Goal: Task Accomplishment & Management: Manage account settings

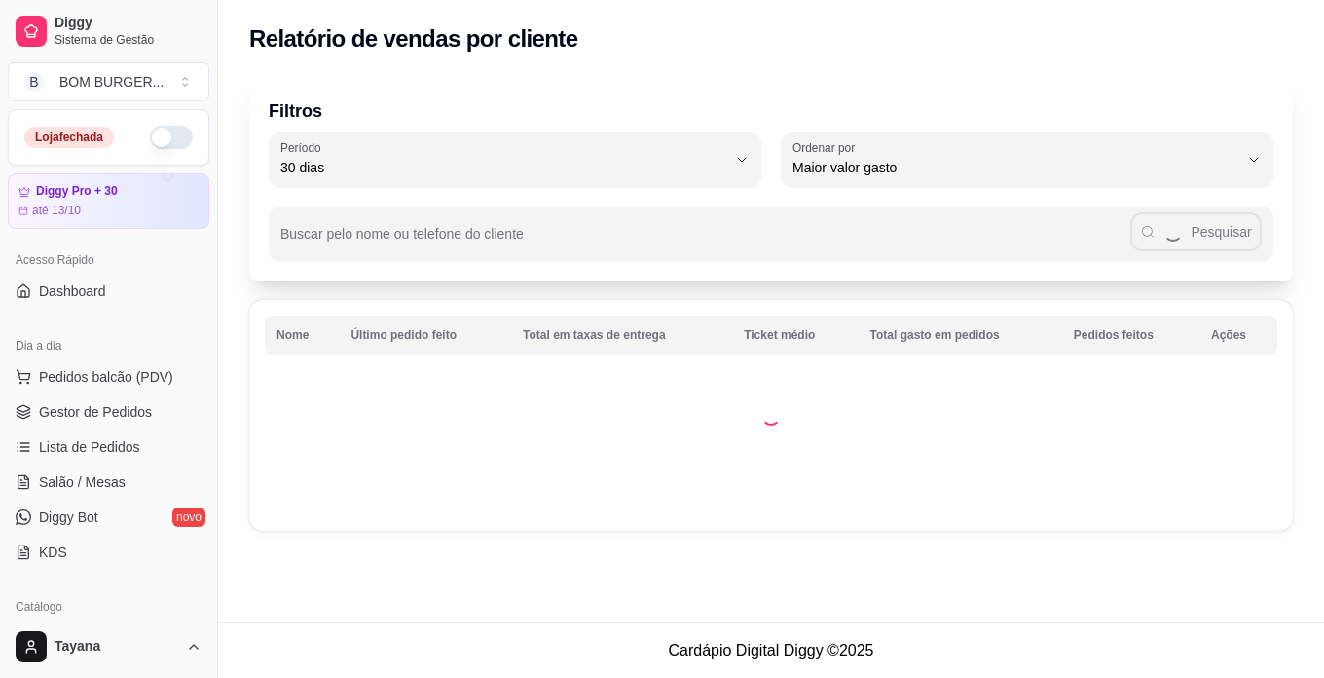
select select "30"
select select "HIGHEST_TOTAL_SPENT_WITH_ORDERS"
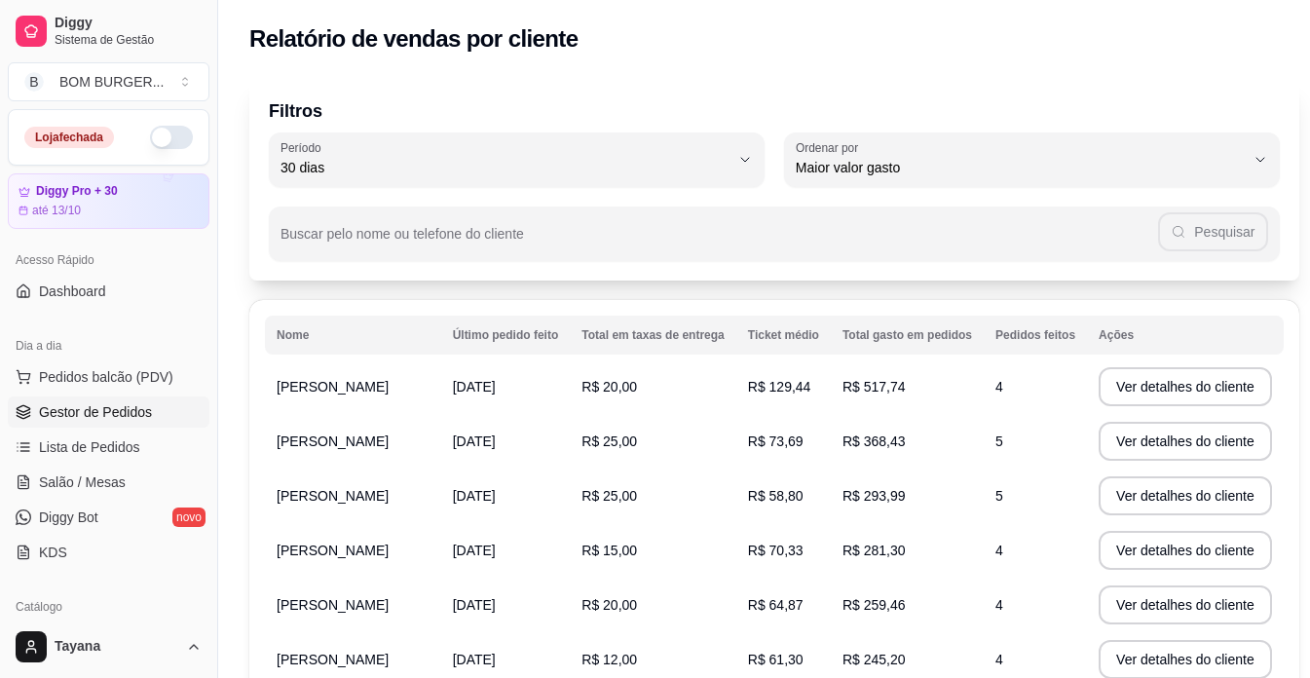
click at [120, 415] on span "Gestor de Pedidos" at bounding box center [95, 411] width 113 height 19
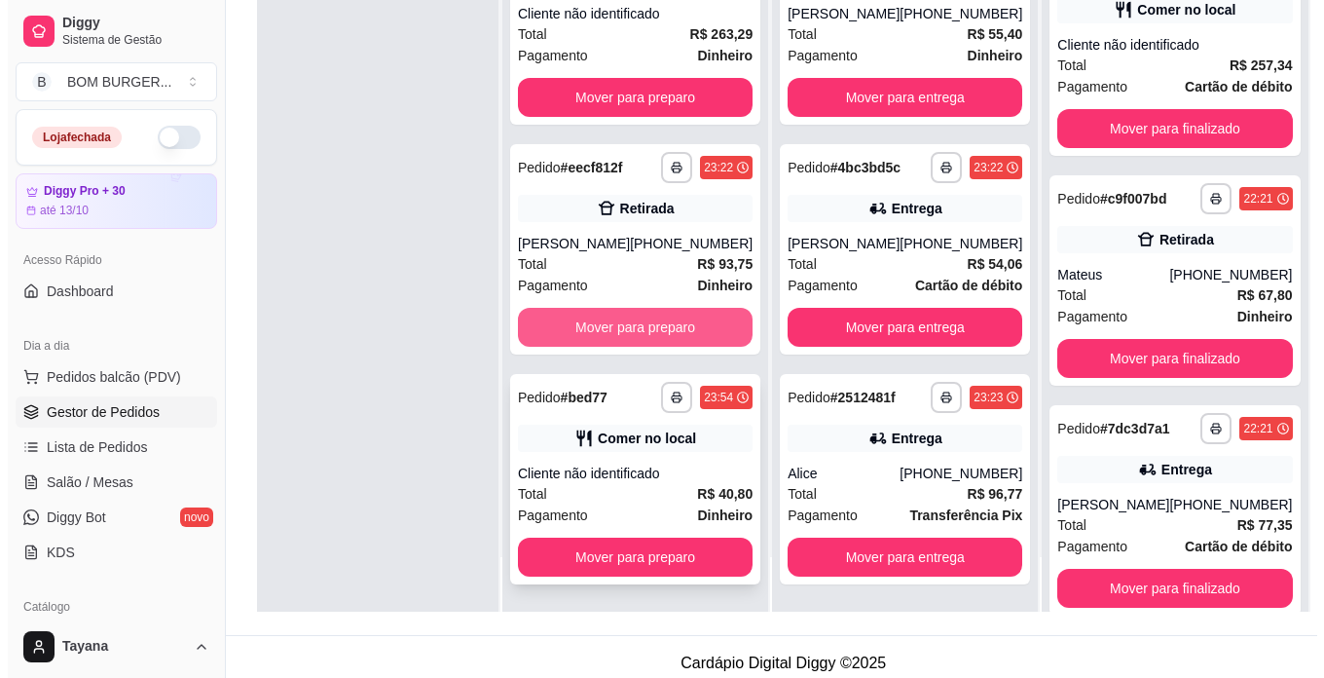
scroll to position [297, 0]
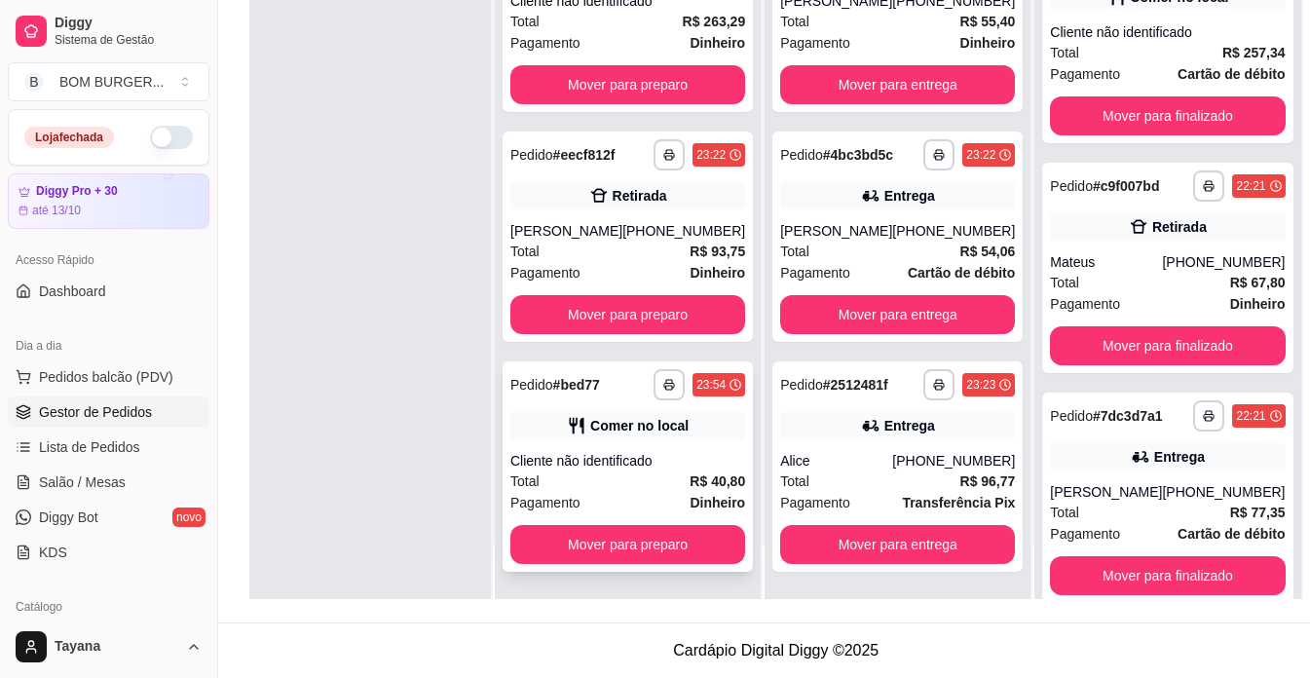
click at [651, 486] on div "Total R$ 40,80" at bounding box center [627, 480] width 235 height 21
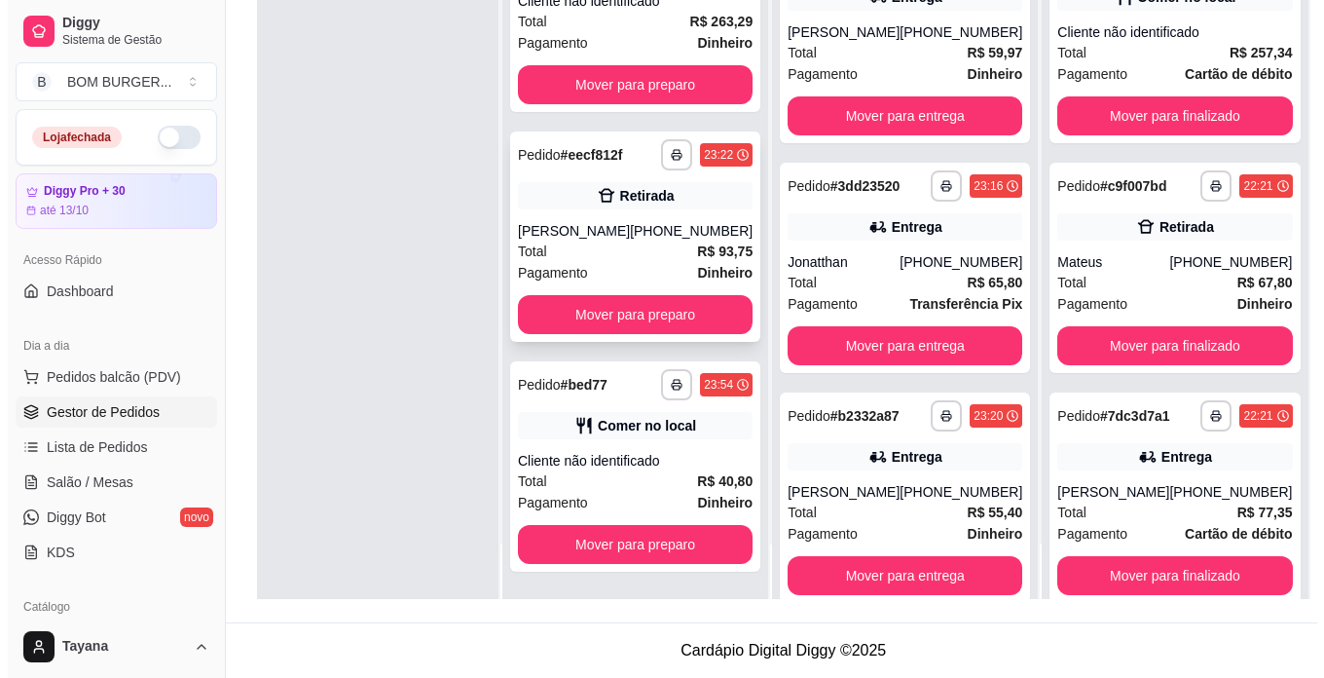
scroll to position [0, 0]
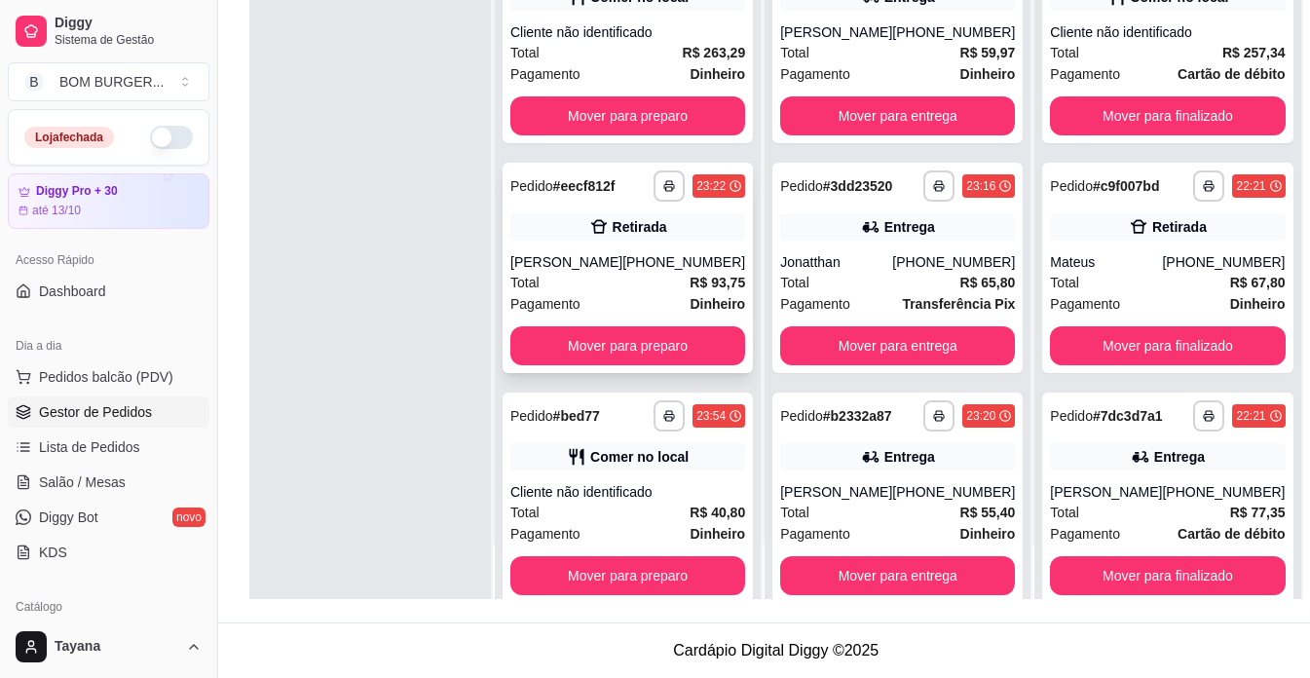
click at [652, 274] on div "Total R$ 93,75" at bounding box center [627, 282] width 235 height 21
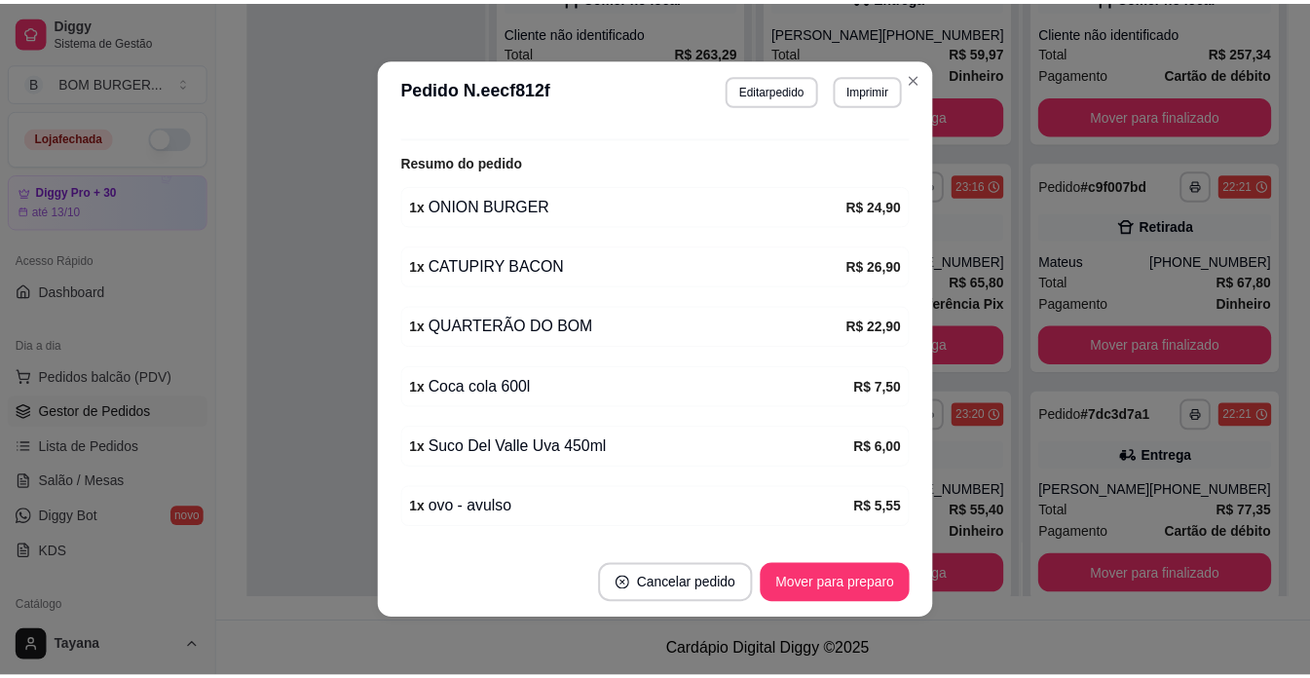
scroll to position [478, 0]
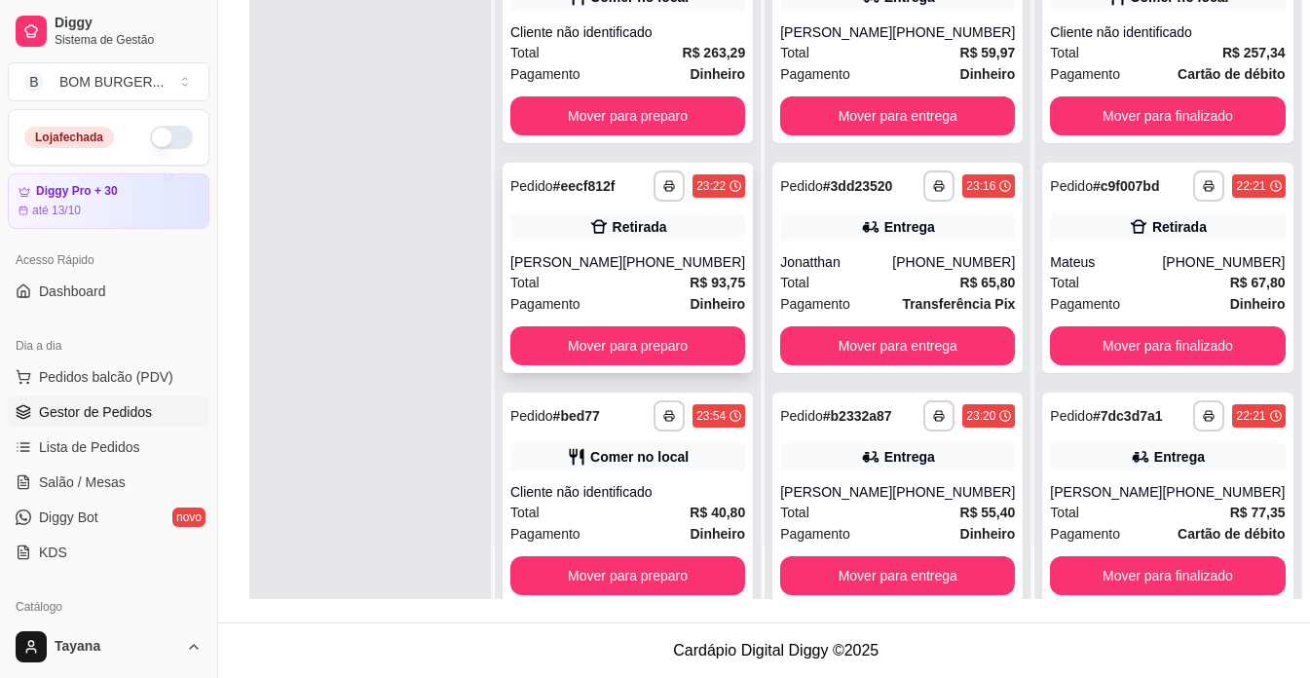
click at [678, 257] on div "[PHONE_NUMBER]" at bounding box center [683, 261] width 123 height 19
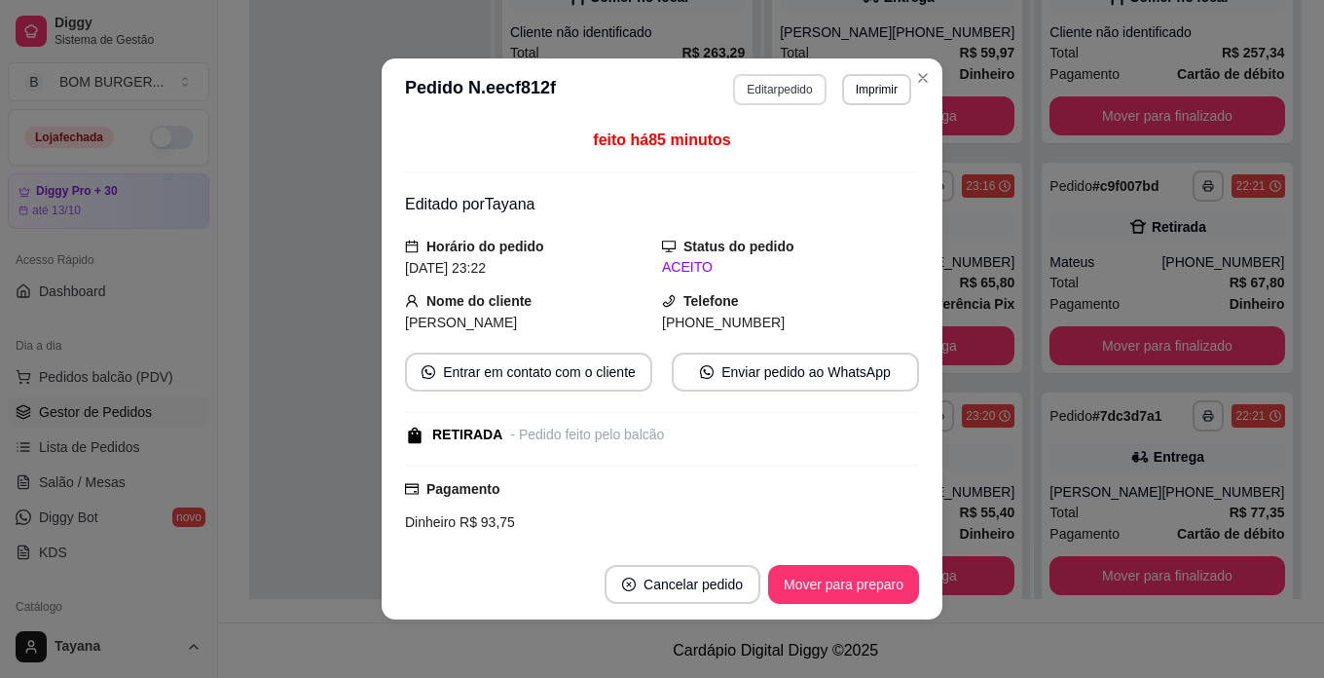
click at [786, 91] on button "Editar pedido" at bounding box center [779, 89] width 93 height 31
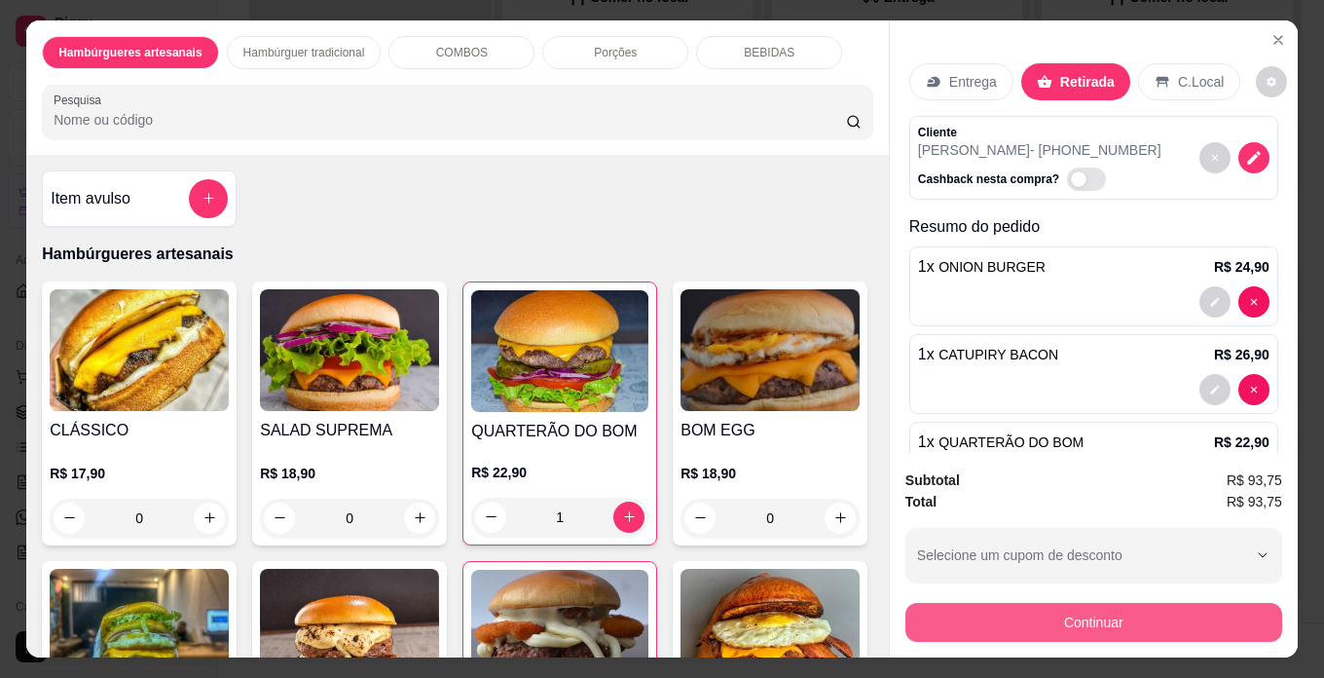
click at [1060, 613] on button "Continuar" at bounding box center [1094, 622] width 377 height 39
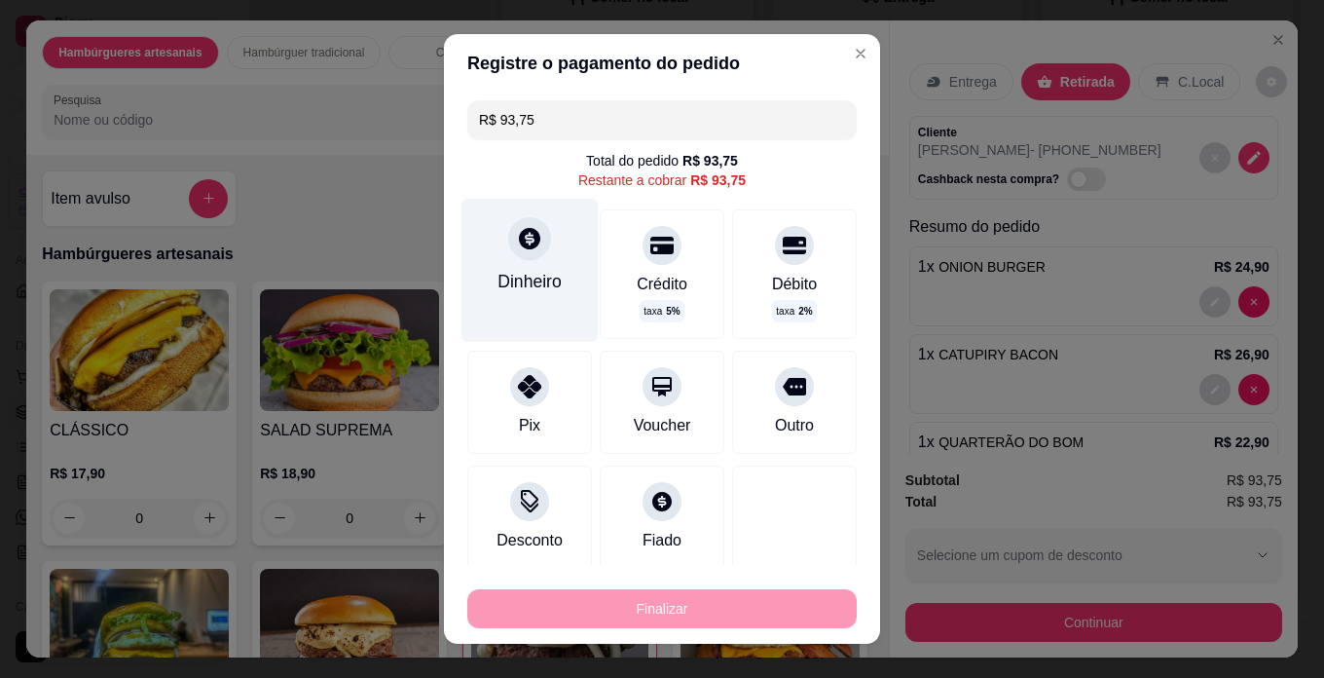
click at [520, 240] on icon at bounding box center [529, 238] width 25 height 25
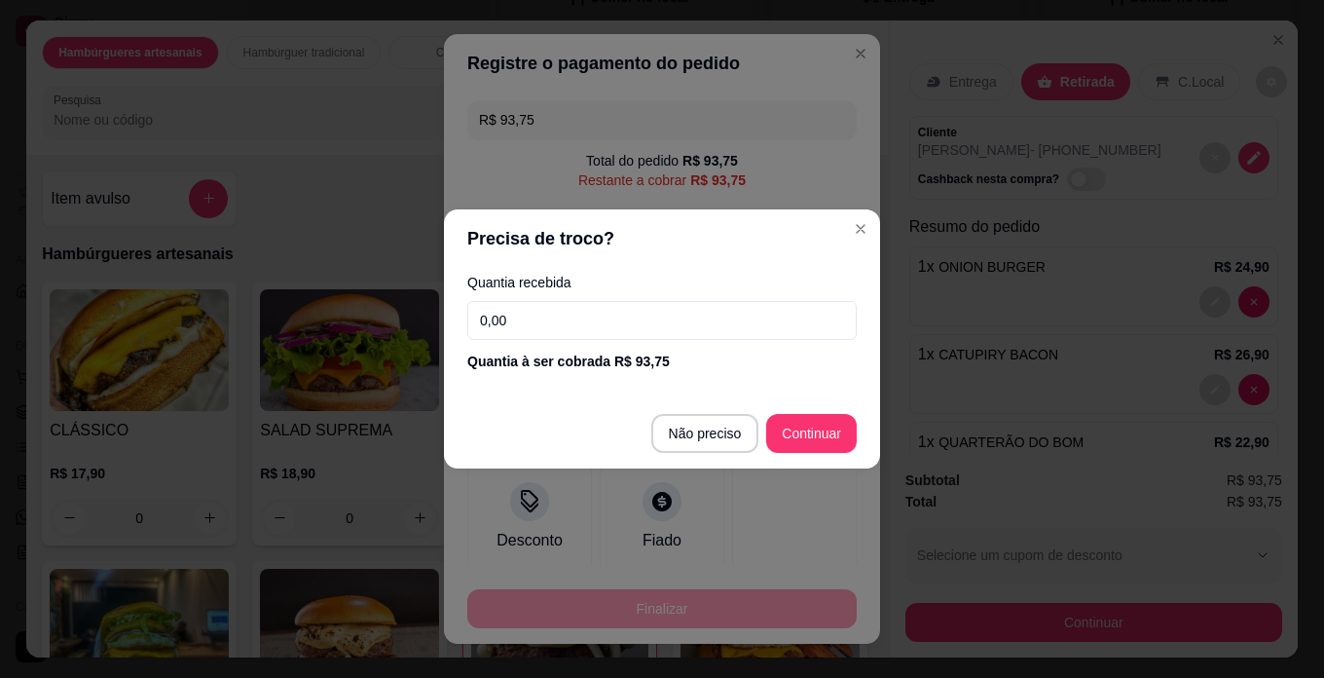
click at [571, 312] on input "0,00" at bounding box center [662, 320] width 390 height 39
type input "100,00"
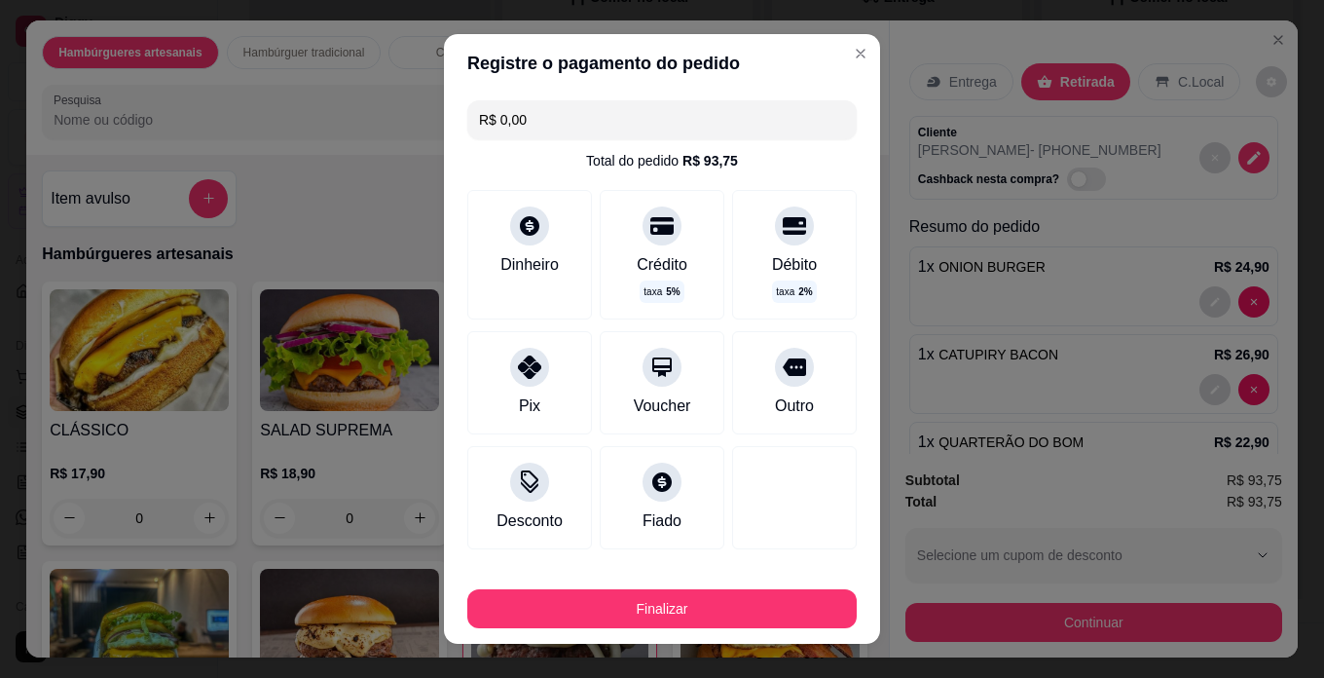
type input "R$ 0,00"
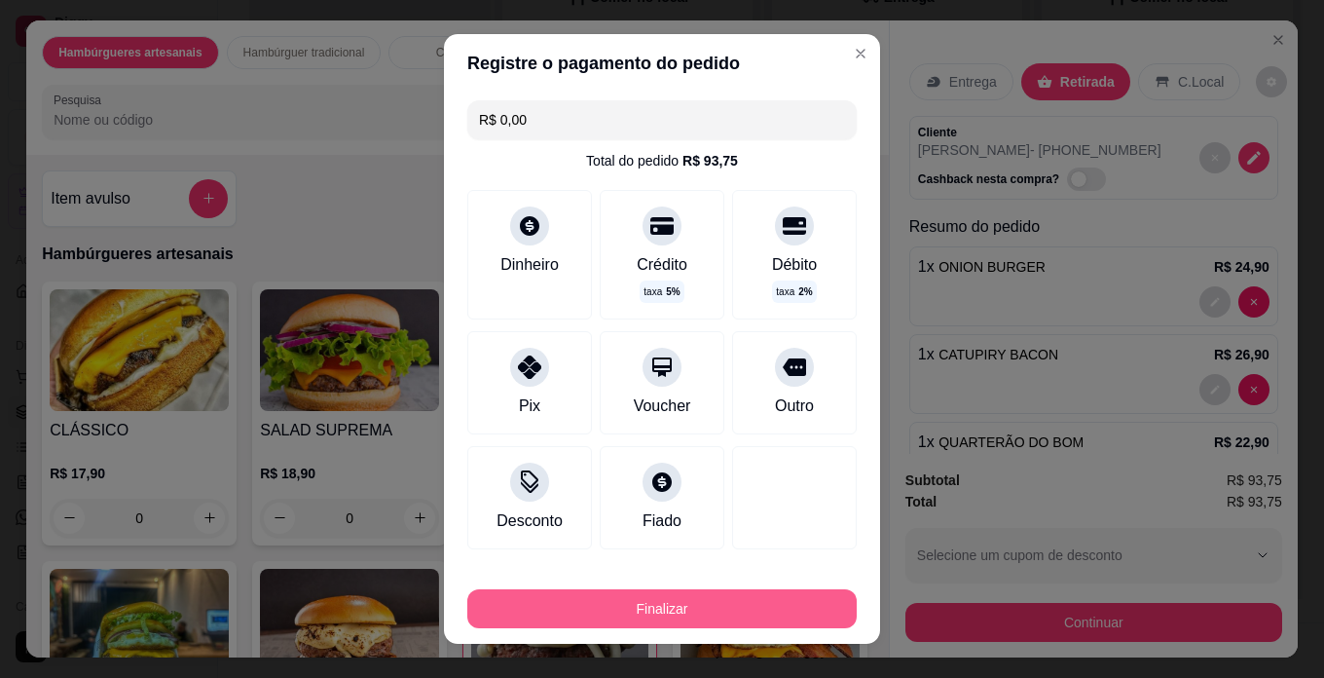
click at [691, 600] on button "Finalizar" at bounding box center [662, 608] width 390 height 39
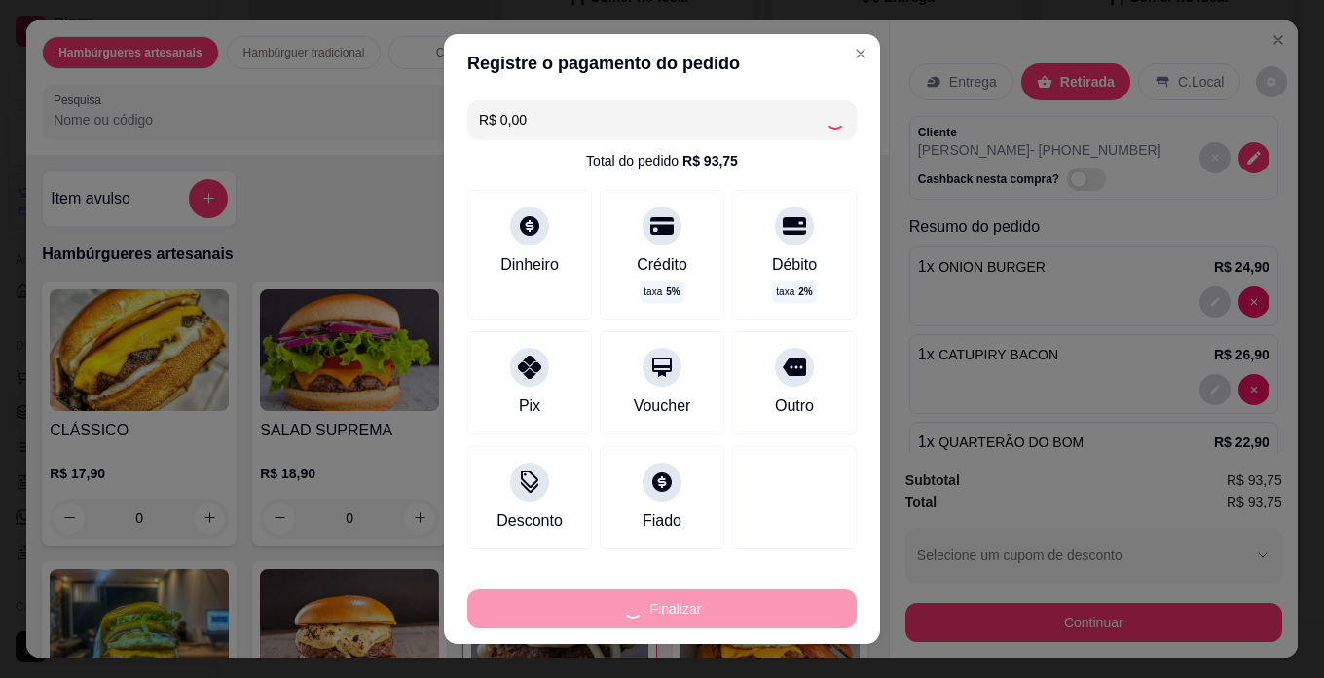
type input "0"
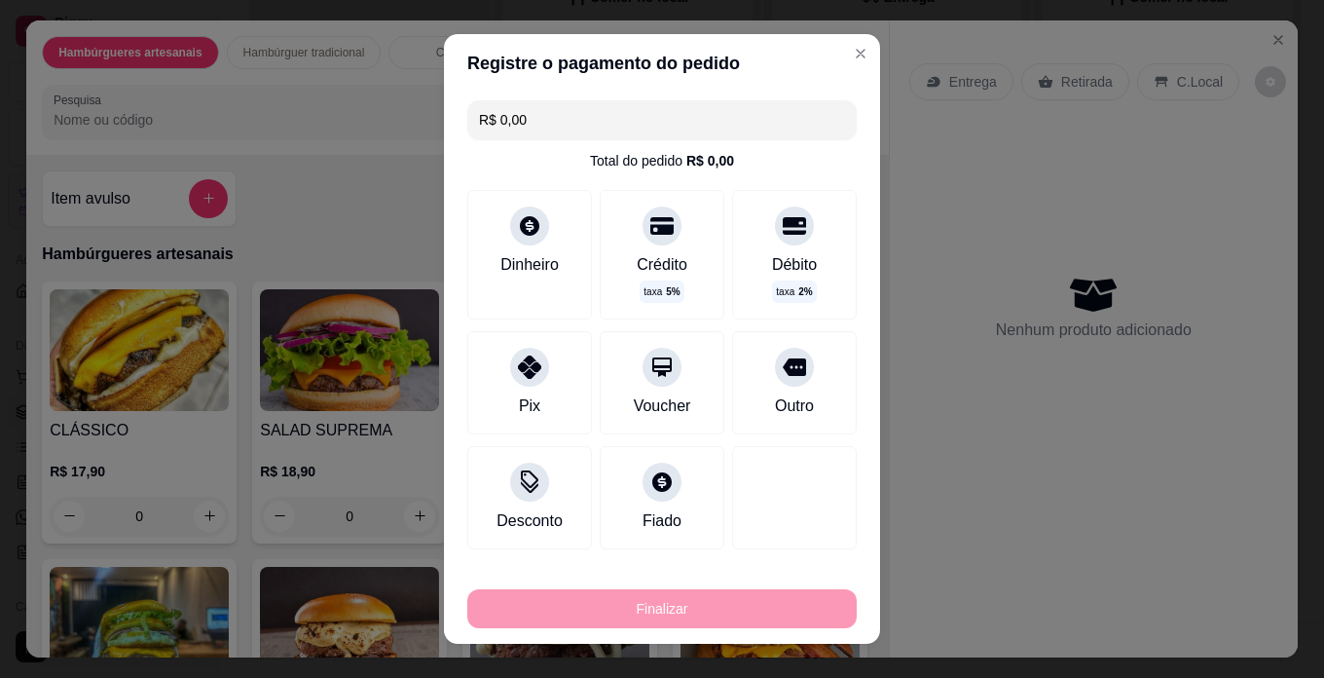
type input "-R$ 93,75"
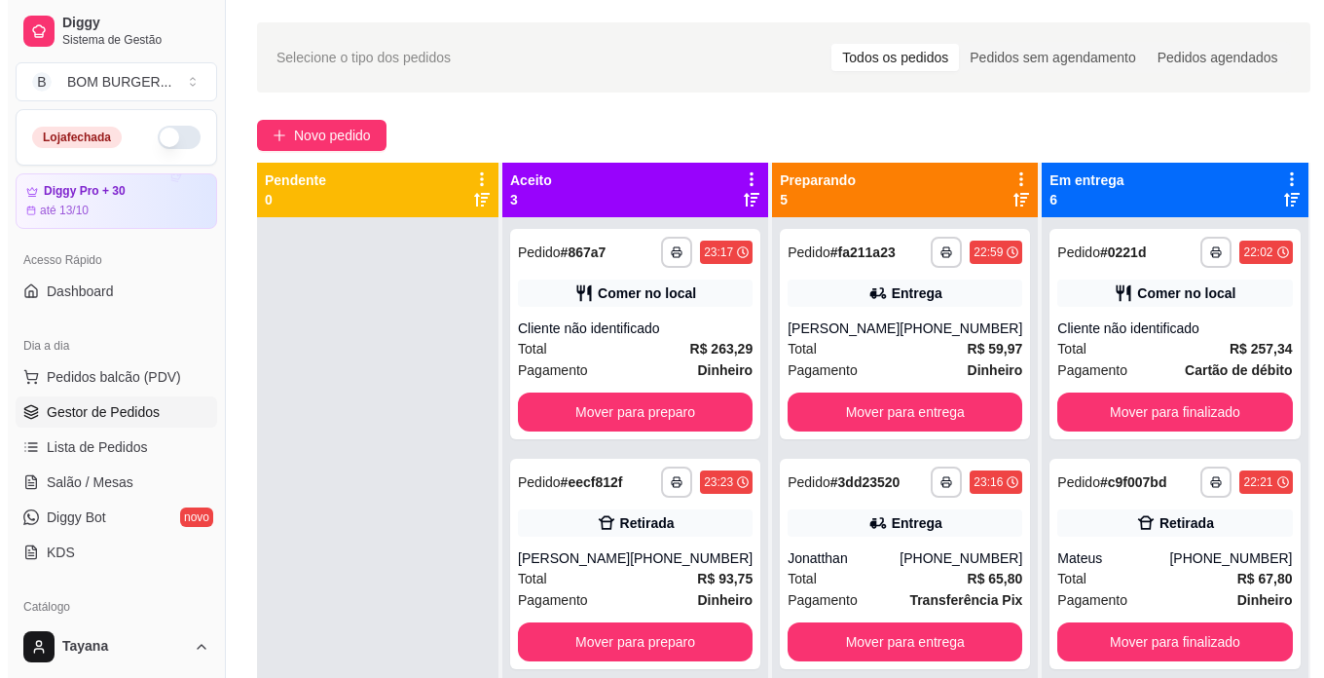
scroll to position [5, 0]
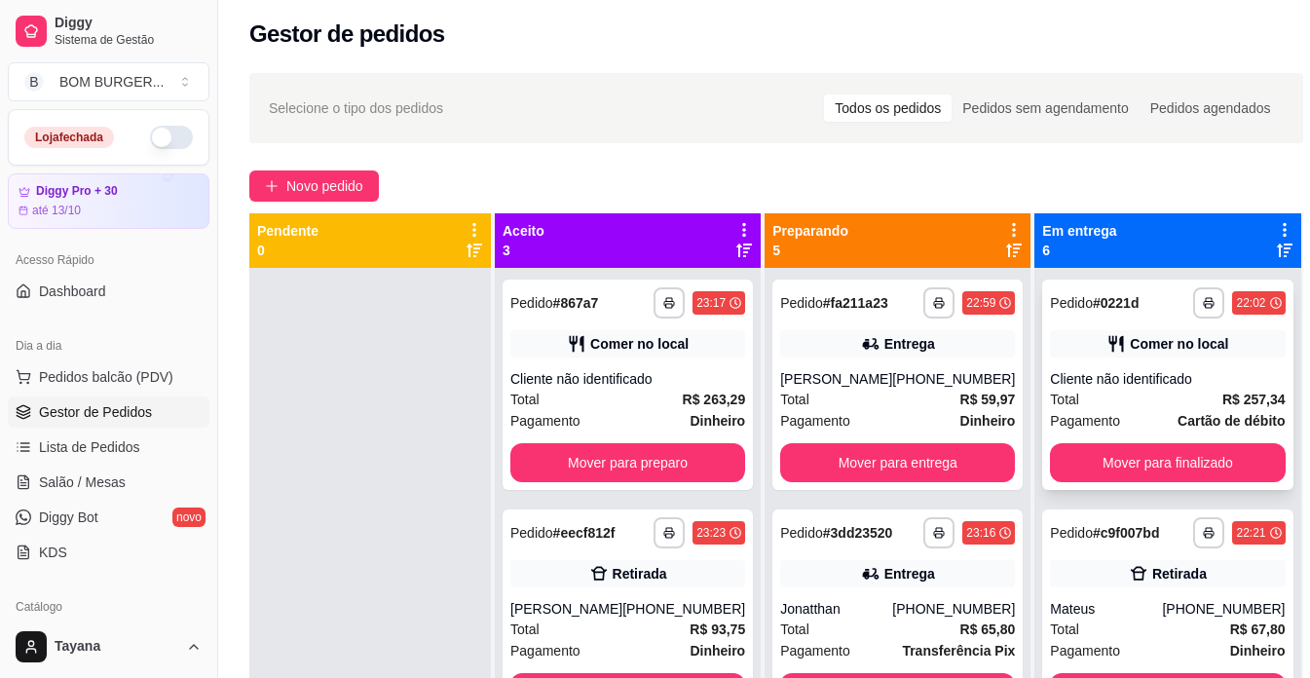
click at [1130, 401] on div "Total R$ 257,34" at bounding box center [1167, 399] width 235 height 21
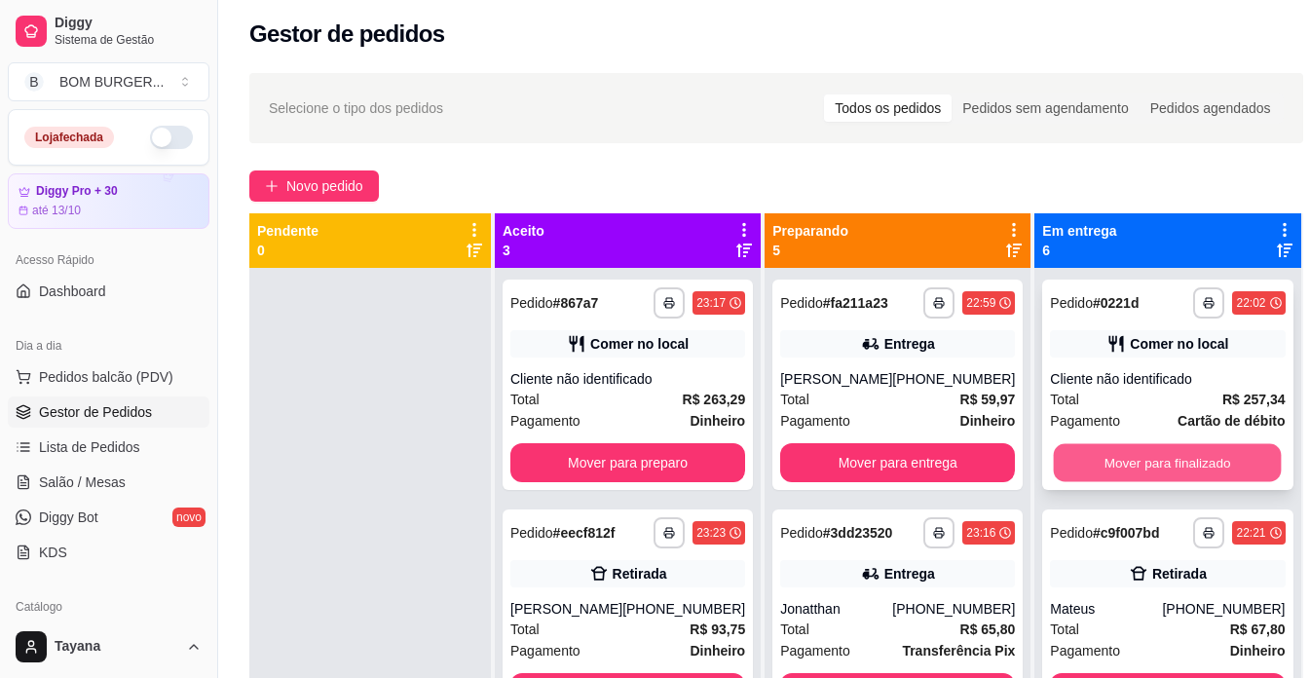
click at [1193, 459] on button "Mover para finalizado" at bounding box center [1168, 463] width 228 height 38
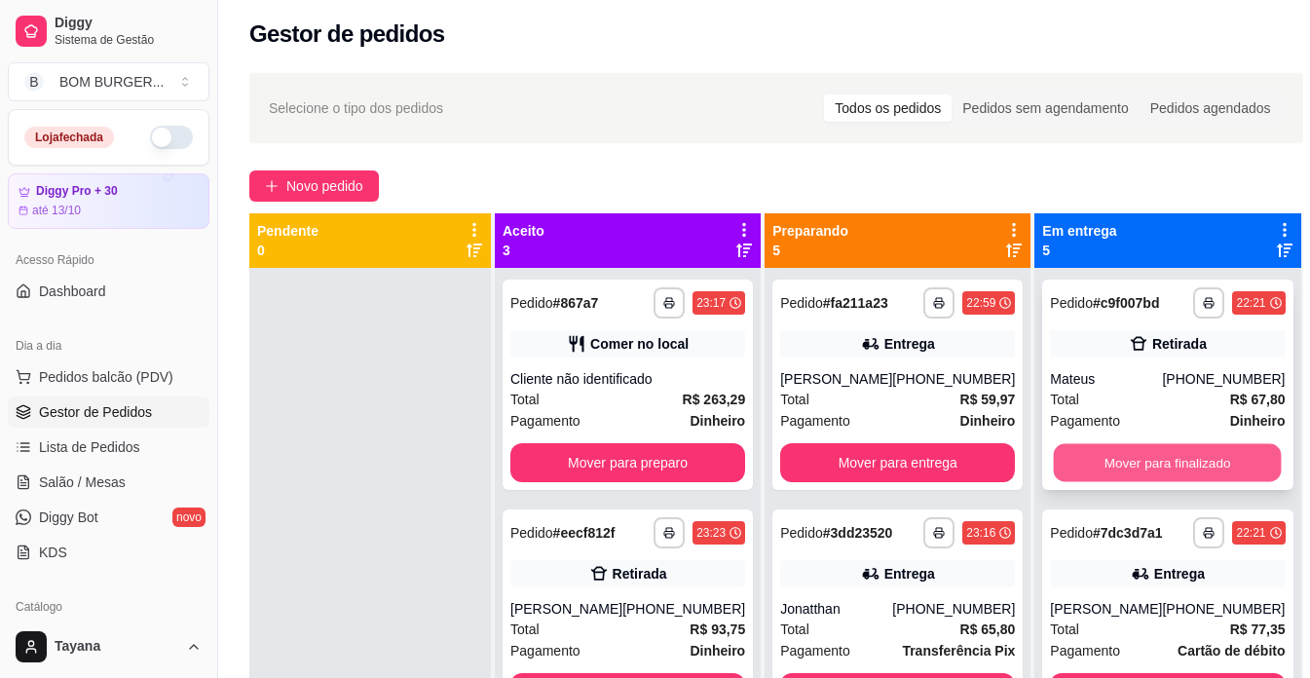
click at [1210, 457] on button "Mover para finalizado" at bounding box center [1168, 463] width 228 height 38
click at [1212, 470] on button "Mover para finalizado" at bounding box center [1168, 463] width 228 height 38
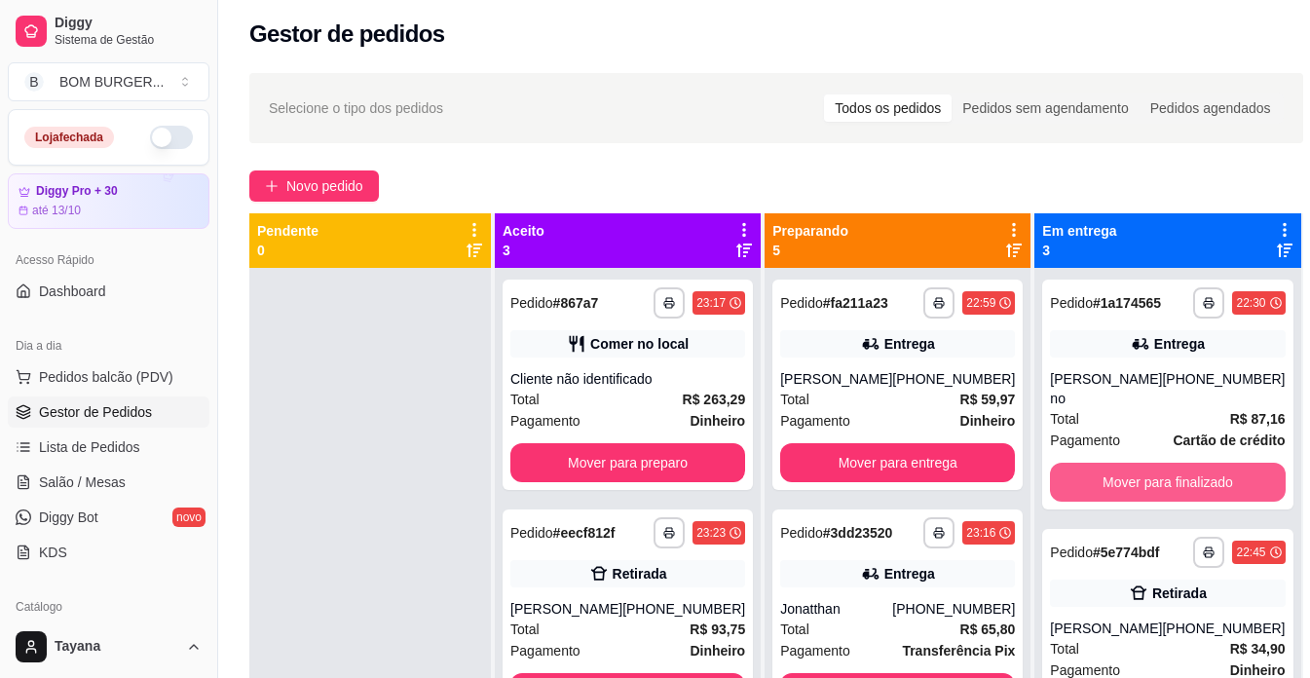
click at [1212, 470] on button "Mover para finalizado" at bounding box center [1167, 482] width 235 height 39
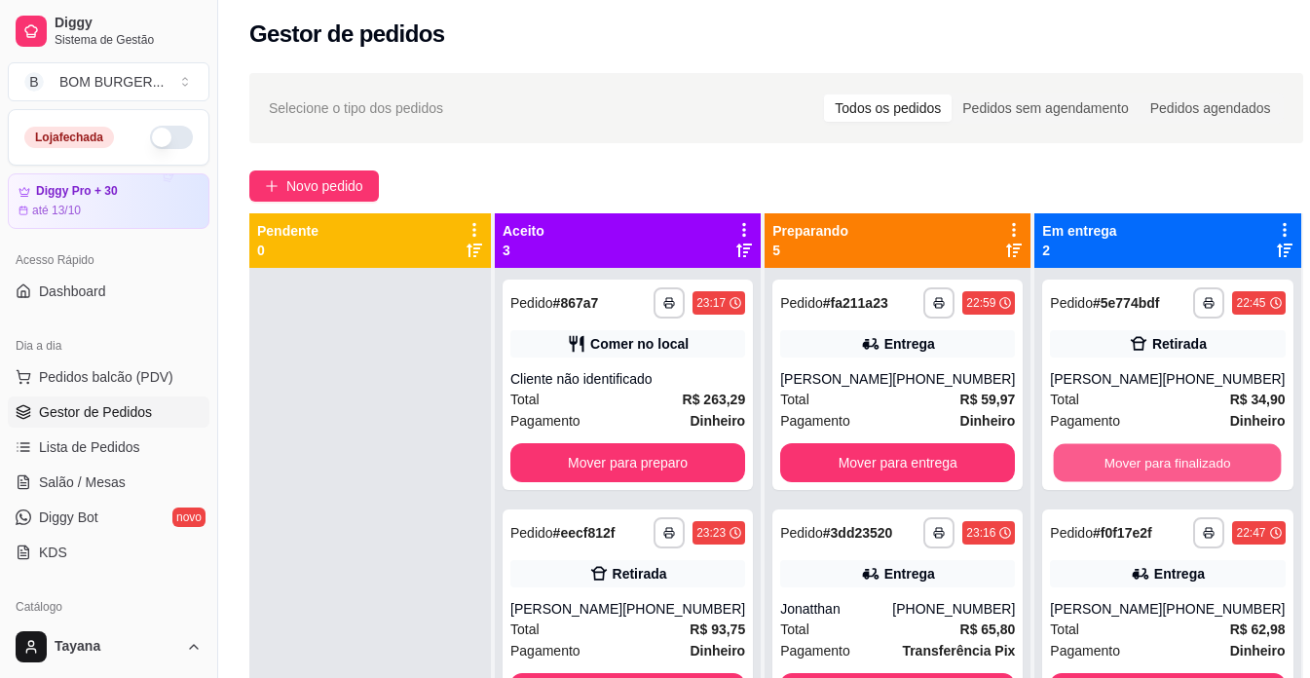
click at [1212, 470] on button "Mover para finalizado" at bounding box center [1168, 463] width 228 height 38
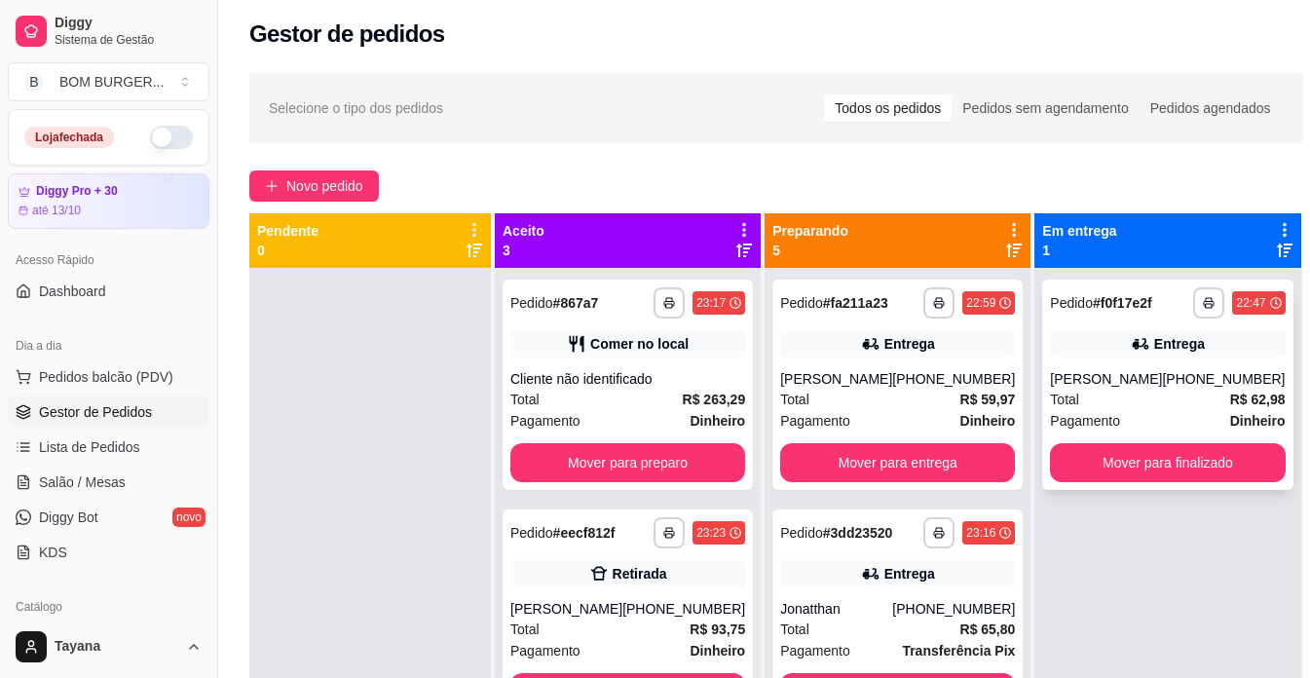
click at [1194, 381] on div "[PHONE_NUMBER]" at bounding box center [1223, 378] width 123 height 19
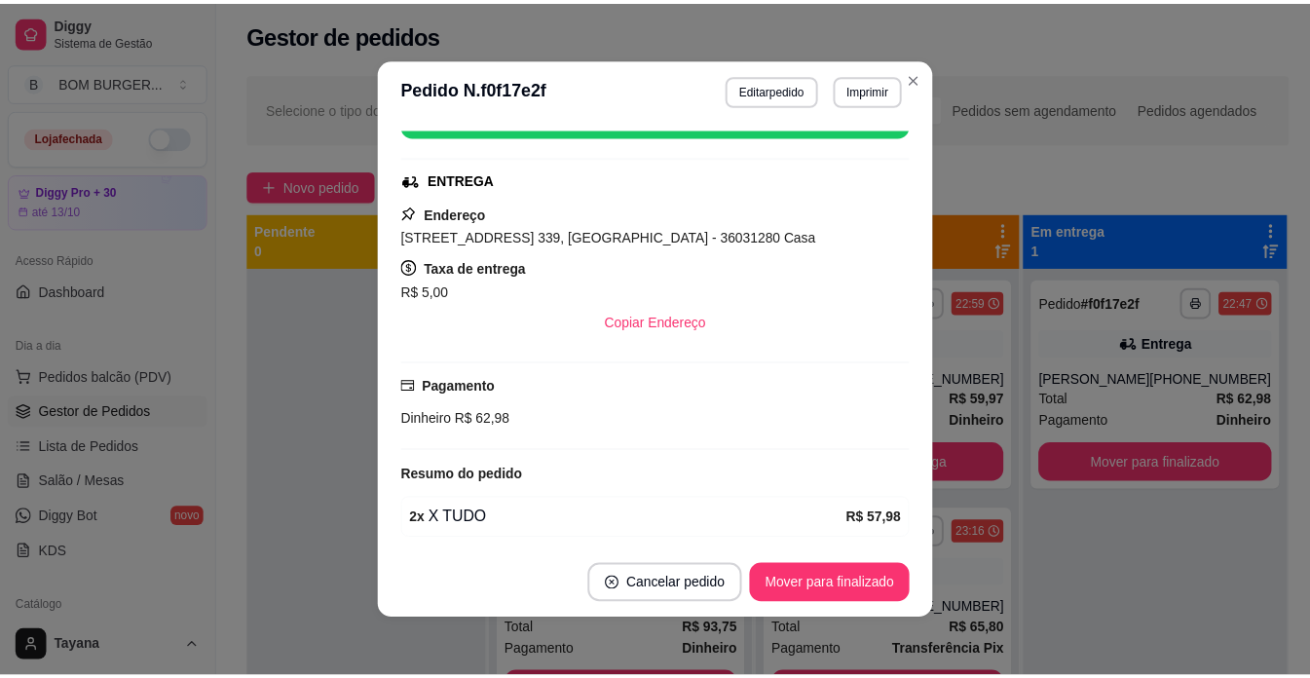
scroll to position [292, 0]
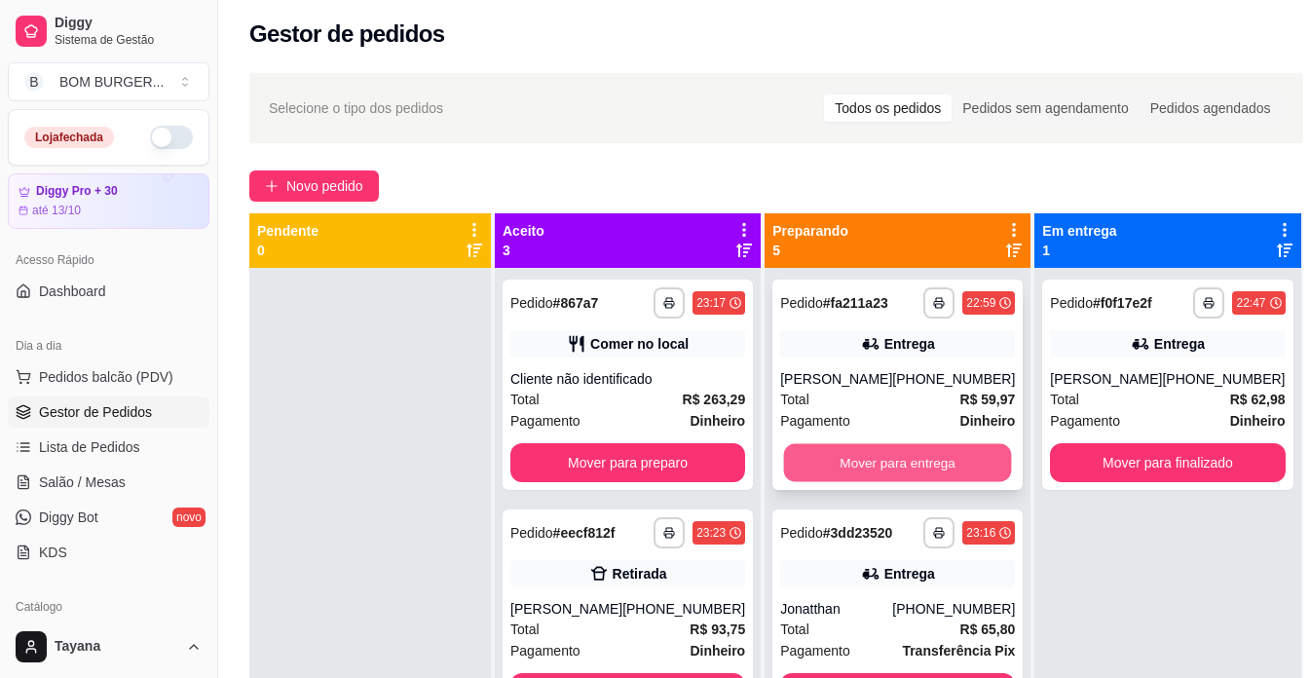
click at [915, 482] on button "Mover para entrega" at bounding box center [898, 463] width 228 height 38
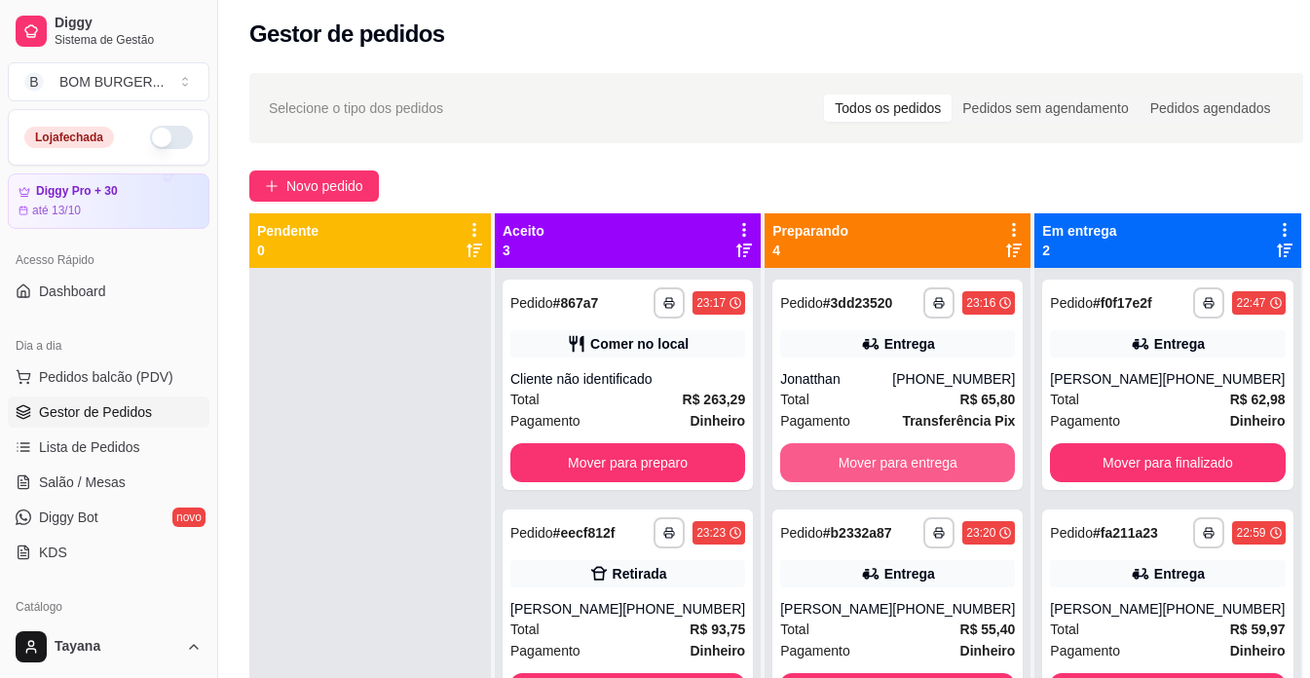
click at [915, 480] on button "Mover para entrega" at bounding box center [897, 462] width 235 height 39
click at [940, 456] on button "Mover para entrega" at bounding box center [897, 462] width 235 height 39
click at [939, 457] on button "Mover para entrega" at bounding box center [897, 462] width 235 height 39
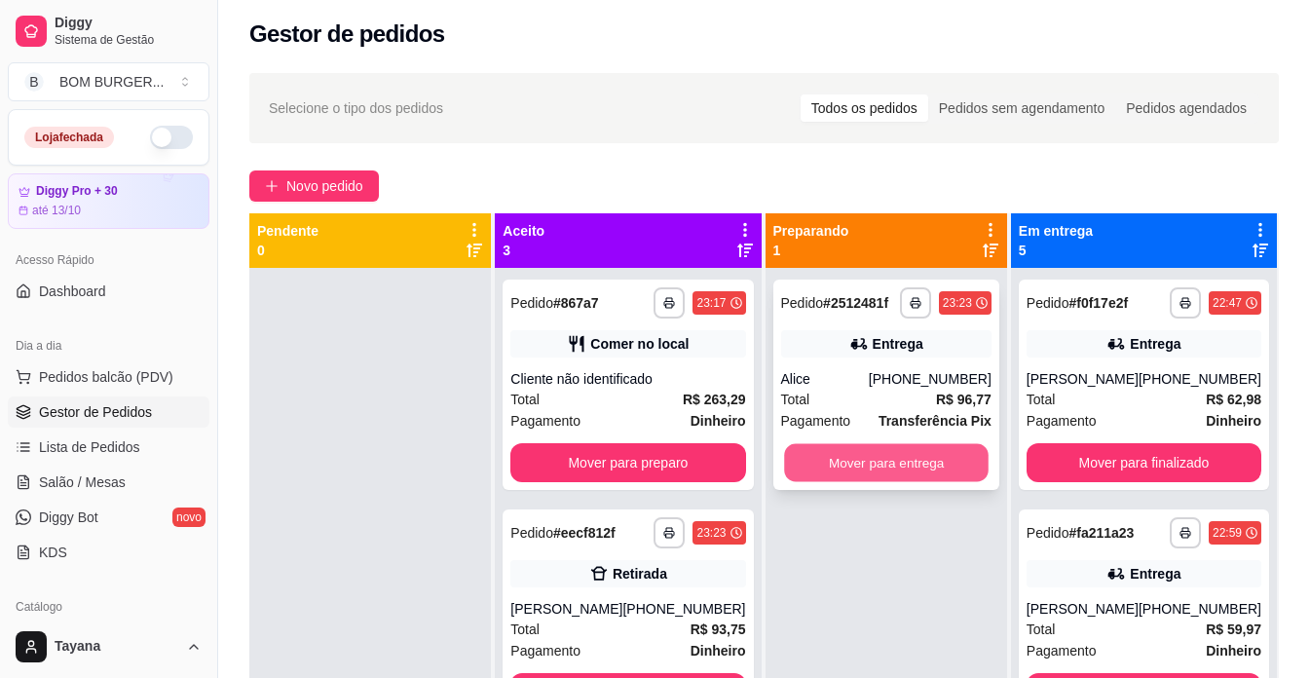
click at [951, 464] on button "Mover para entrega" at bounding box center [886, 463] width 204 height 38
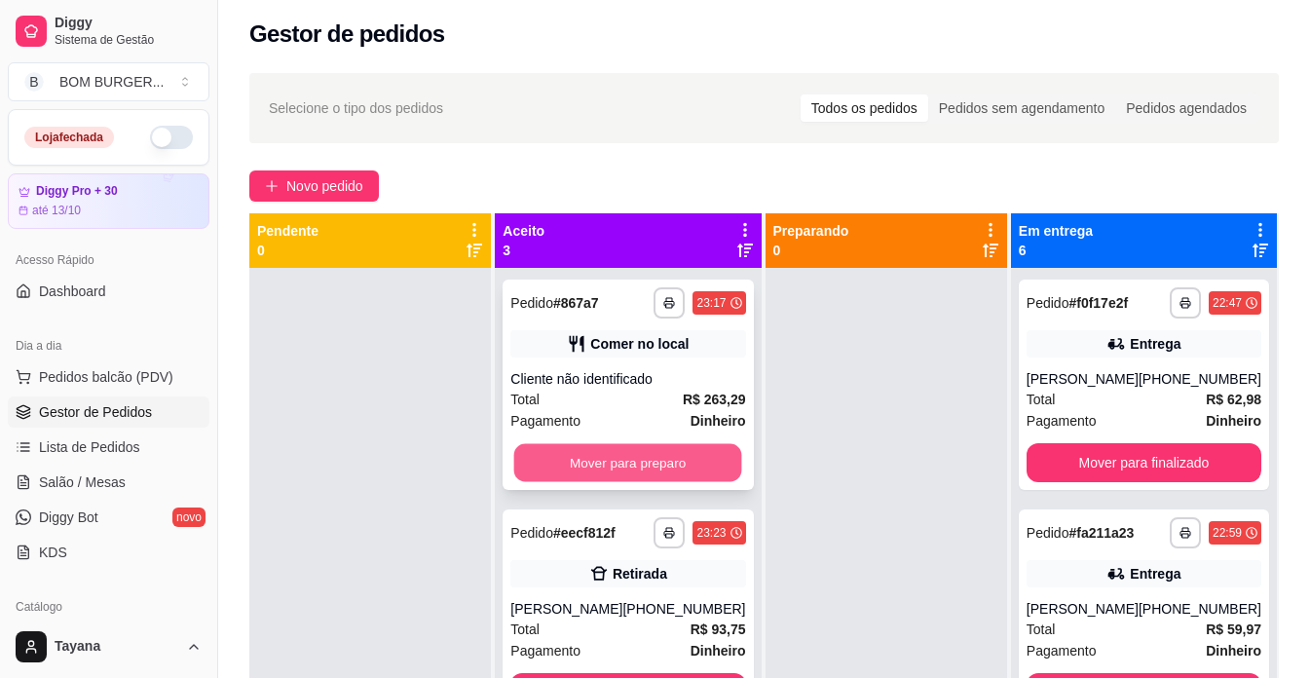
click at [676, 466] on button "Mover para preparo" at bounding box center [628, 463] width 228 height 38
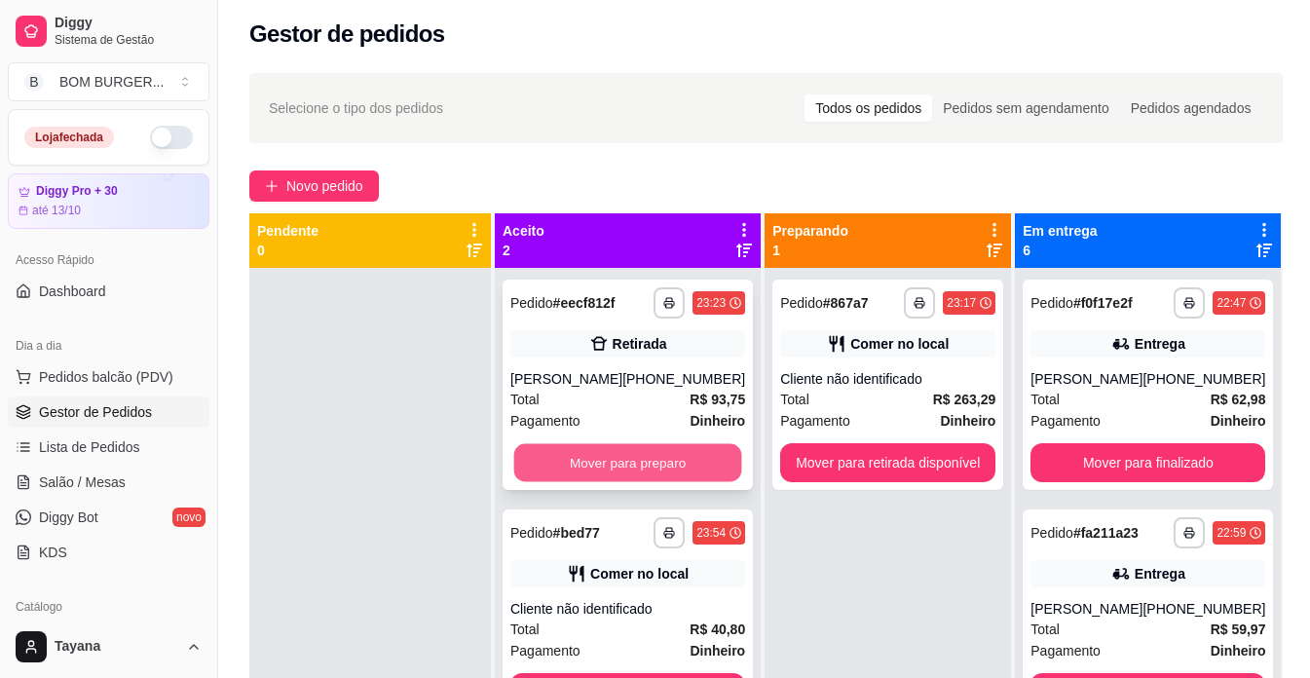
click at [678, 466] on button "Mover para preparo" at bounding box center [628, 463] width 228 height 38
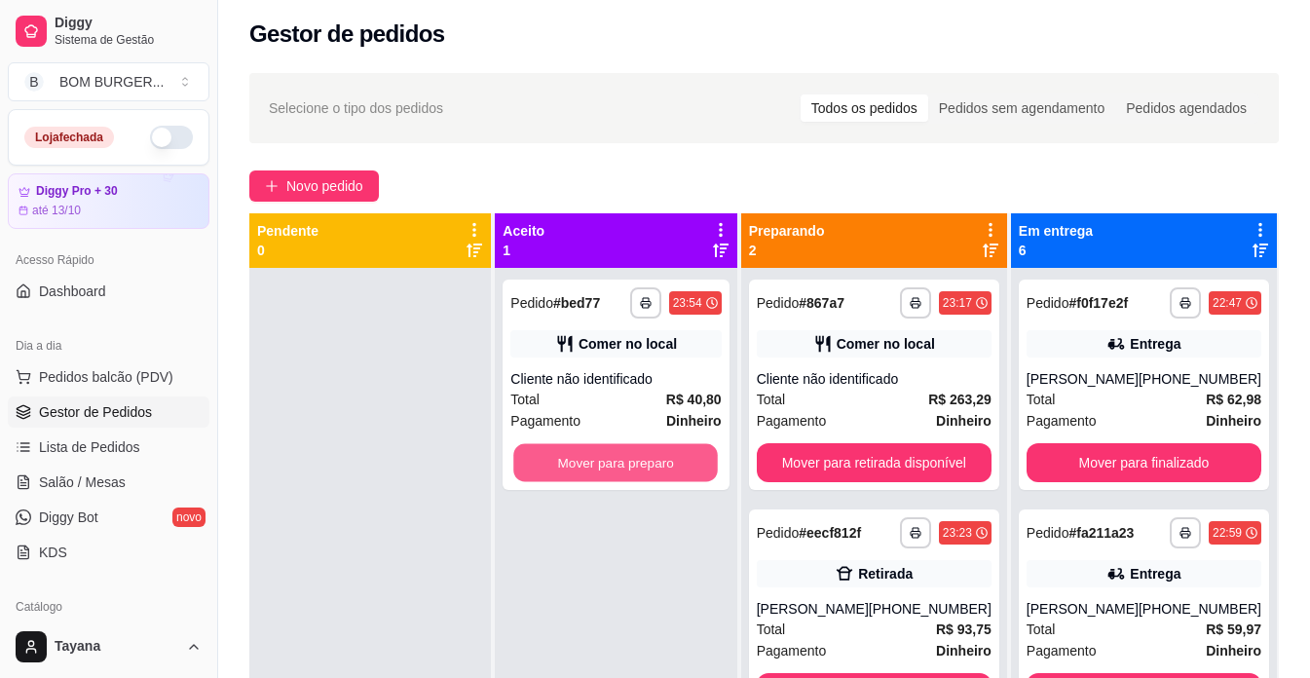
click at [678, 466] on button "Mover para preparo" at bounding box center [616, 463] width 204 height 38
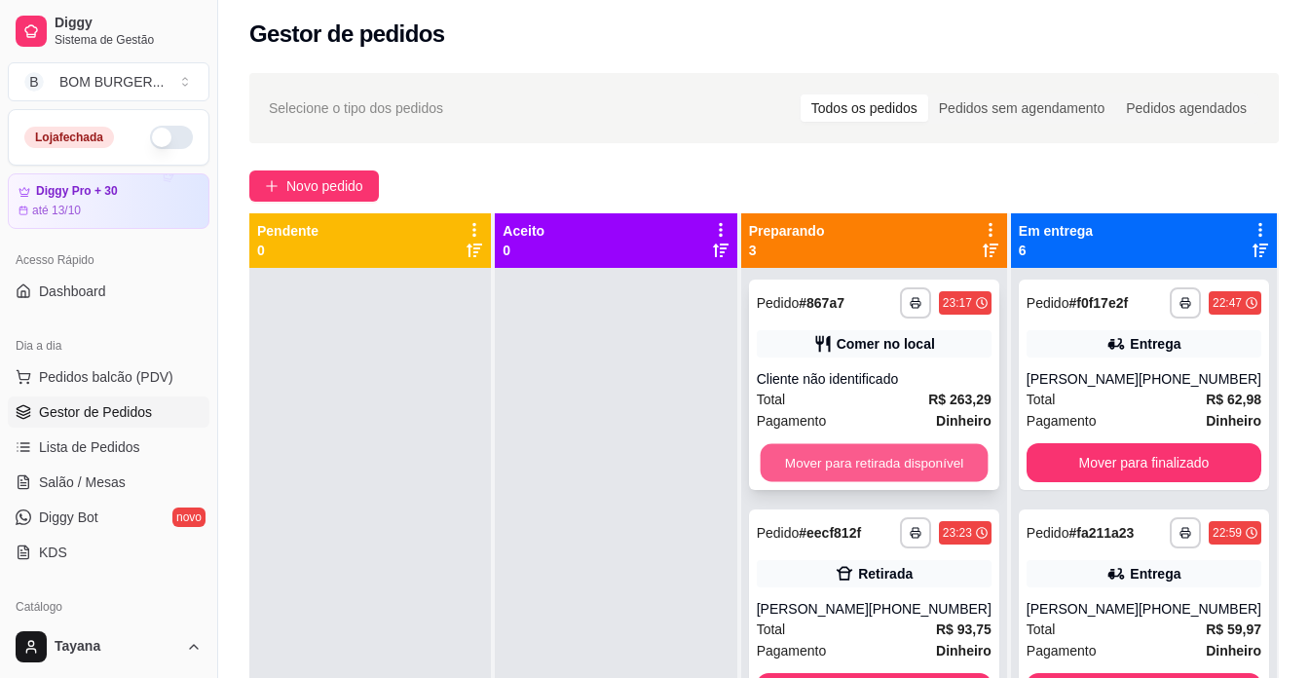
click at [933, 460] on button "Mover para retirada disponível" at bounding box center [874, 463] width 228 height 38
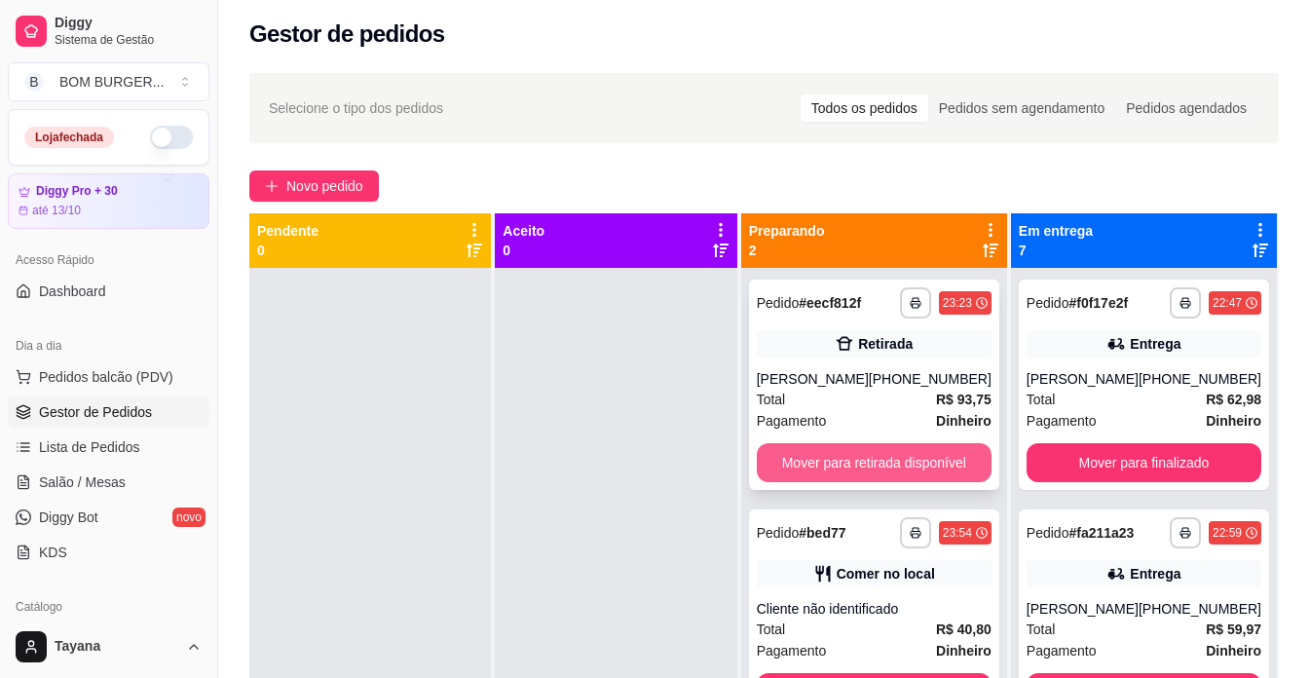
click at [950, 473] on button "Mover para retirada disponível" at bounding box center [874, 462] width 235 height 39
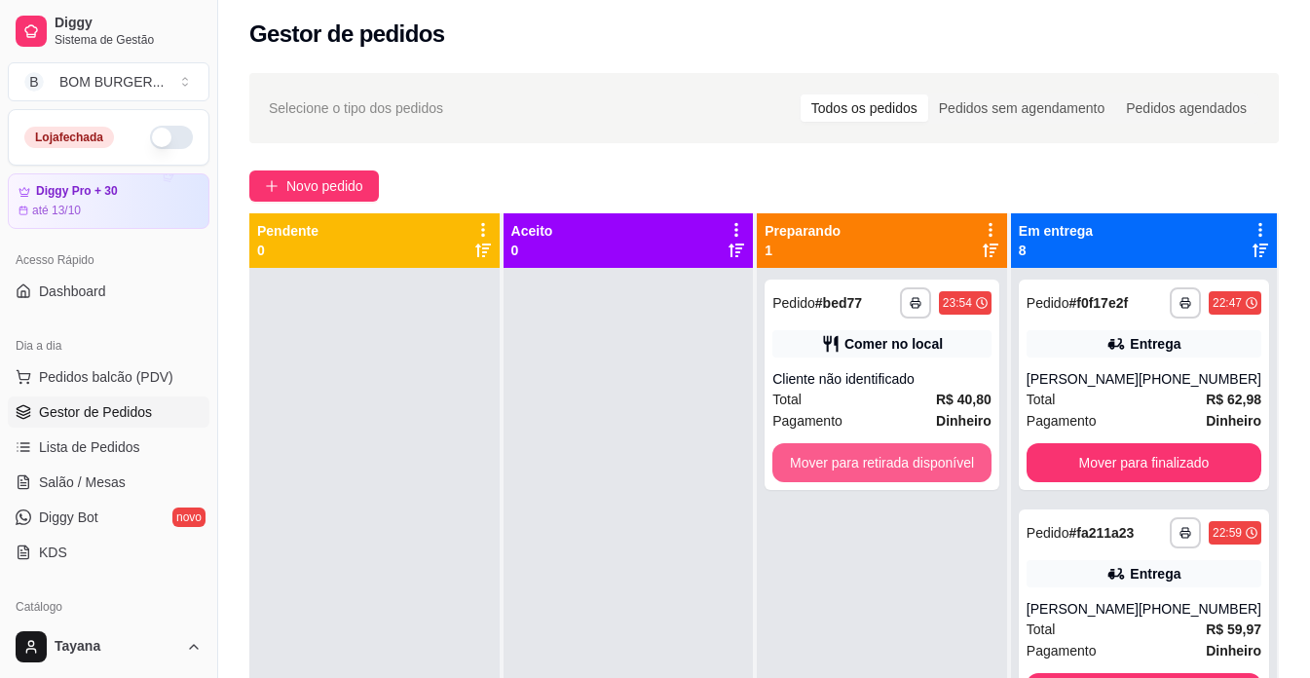
click at [950, 473] on button "Mover para retirada disponível" at bounding box center [881, 462] width 219 height 39
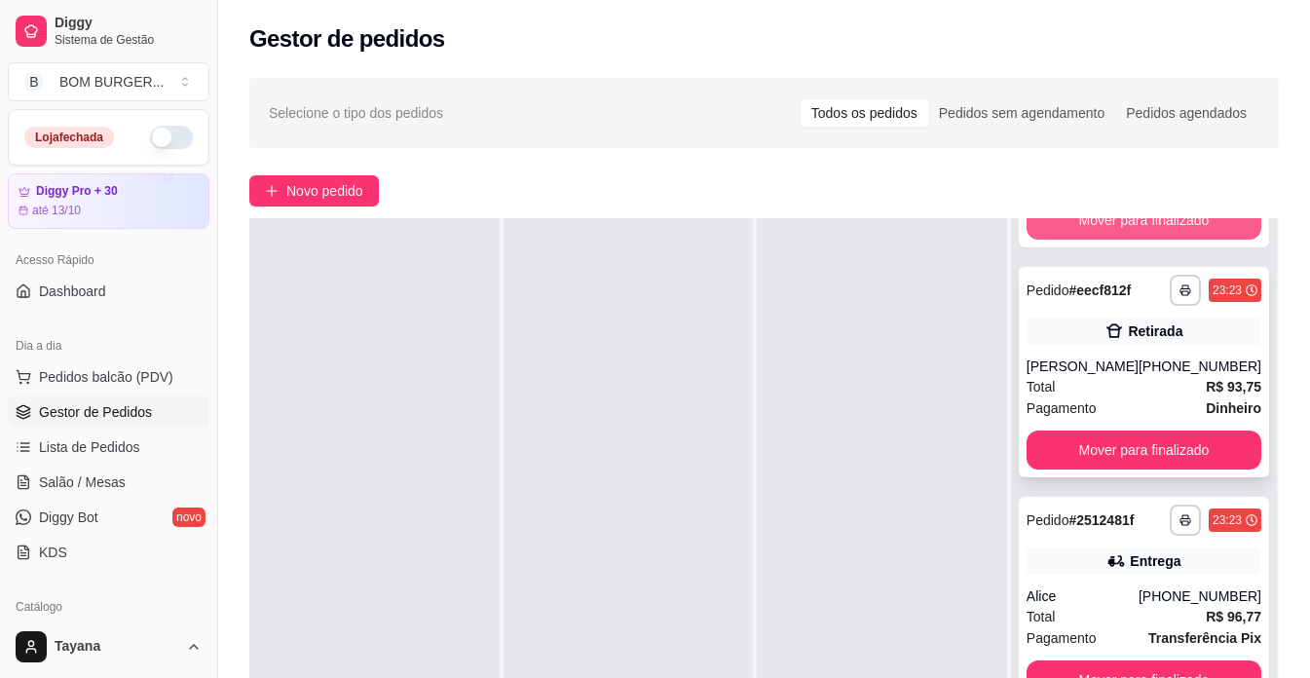
scroll to position [1348, 0]
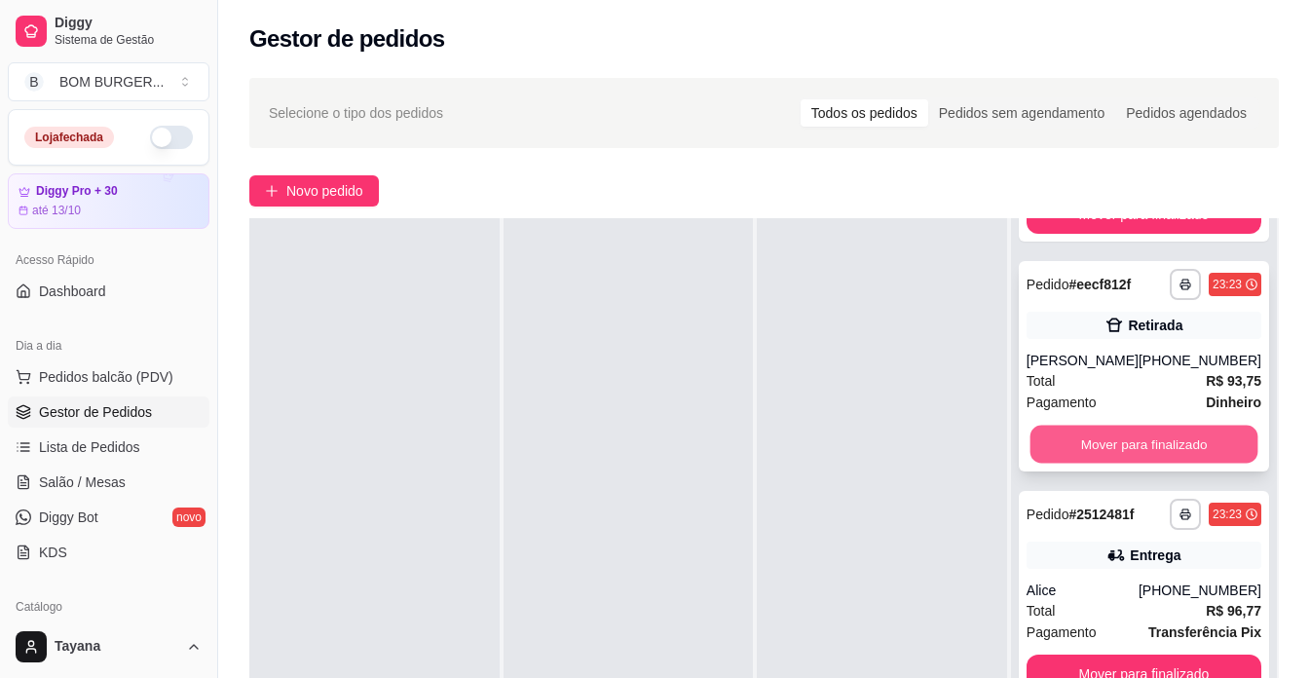
click at [1172, 464] on button "Mover para finalizado" at bounding box center [1143, 445] width 228 height 38
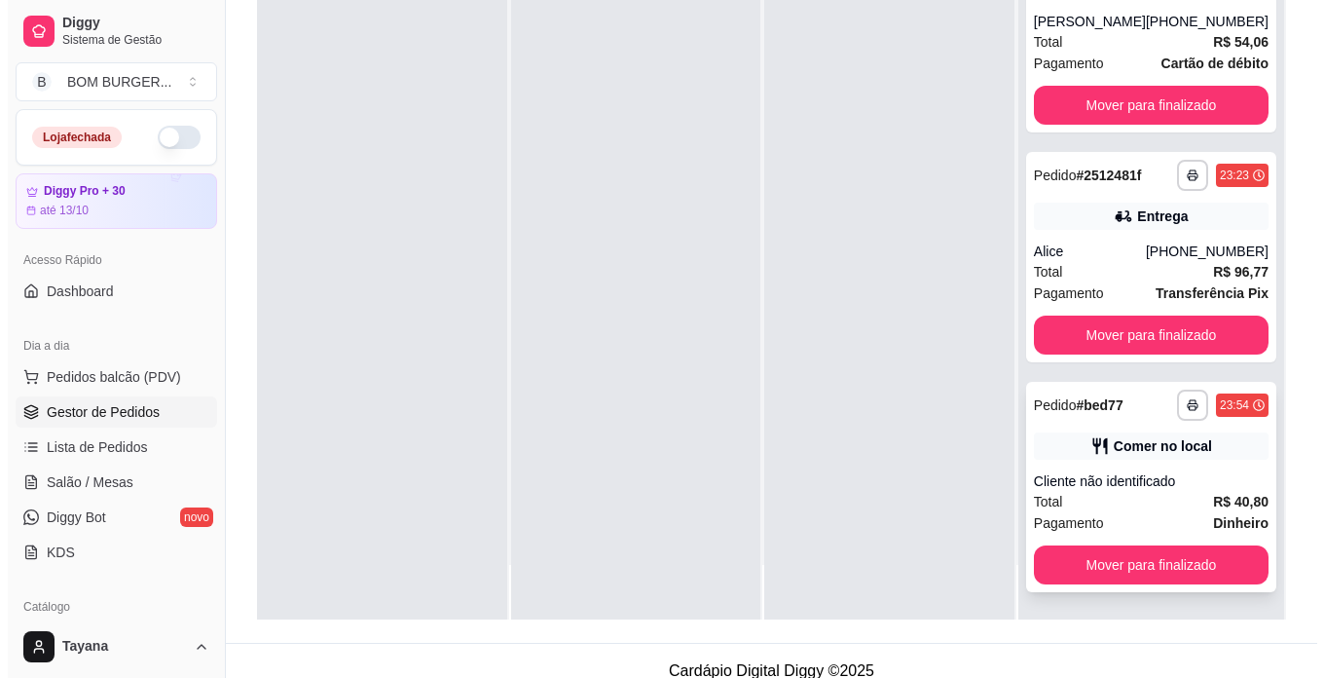
scroll to position [297, 0]
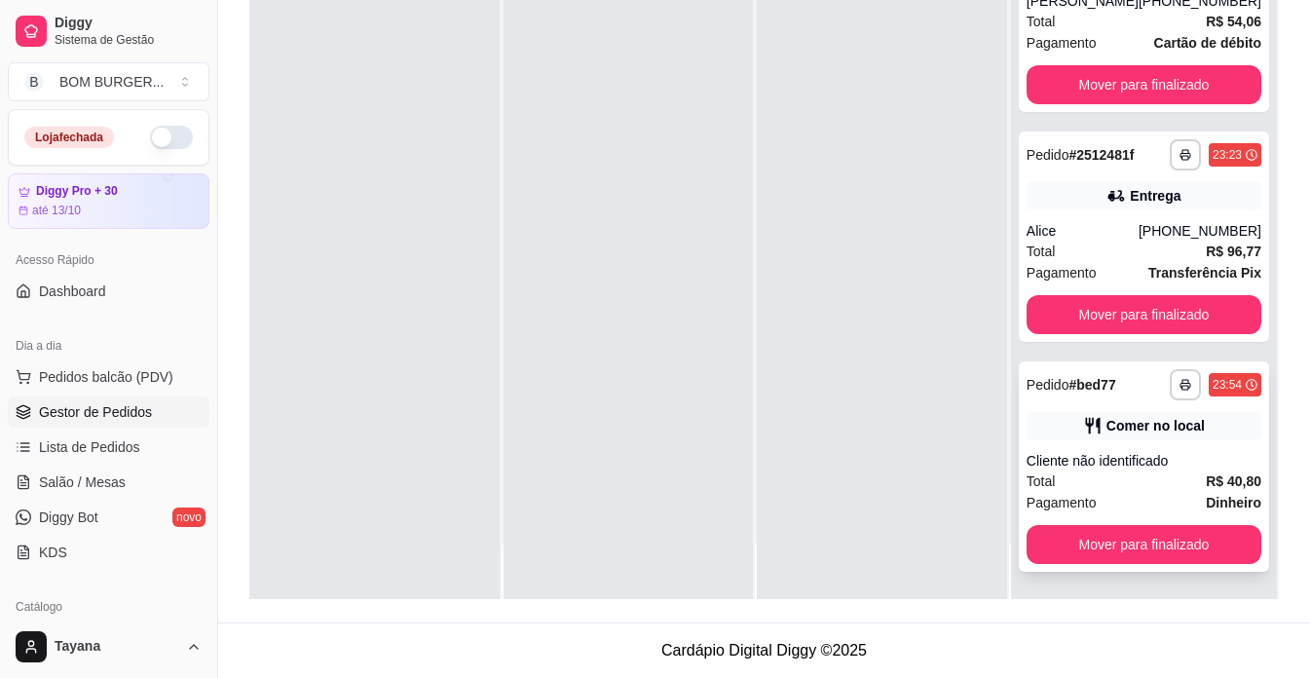
click at [1155, 479] on div "Total R$ 40,80" at bounding box center [1143, 480] width 235 height 21
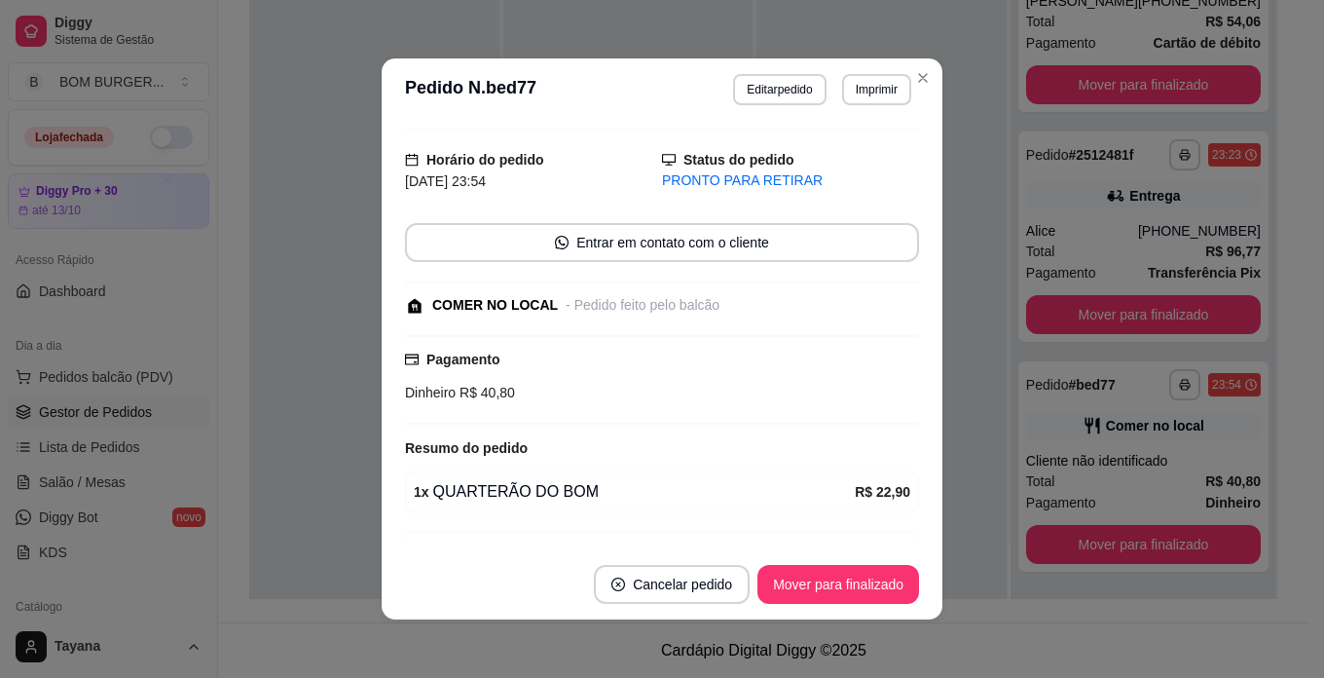
scroll to position [151, 0]
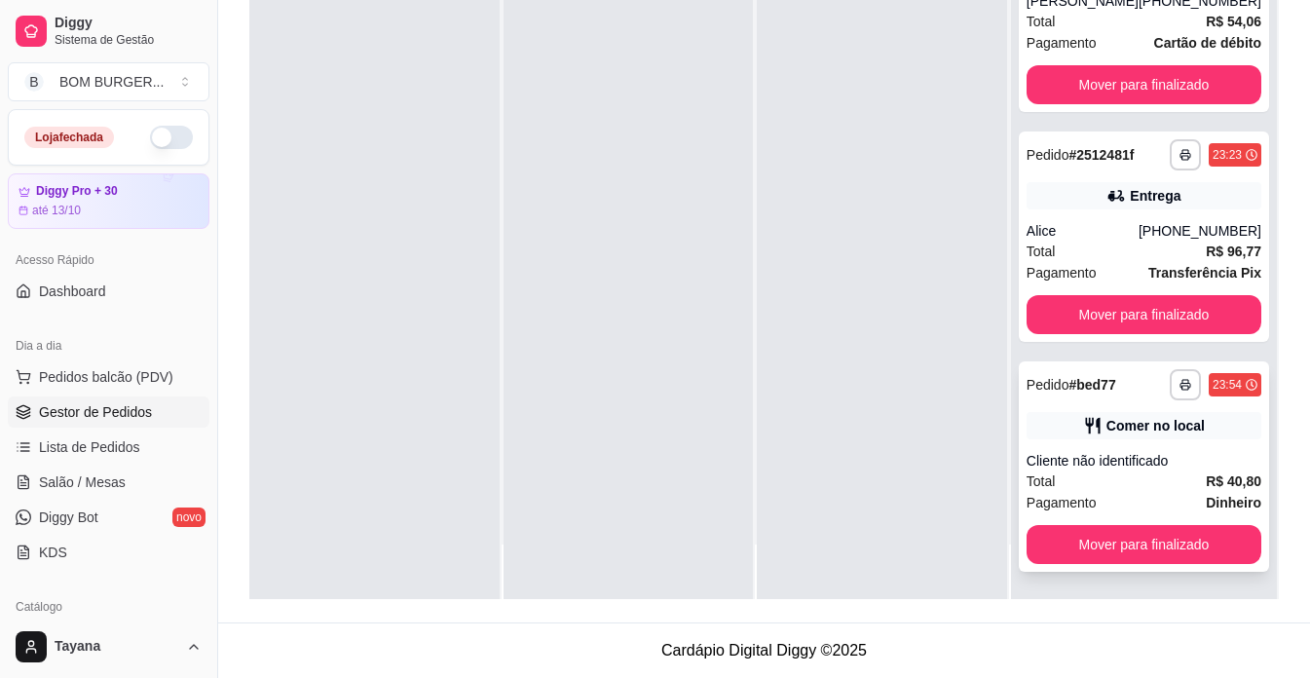
click at [1164, 484] on div "Total R$ 40,80" at bounding box center [1143, 480] width 235 height 21
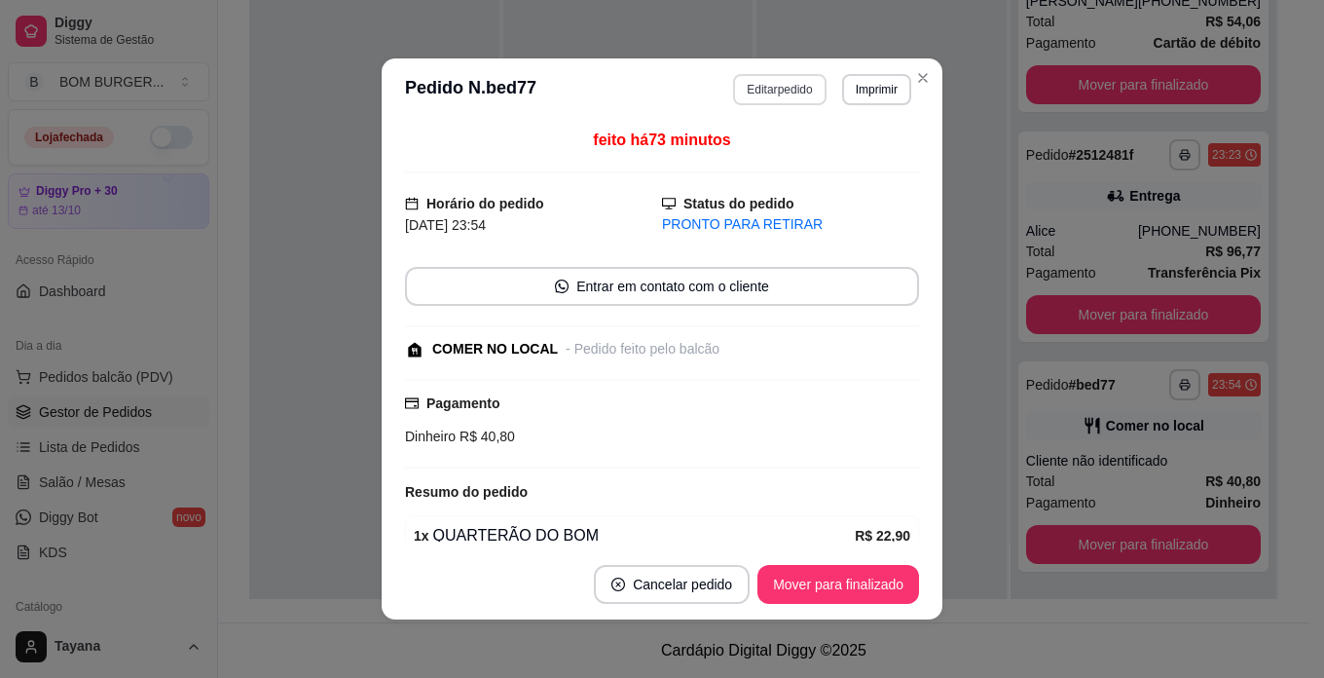
click at [792, 89] on button "Editar pedido" at bounding box center [779, 89] width 93 height 31
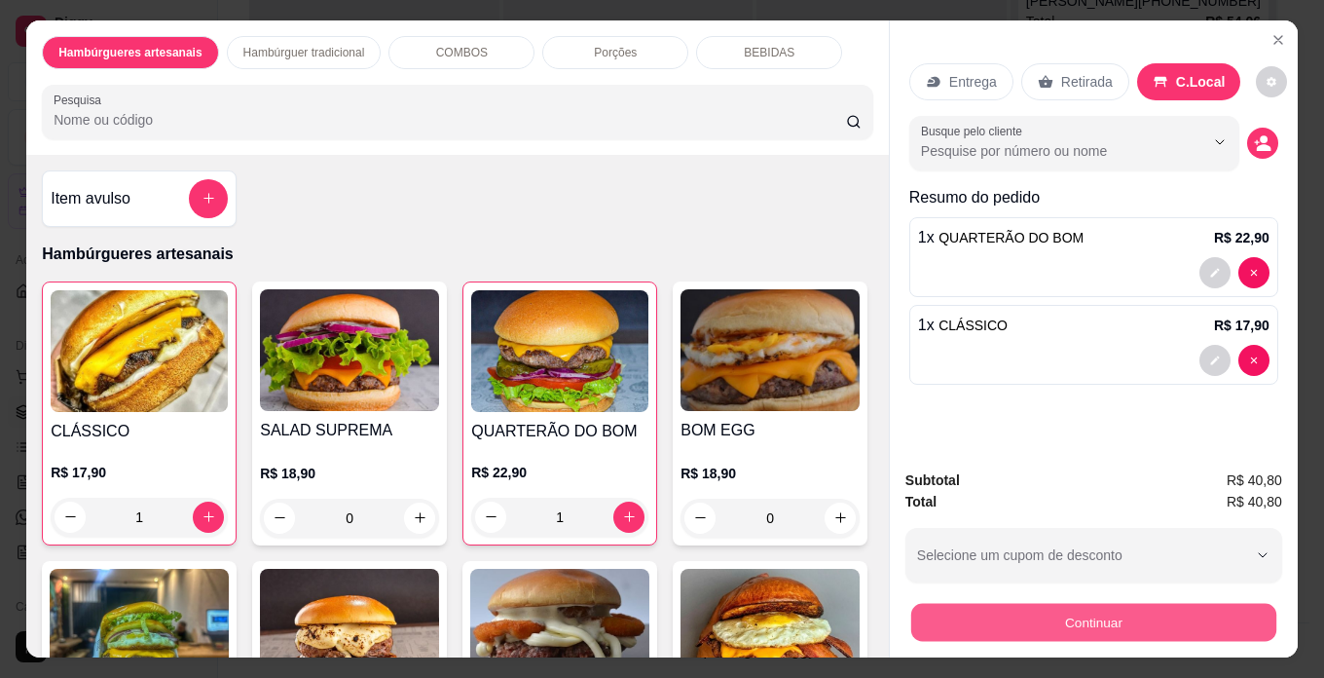
click at [1110, 604] on button "Continuar" at bounding box center [1093, 623] width 365 height 38
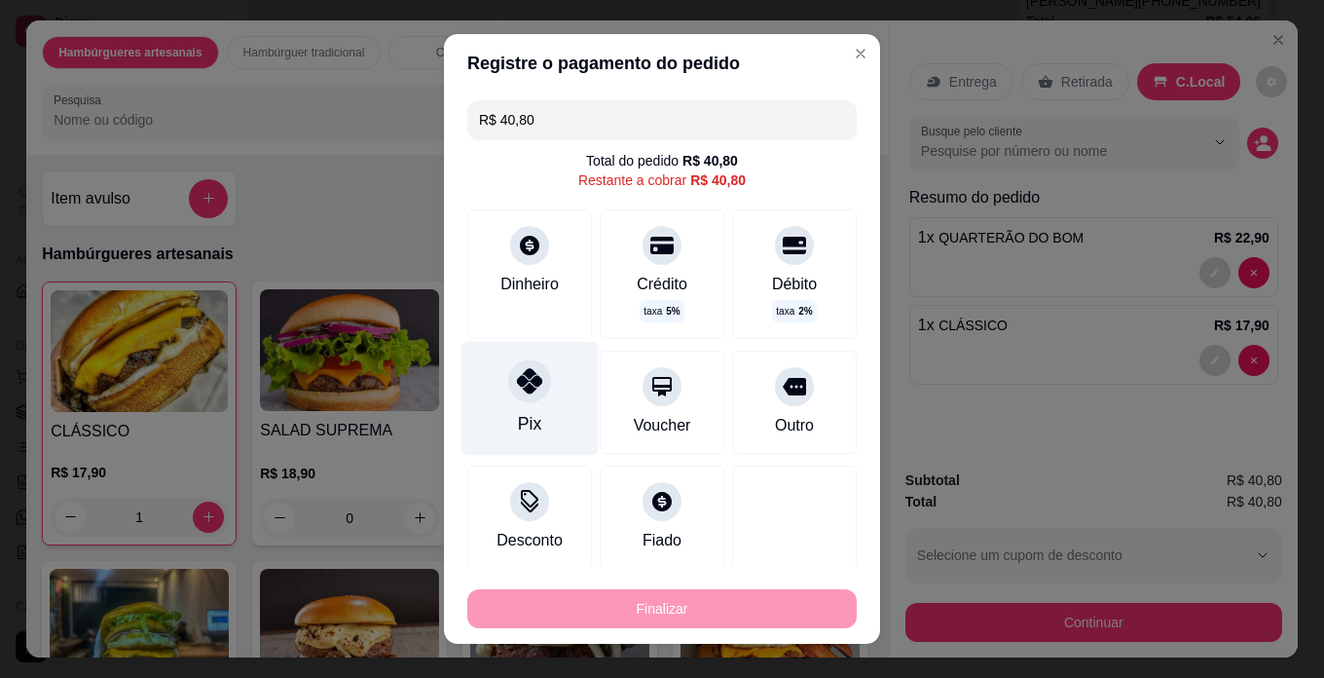
click at [511, 409] on div "Pix" at bounding box center [530, 399] width 137 height 114
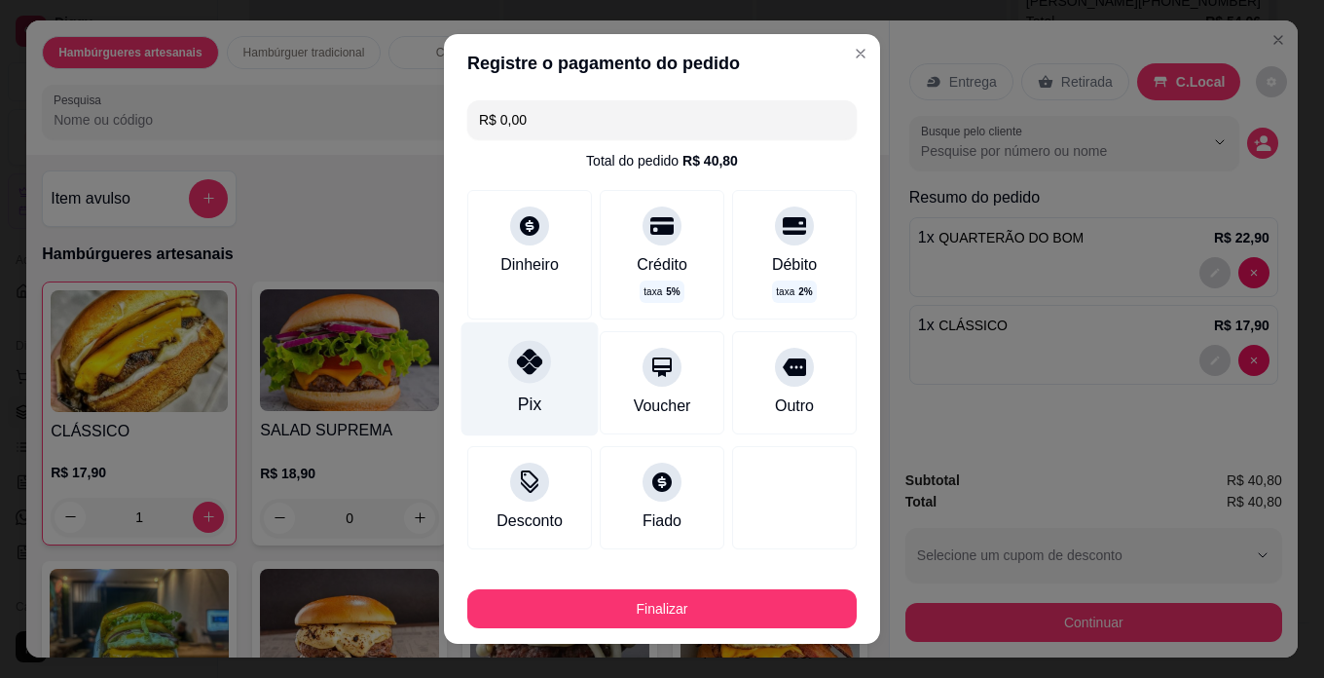
type input "R$ 0,00"
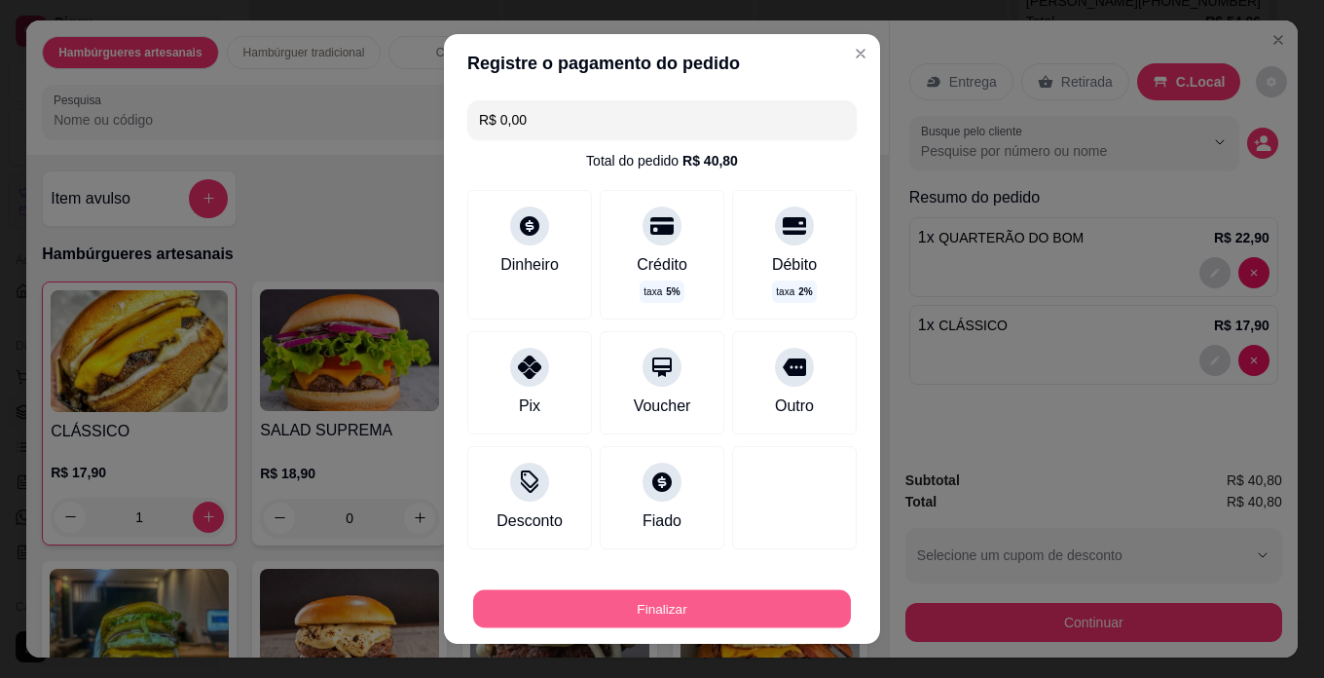
click at [739, 597] on button "Finalizar" at bounding box center [662, 609] width 378 height 38
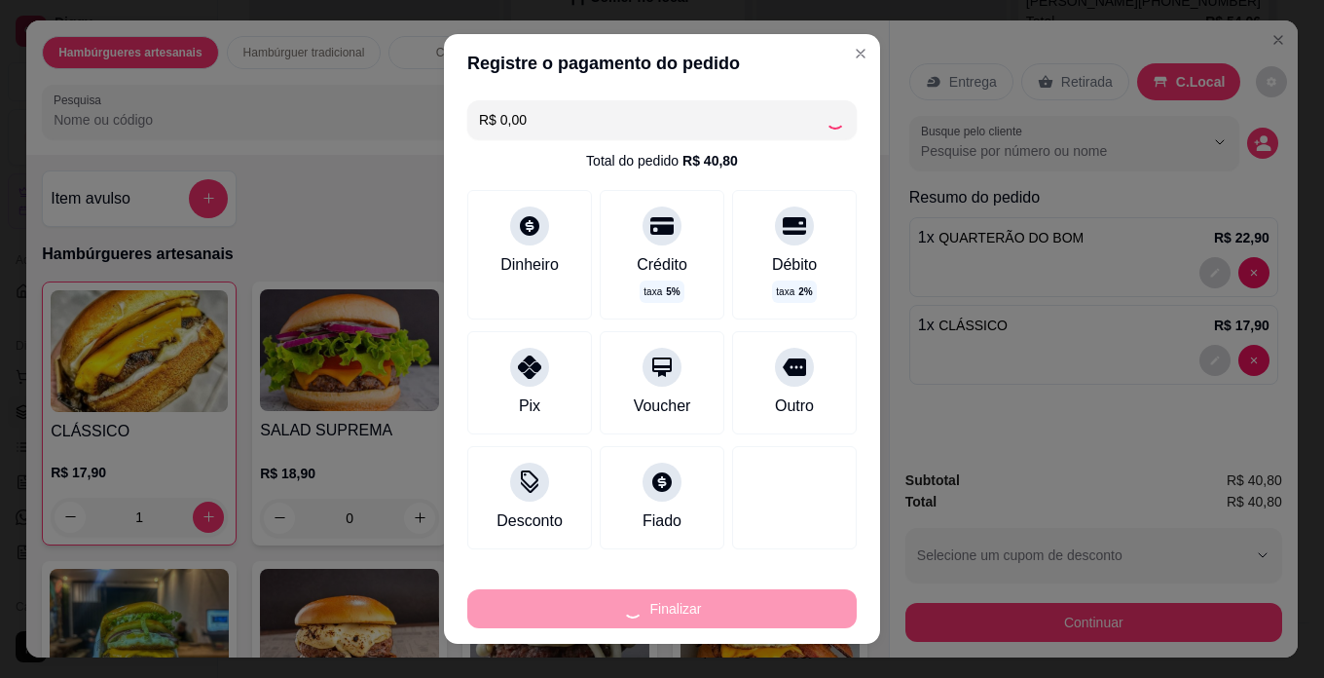
type input "0"
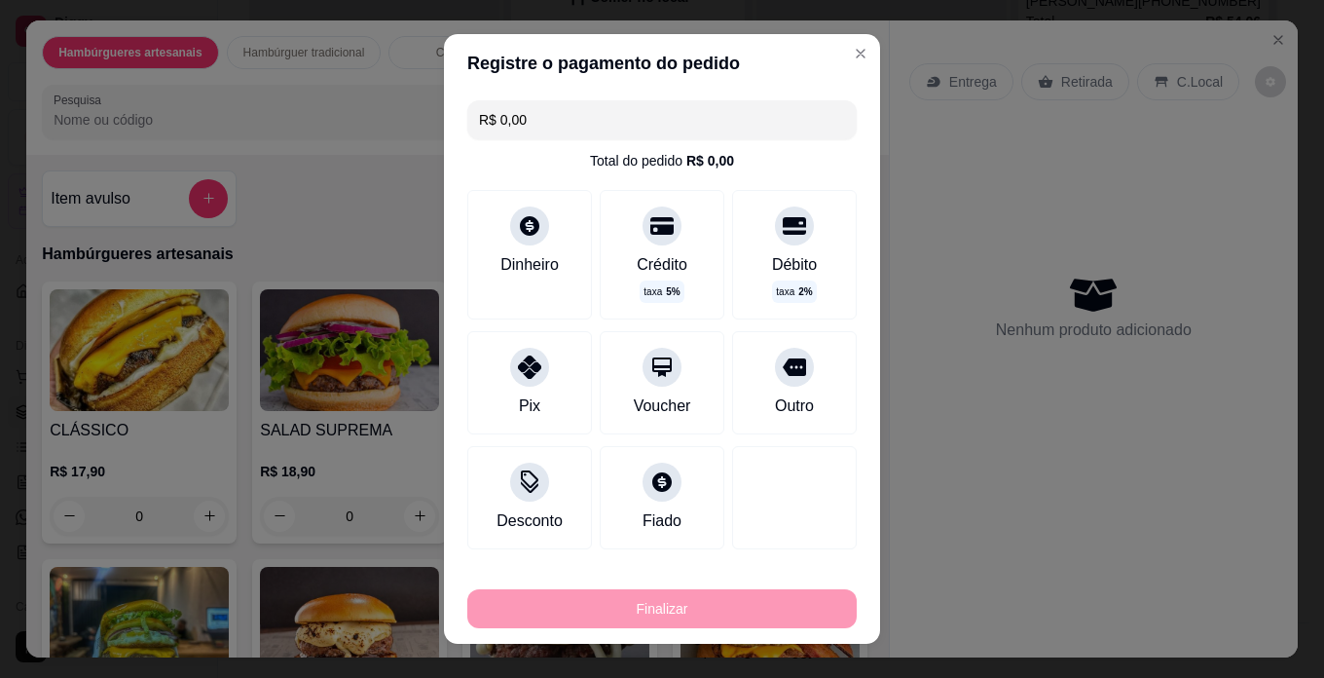
type input "-R$ 40,80"
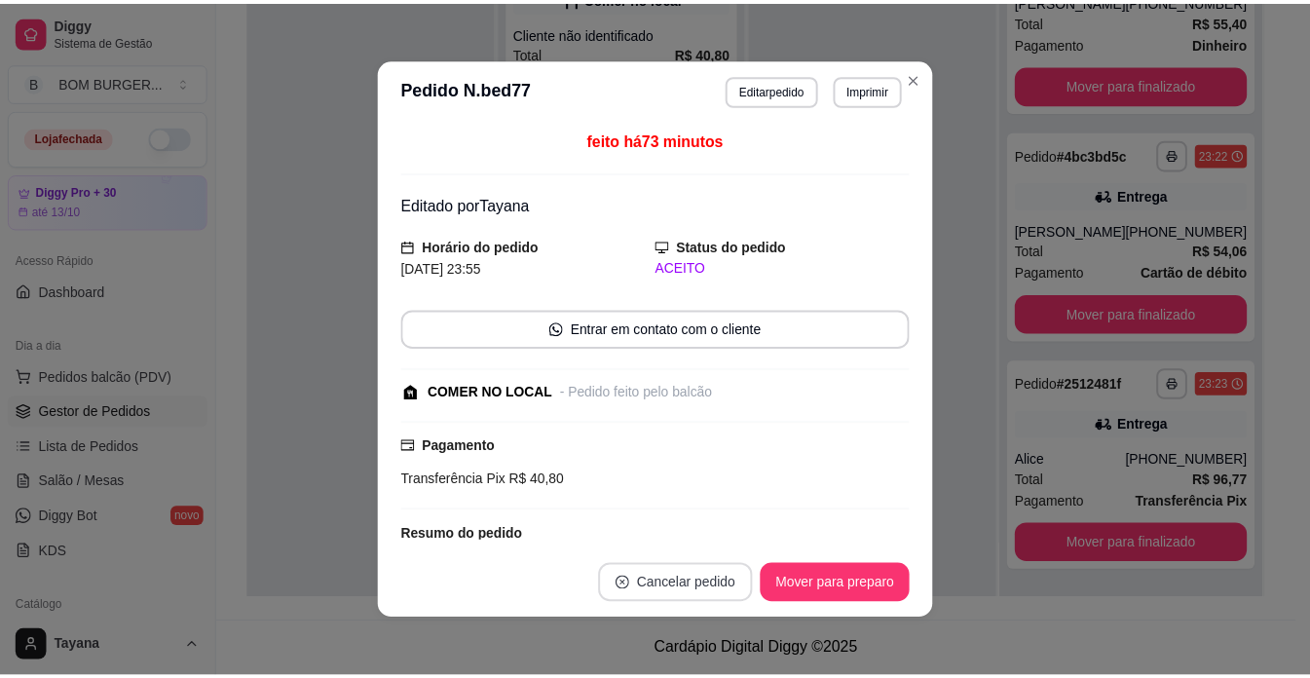
scroll to position [985, 0]
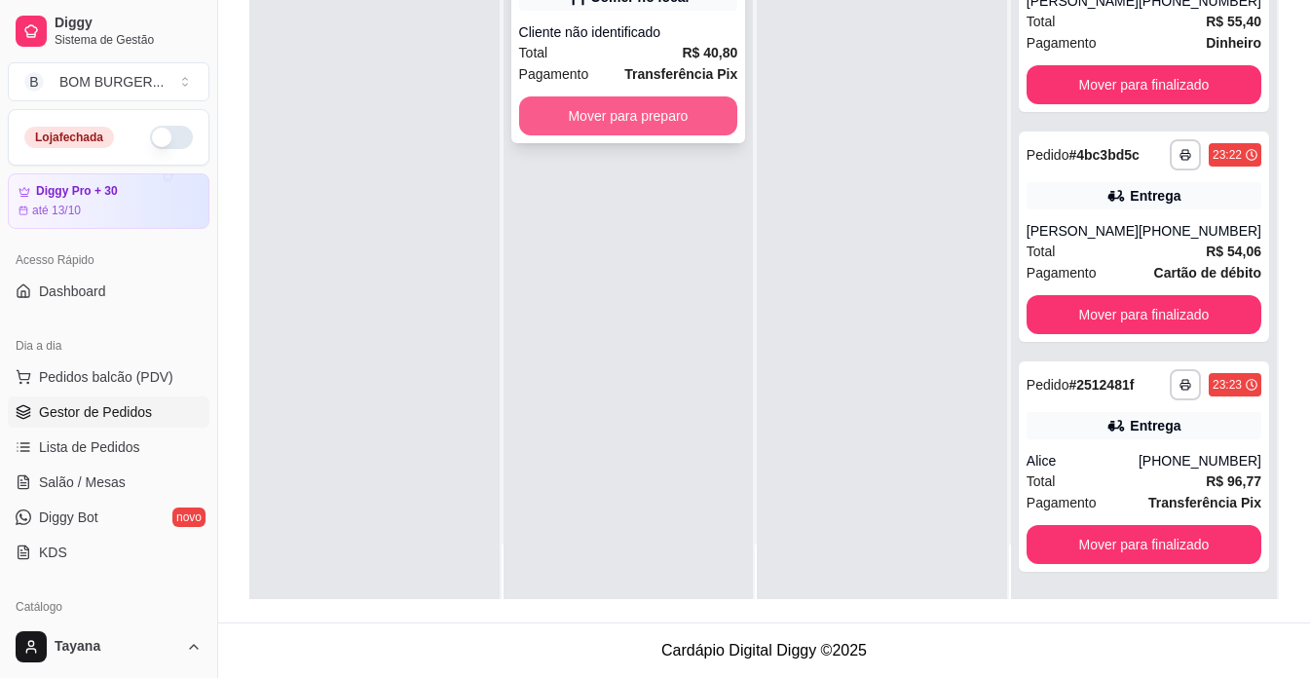
click at [684, 122] on button "Mover para preparo" at bounding box center [628, 115] width 219 height 39
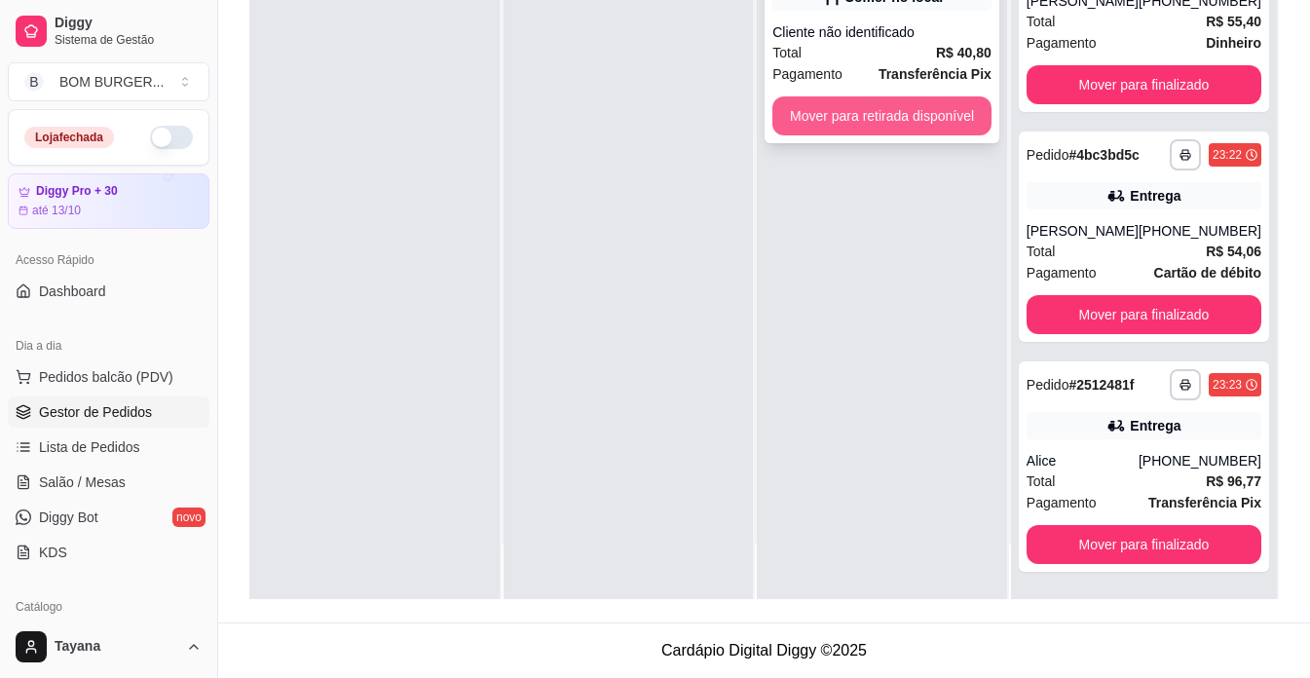
click at [874, 124] on button "Mover para retirada disponível" at bounding box center [881, 115] width 219 height 39
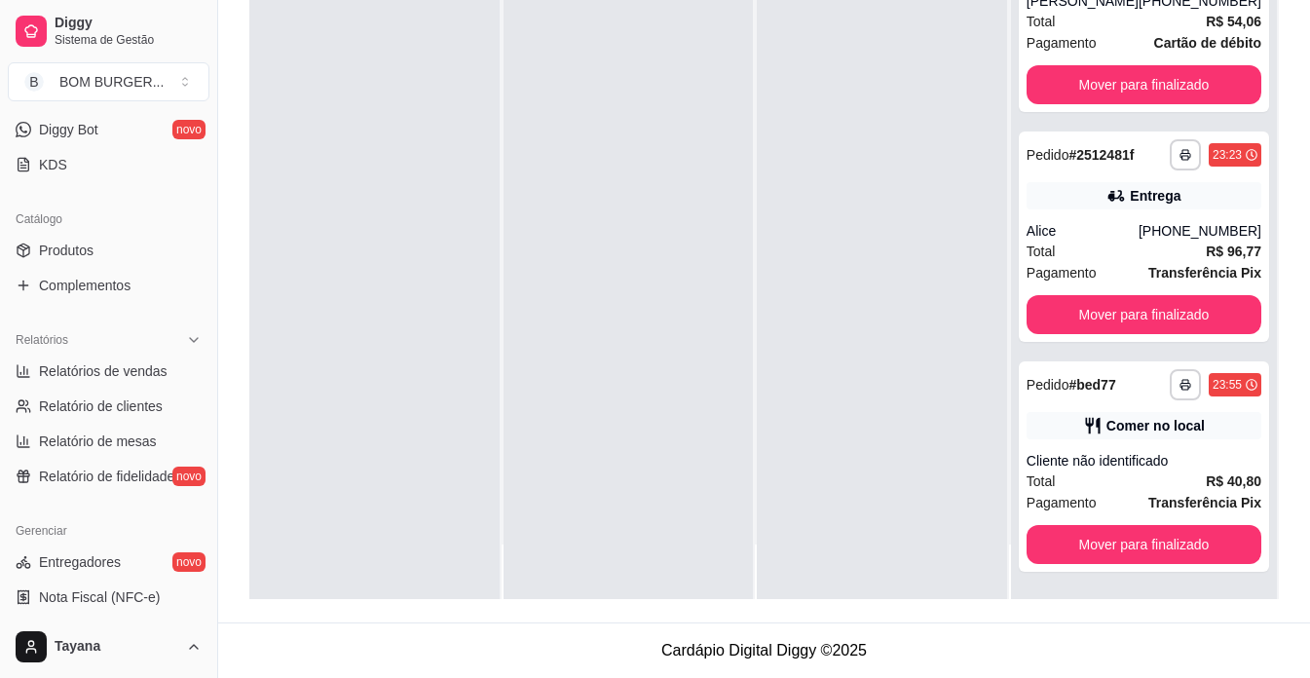
scroll to position [390, 0]
click at [103, 364] on span "Relatórios de vendas" at bounding box center [103, 368] width 129 height 19
select select "ALL"
select select "0"
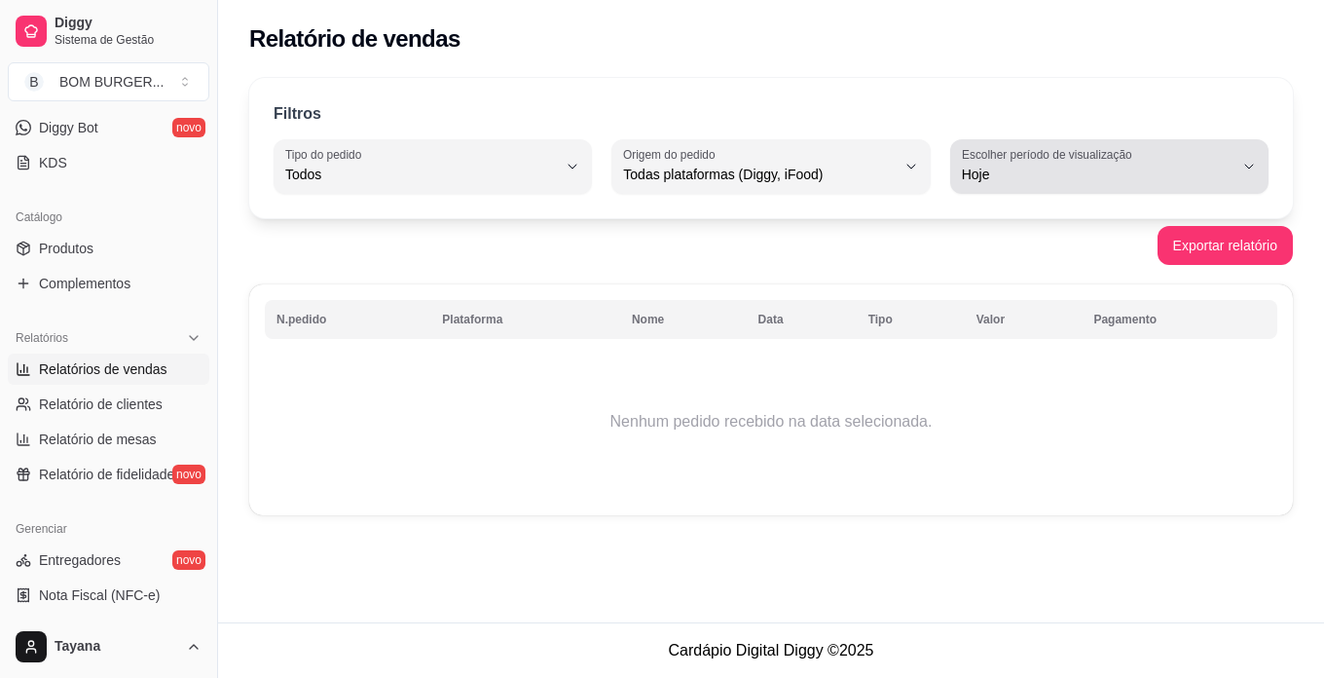
click at [1257, 169] on button "Escolher período de visualização Hoje" at bounding box center [1109, 166] width 318 height 55
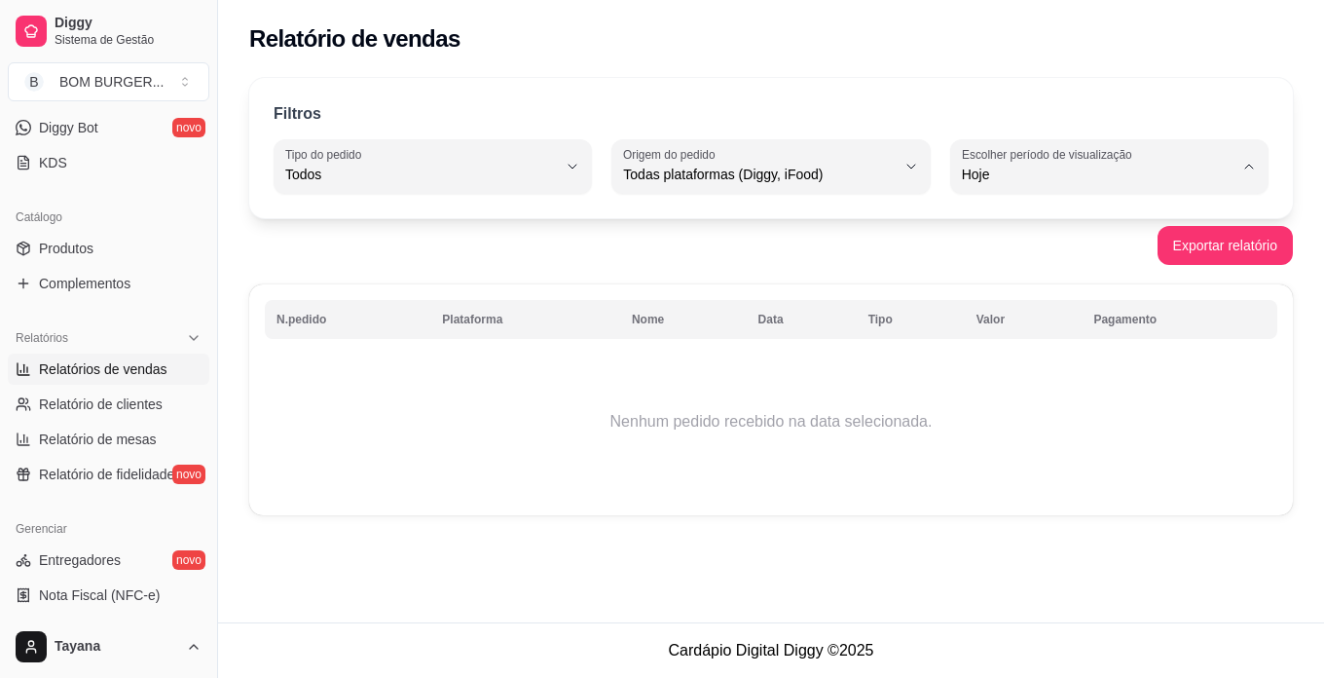
click at [1133, 249] on span "Ontem" at bounding box center [1100, 252] width 257 height 19
type input "1"
select select "1"
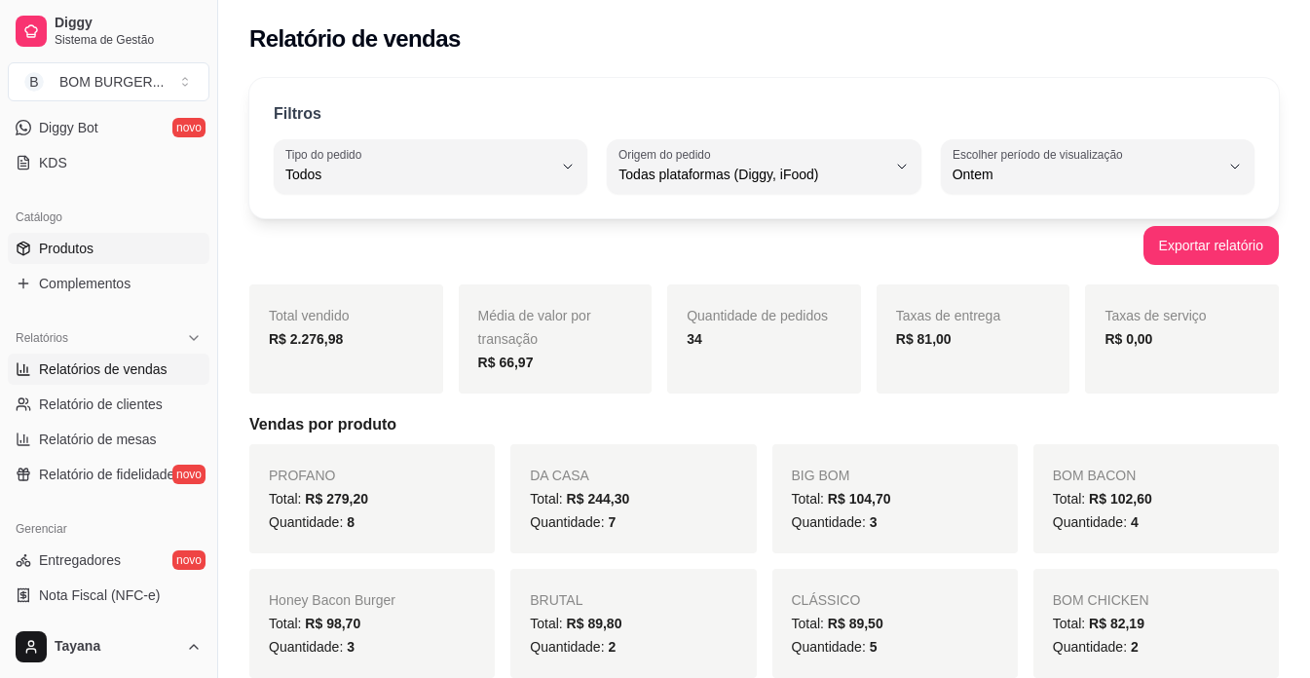
click at [101, 244] on link "Produtos" at bounding box center [109, 248] width 202 height 31
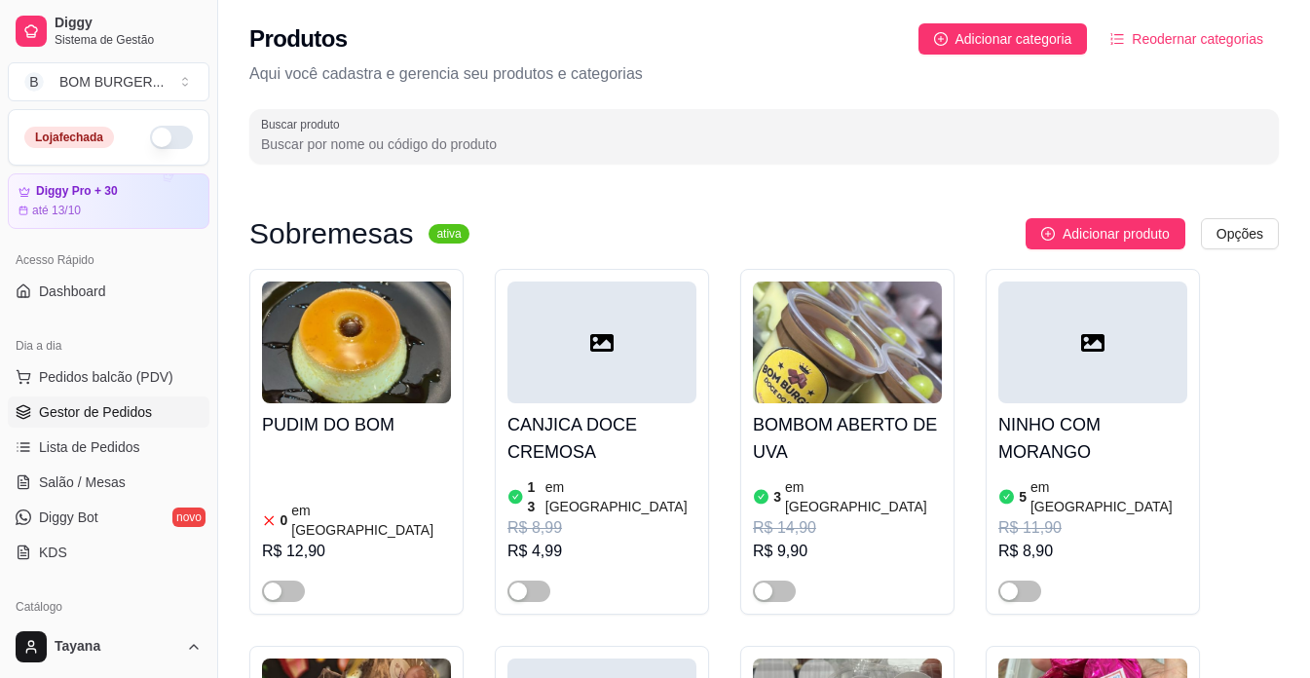
click at [114, 410] on span "Gestor de Pedidos" at bounding box center [95, 411] width 113 height 19
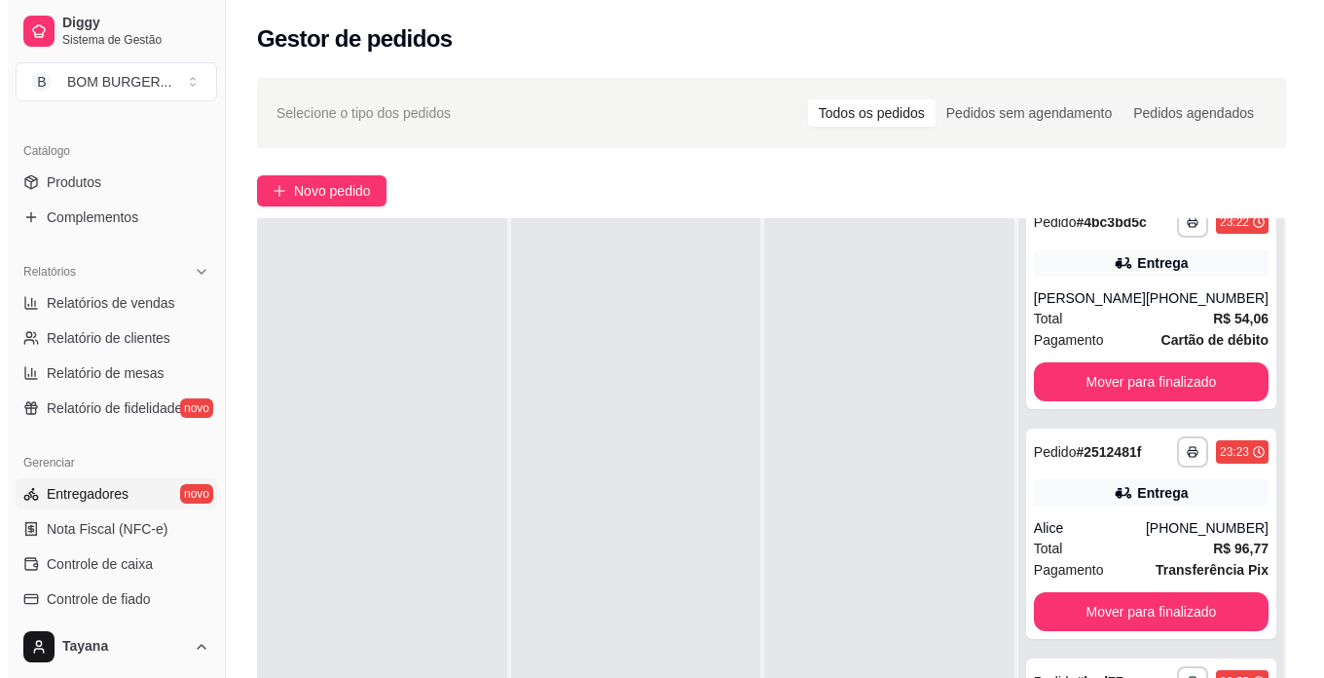
scroll to position [487, 0]
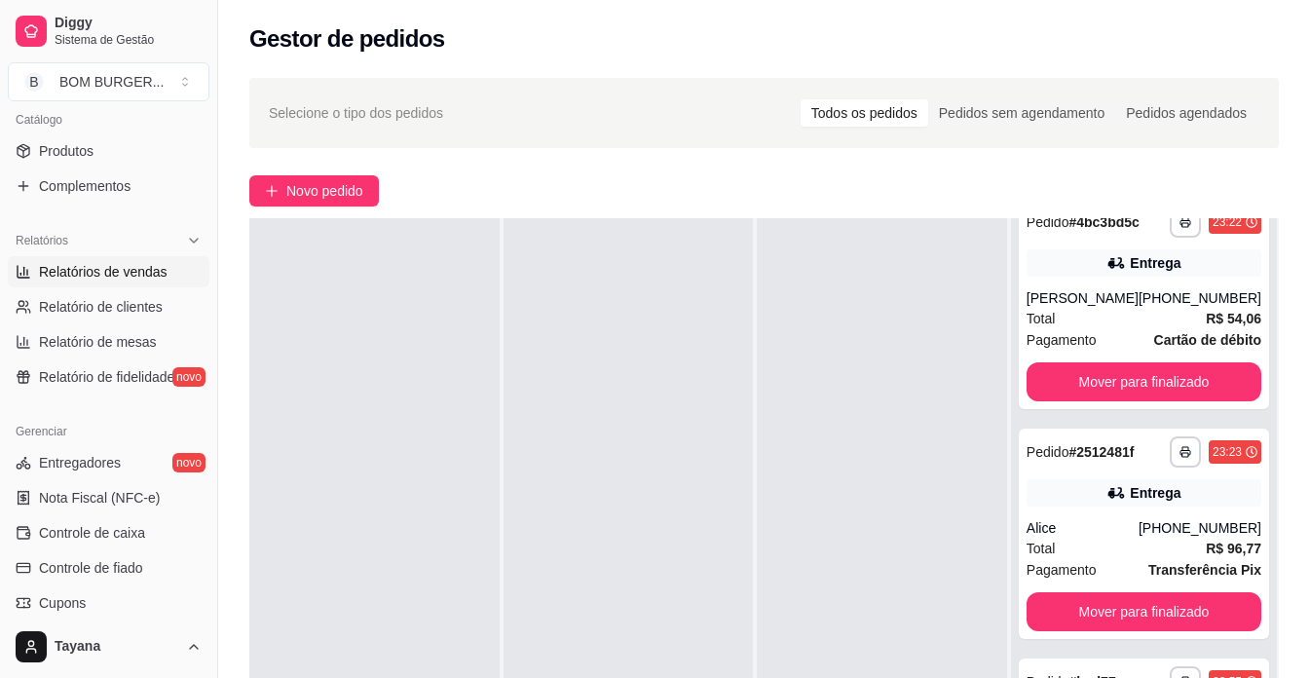
click at [123, 266] on span "Relatórios de vendas" at bounding box center [103, 271] width 129 height 19
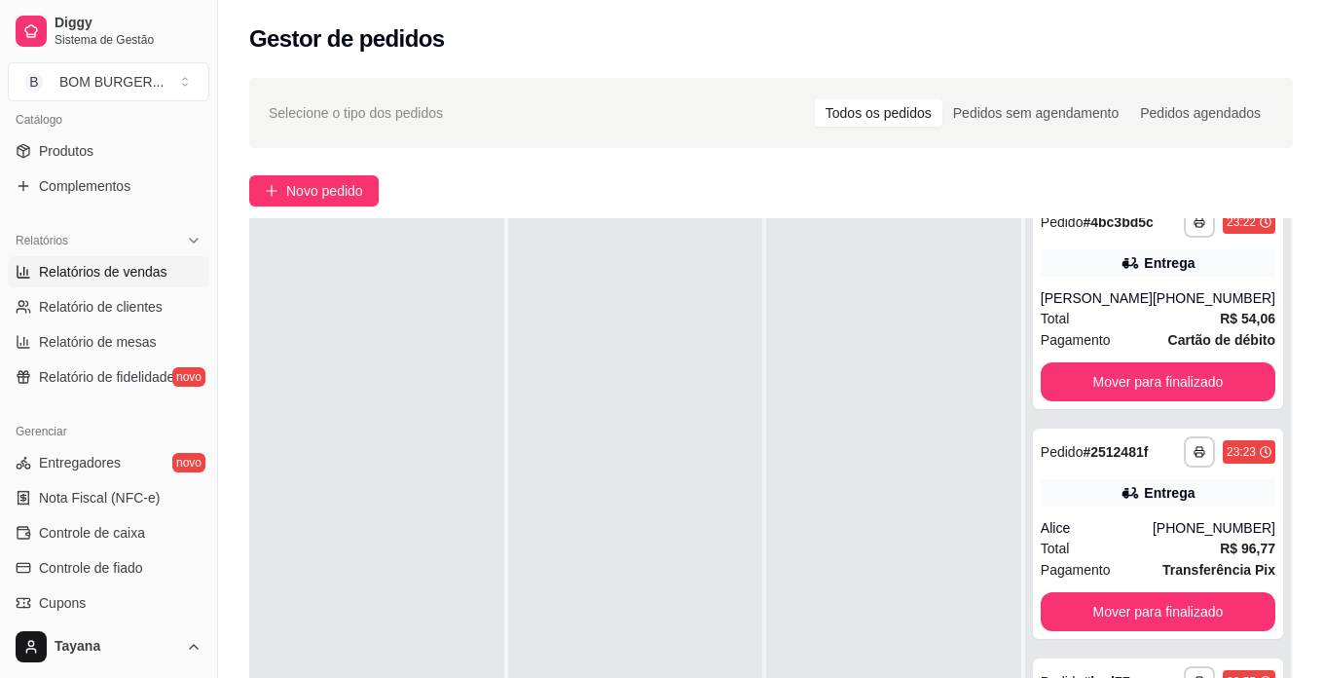
select select "ALL"
select select "0"
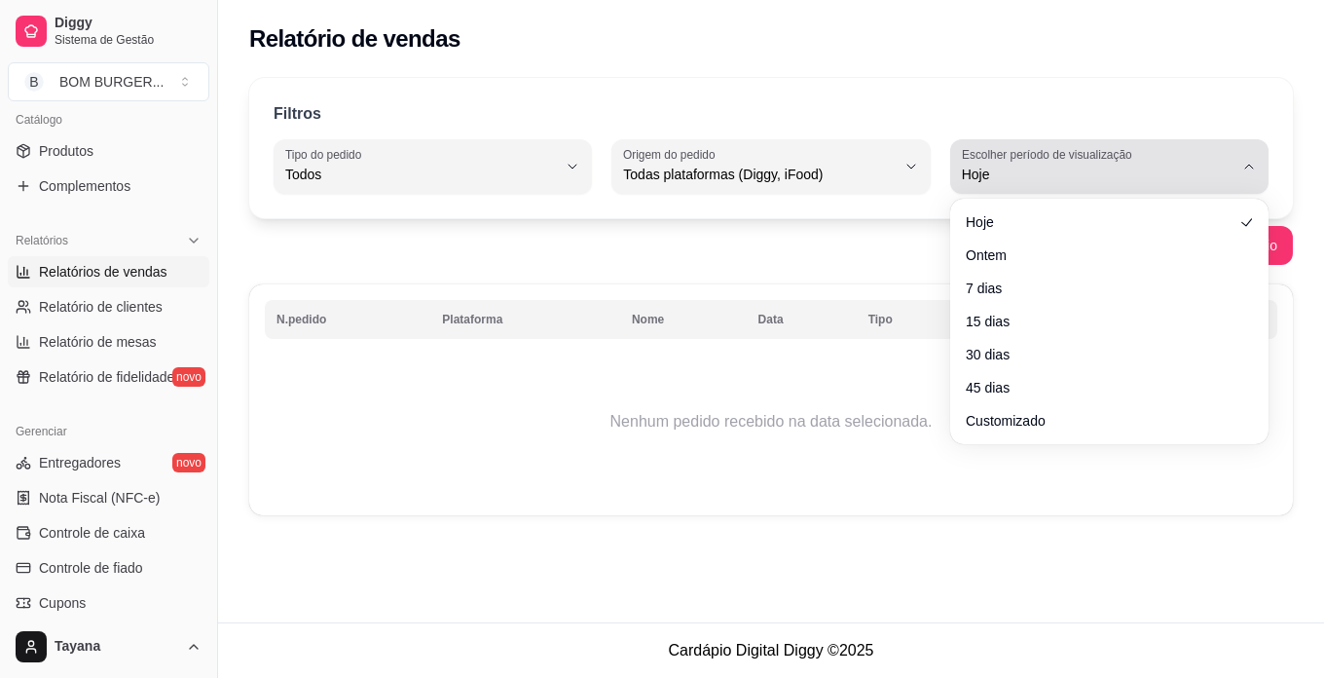
click at [1105, 166] on span "Hoje" at bounding box center [1098, 174] width 272 height 19
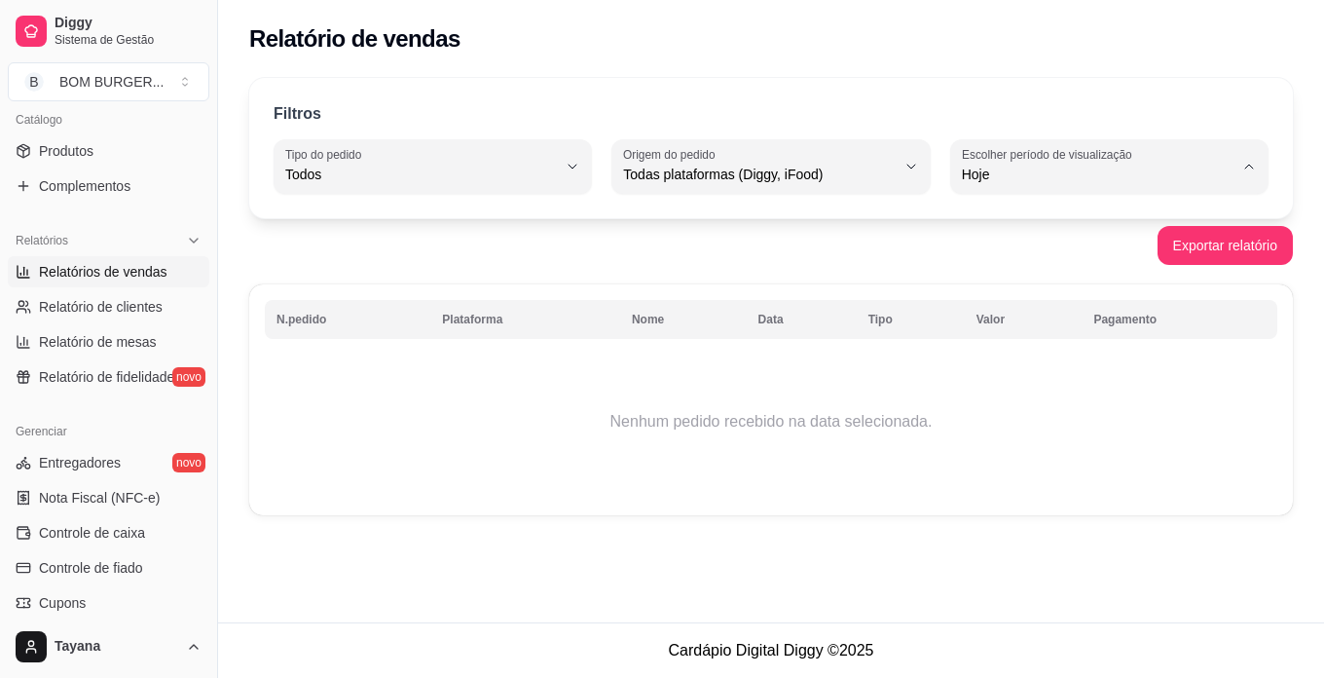
click at [1101, 262] on span "Ontem" at bounding box center [1100, 252] width 257 height 19
type input "1"
select select "1"
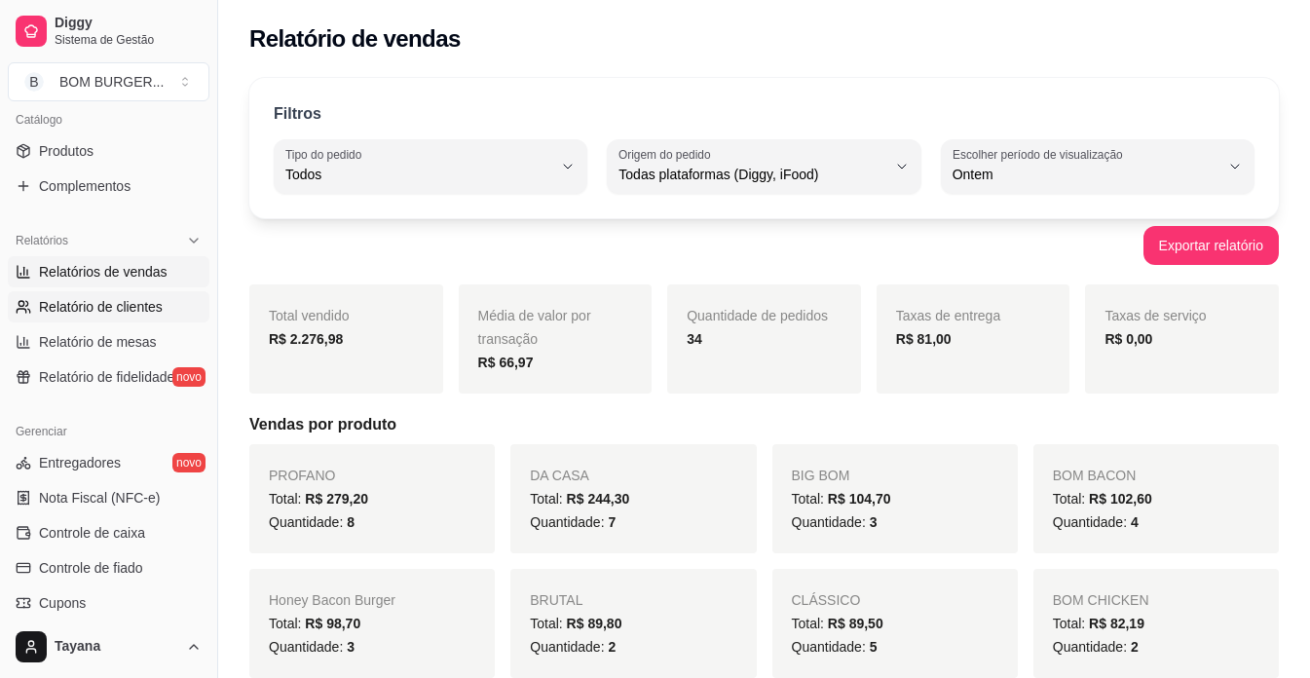
click at [127, 312] on span "Relatório de clientes" at bounding box center [101, 306] width 124 height 19
select select "30"
select select "HIGHEST_TOTAL_SPENT_WITH_ORDERS"
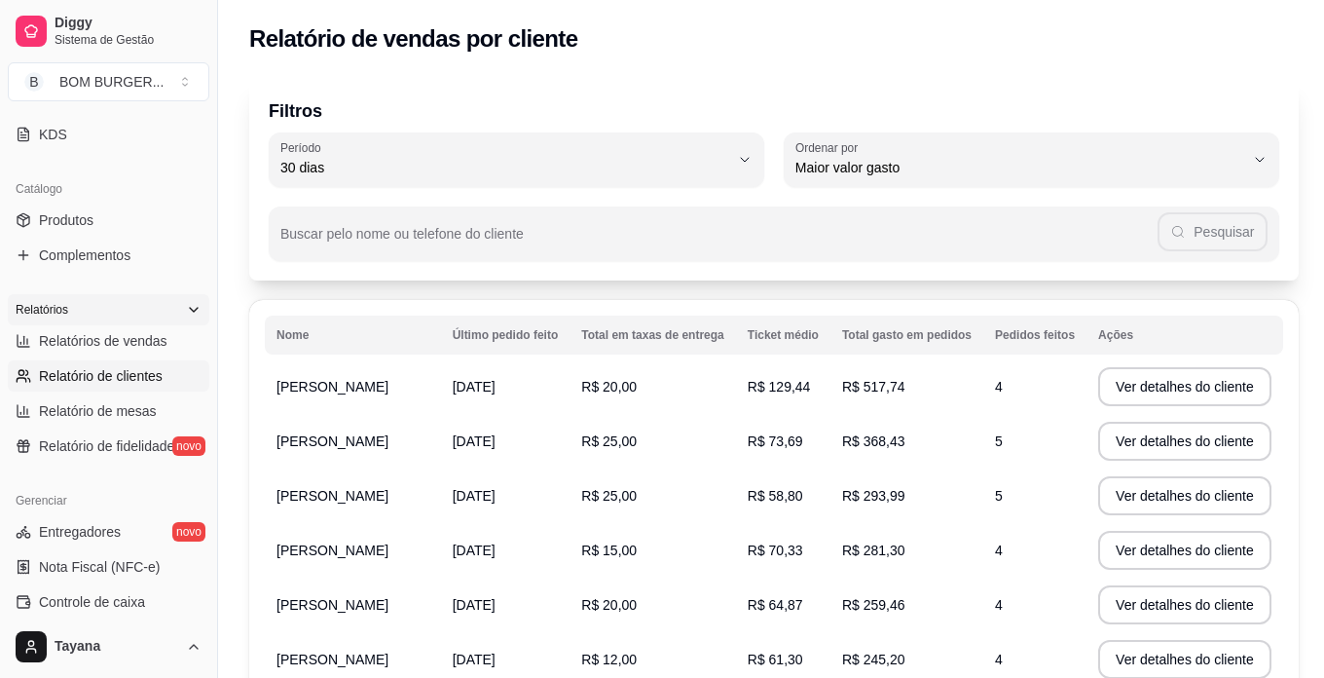
scroll to position [97, 0]
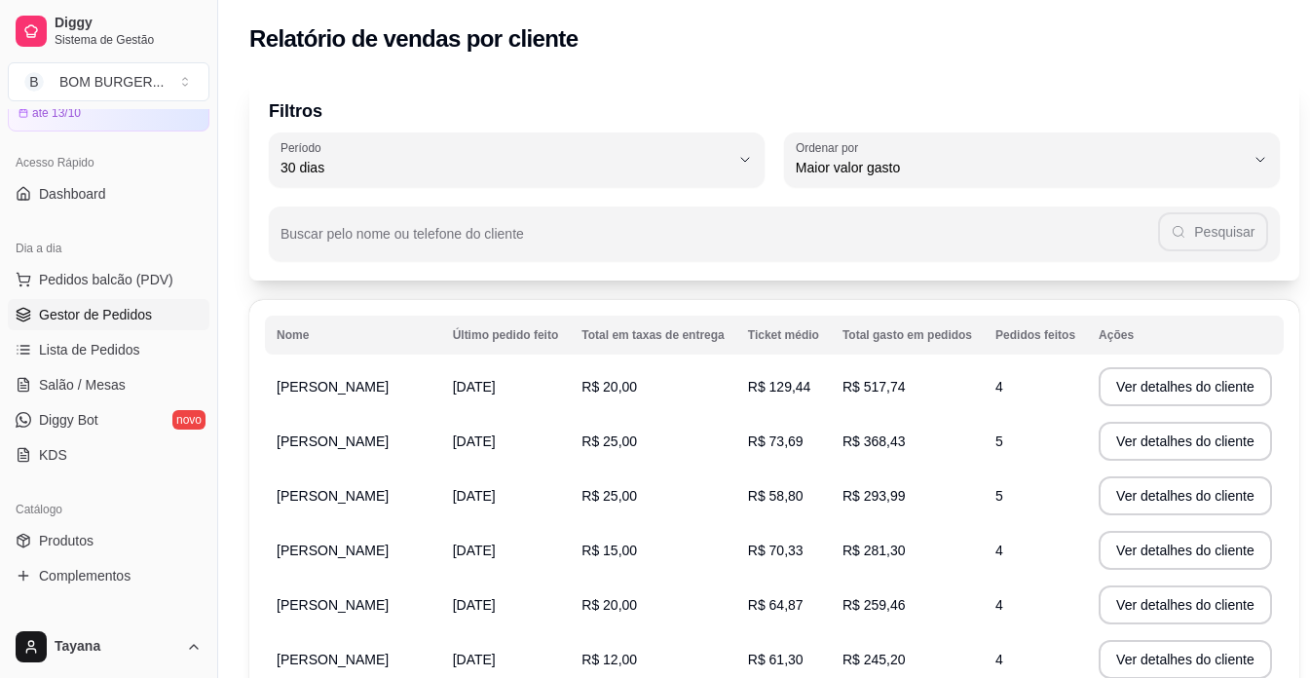
click at [116, 318] on span "Gestor de Pedidos" at bounding box center [95, 314] width 113 height 19
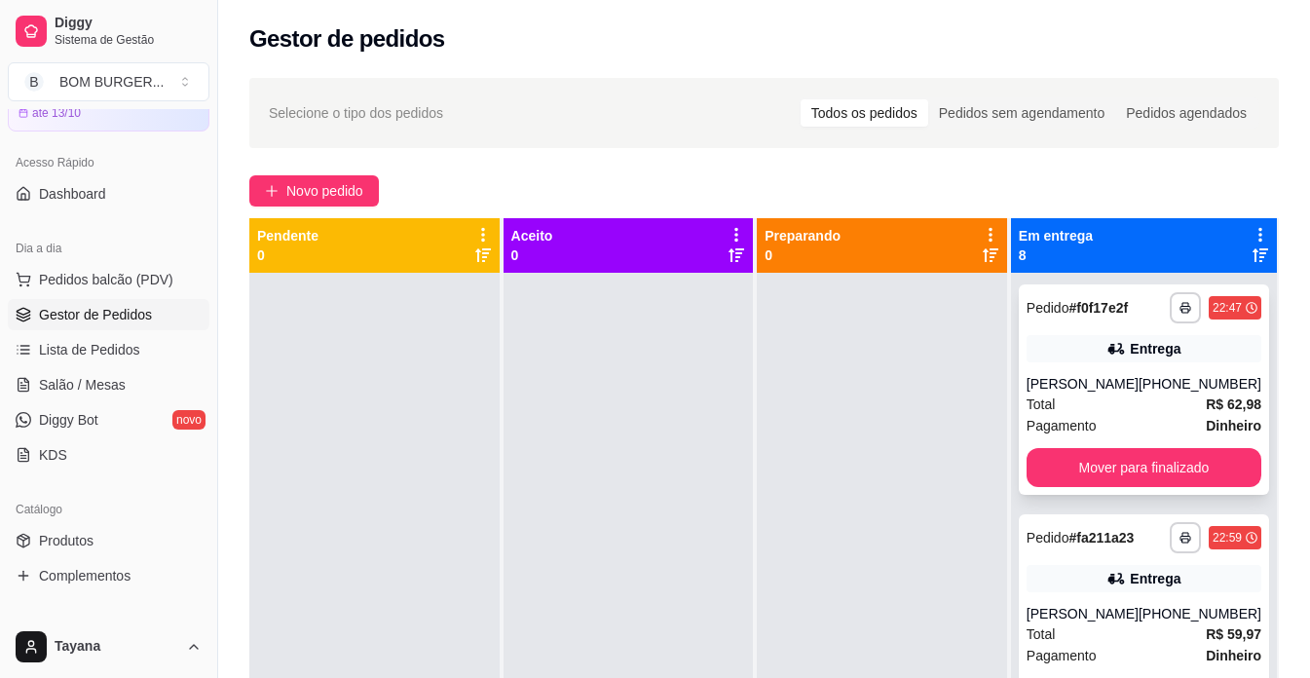
click at [1126, 406] on div "Total R$ 62,98" at bounding box center [1143, 403] width 235 height 21
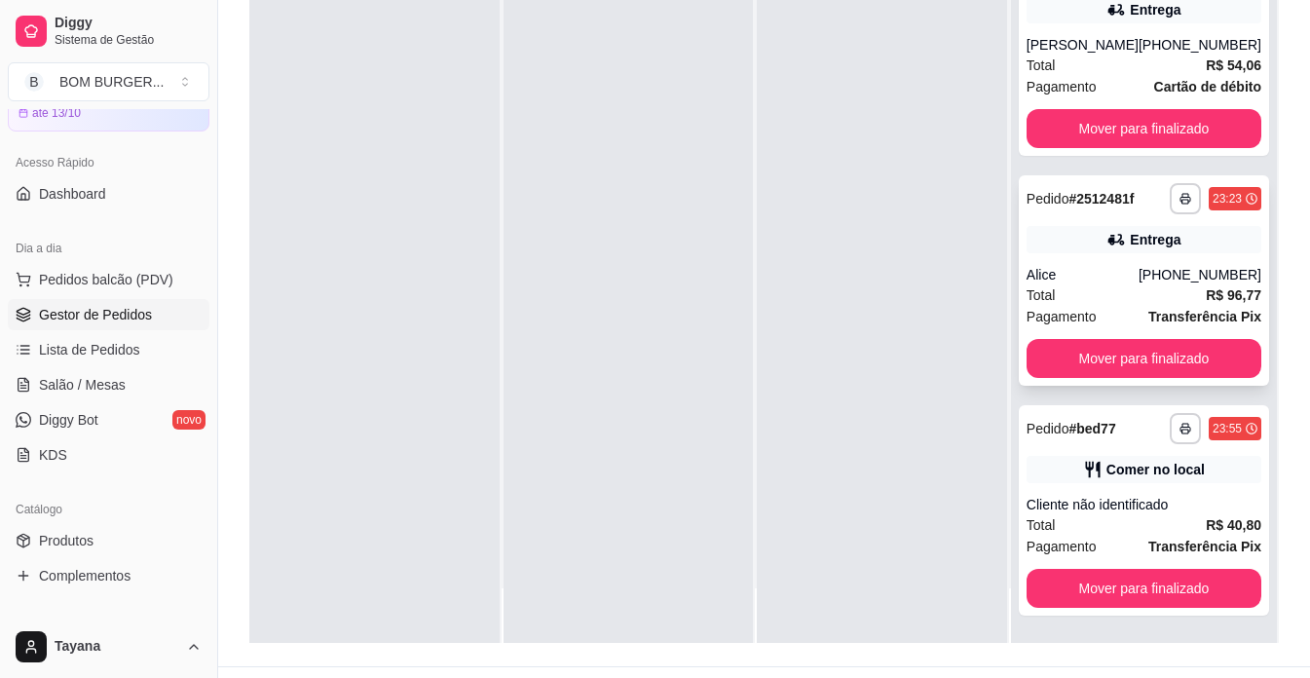
scroll to position [297, 0]
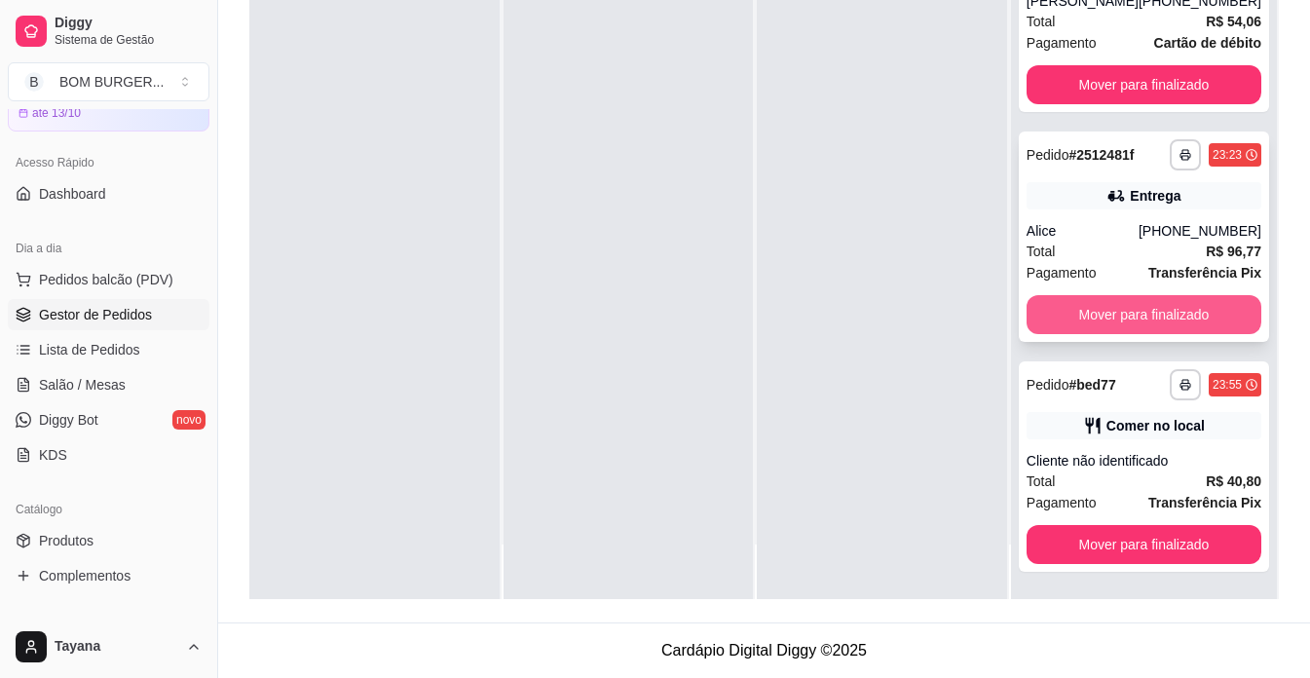
click at [1184, 310] on button "Mover para finalizado" at bounding box center [1143, 314] width 235 height 39
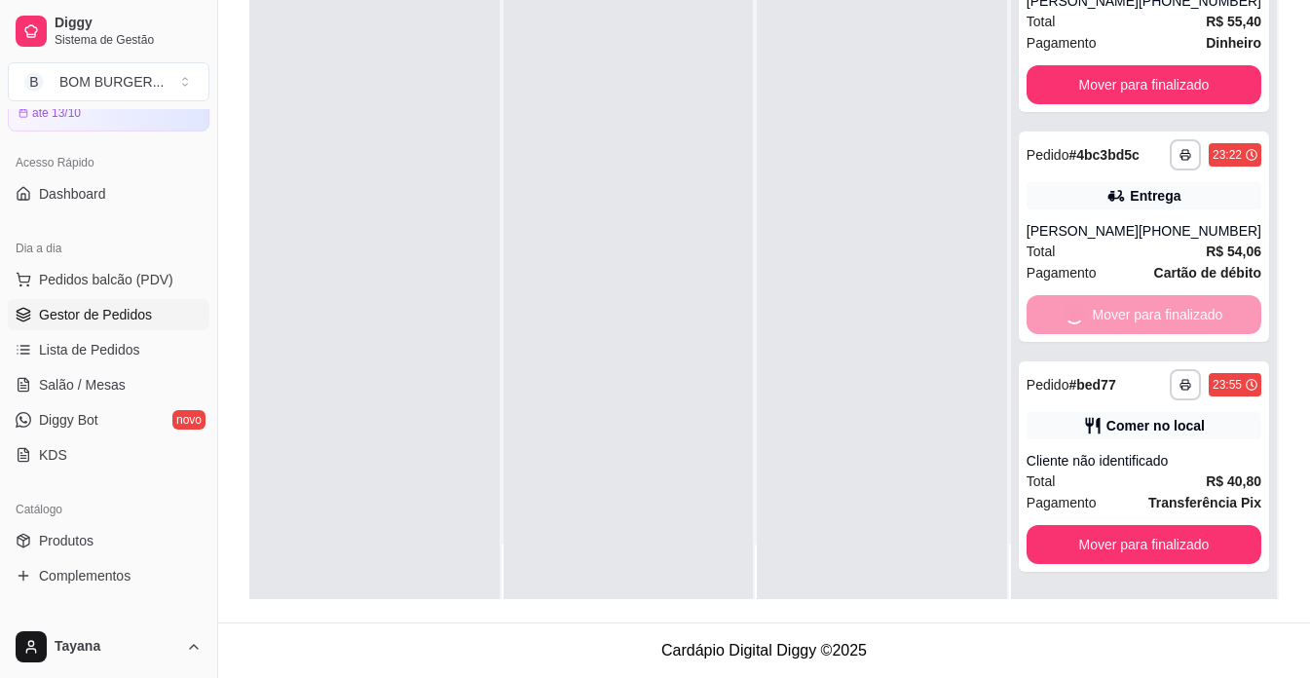
scroll to position [756, 0]
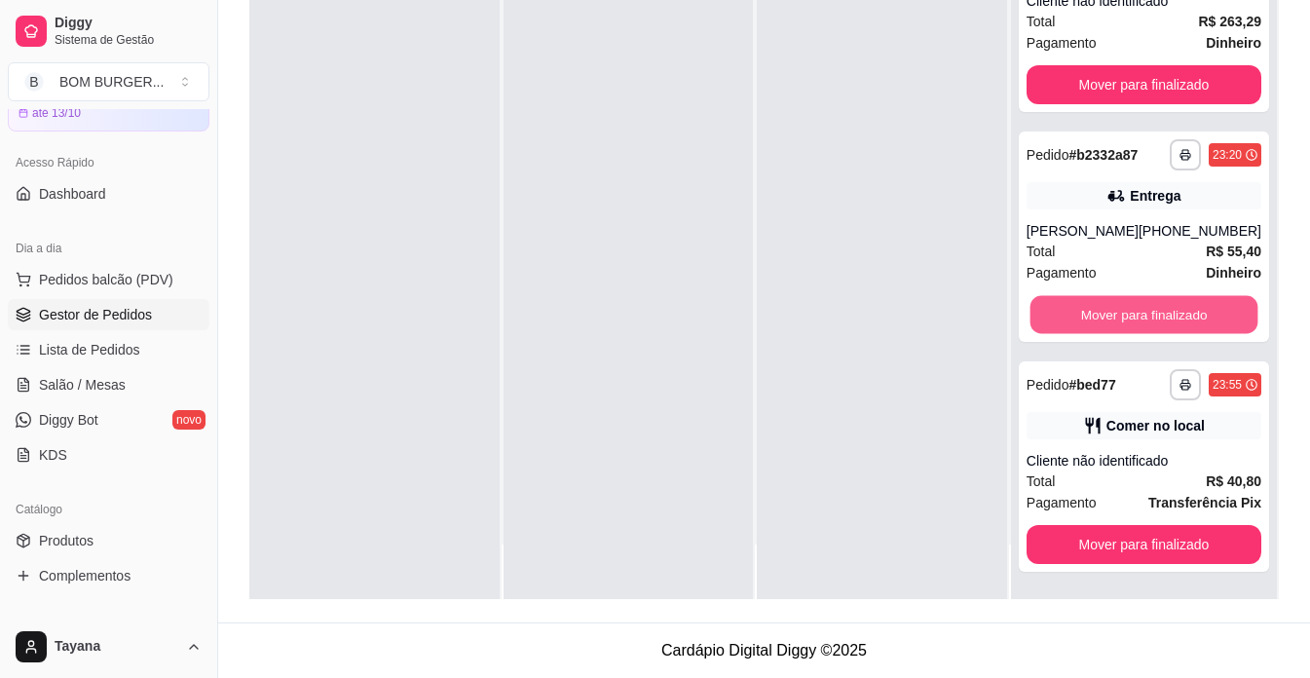
click at [1184, 310] on button "Mover para finalizado" at bounding box center [1143, 315] width 228 height 38
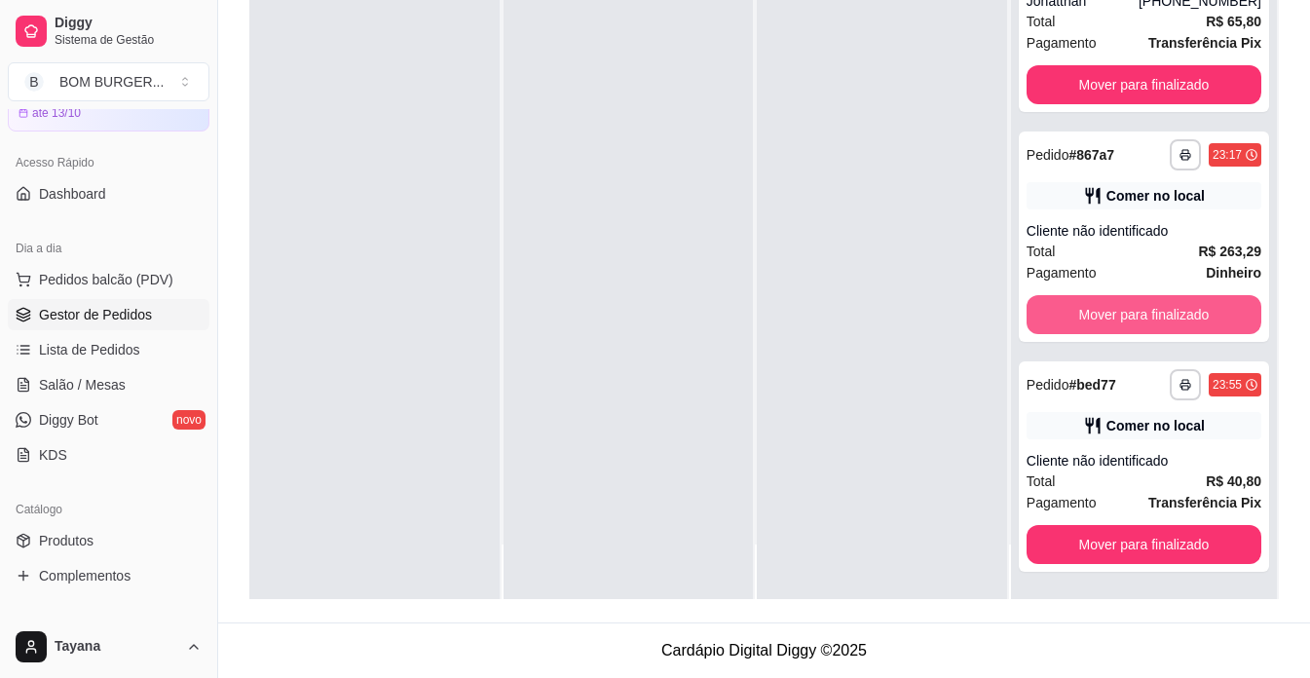
scroll to position [526, 0]
click at [1184, 316] on button "Mover para finalizado" at bounding box center [1143, 314] width 235 height 39
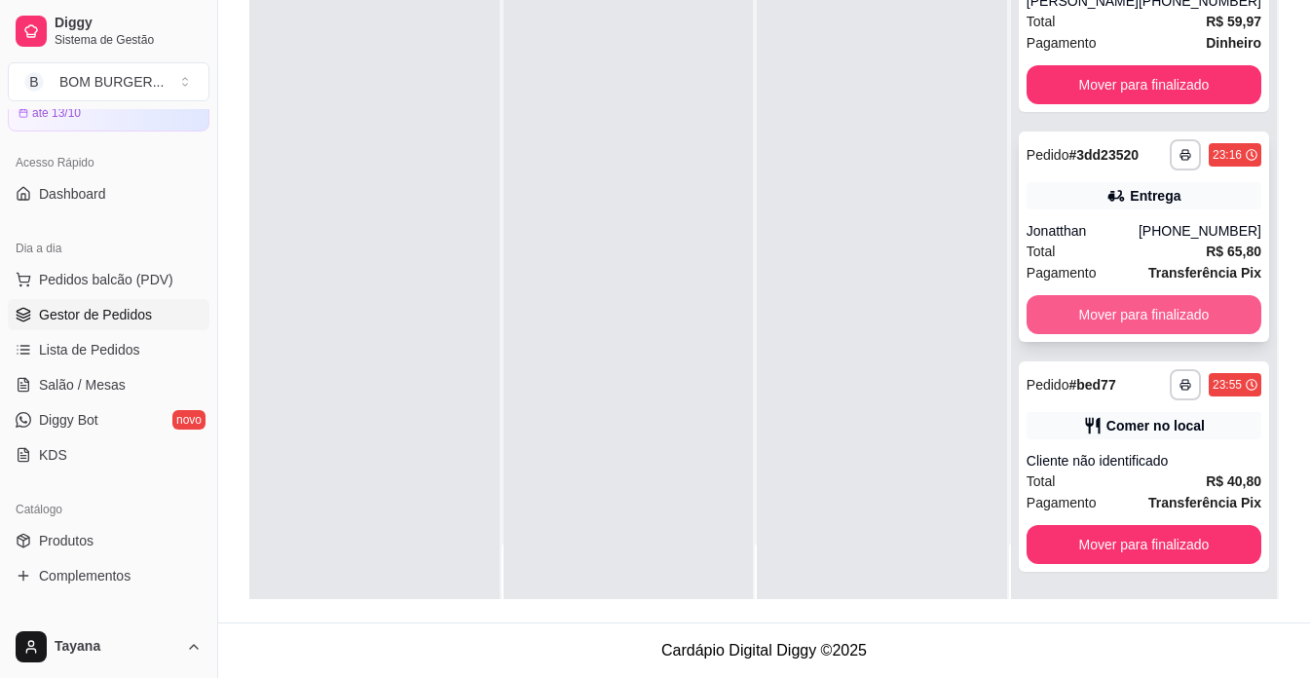
click at [1184, 313] on button "Mover para finalizado" at bounding box center [1143, 314] width 235 height 39
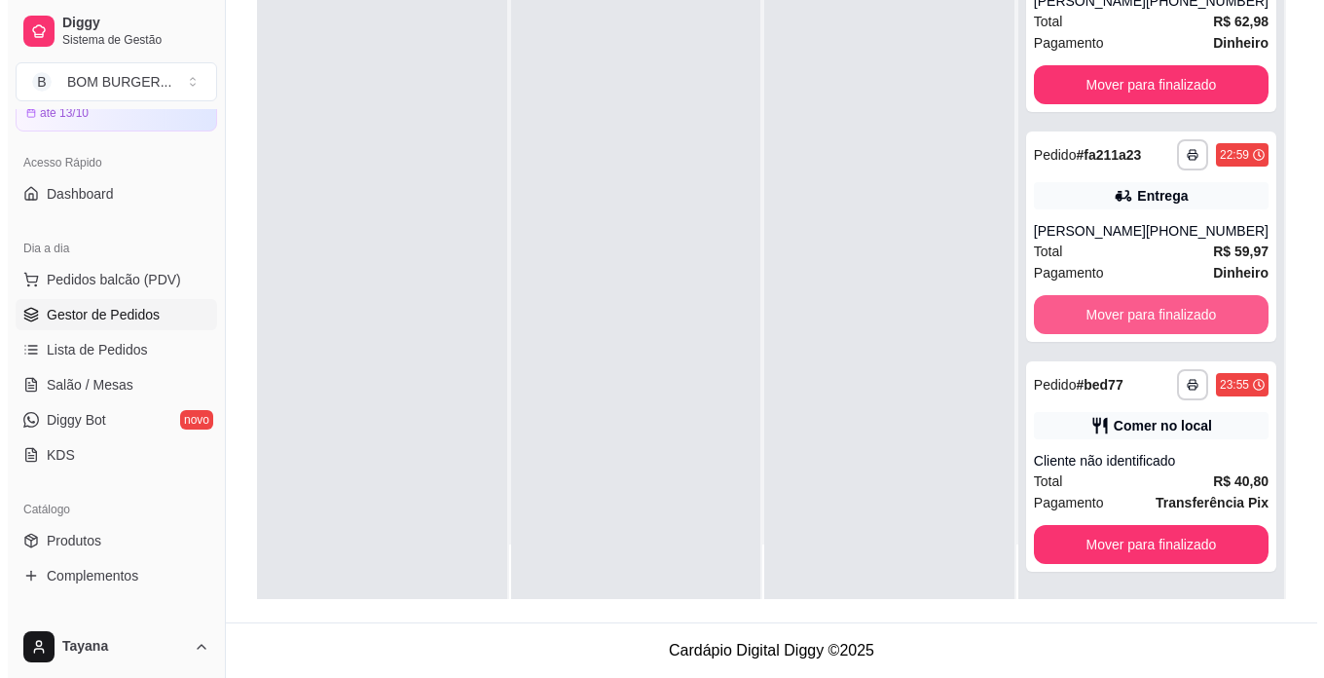
scroll to position [51, 0]
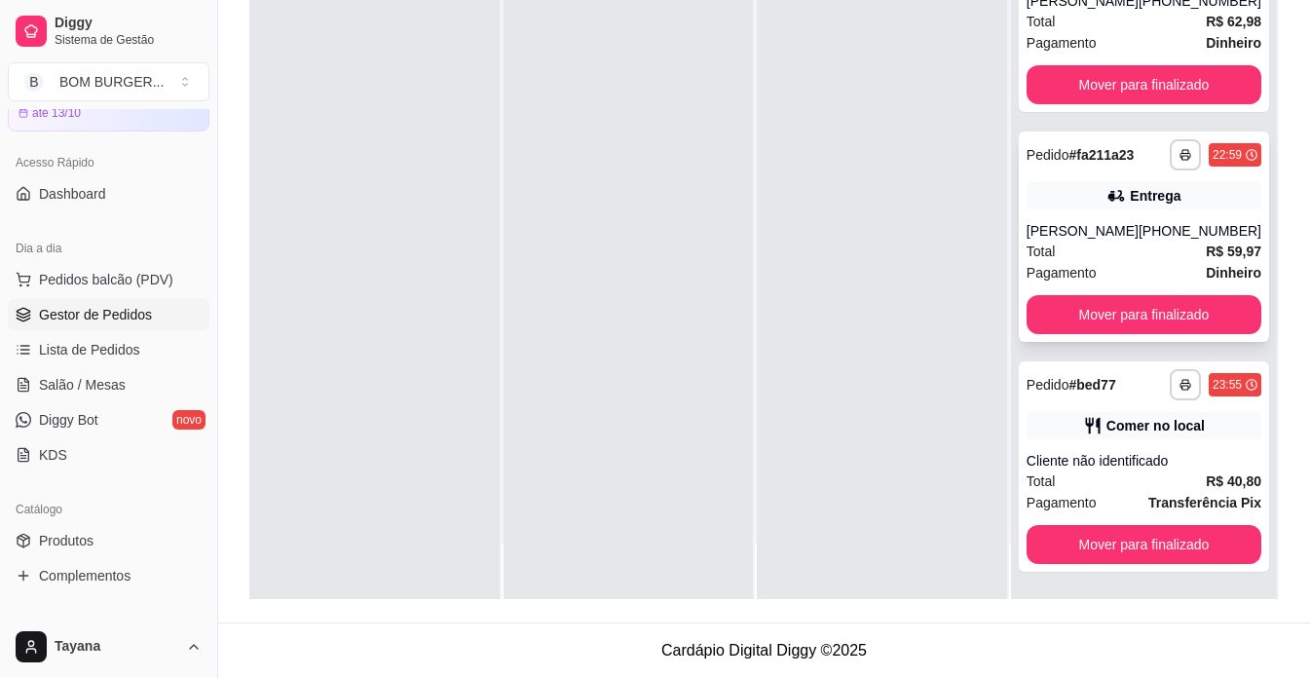
click at [1202, 221] on div "[PHONE_NUMBER]" at bounding box center [1199, 230] width 123 height 19
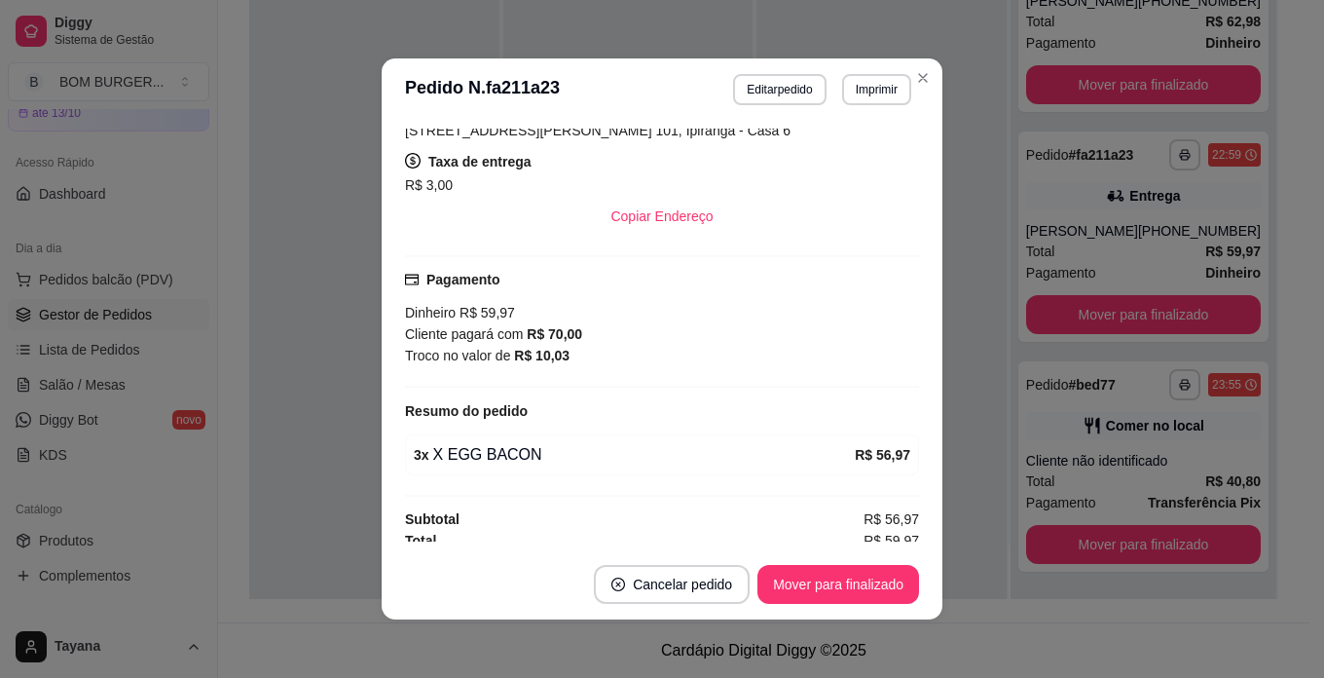
scroll to position [387, 0]
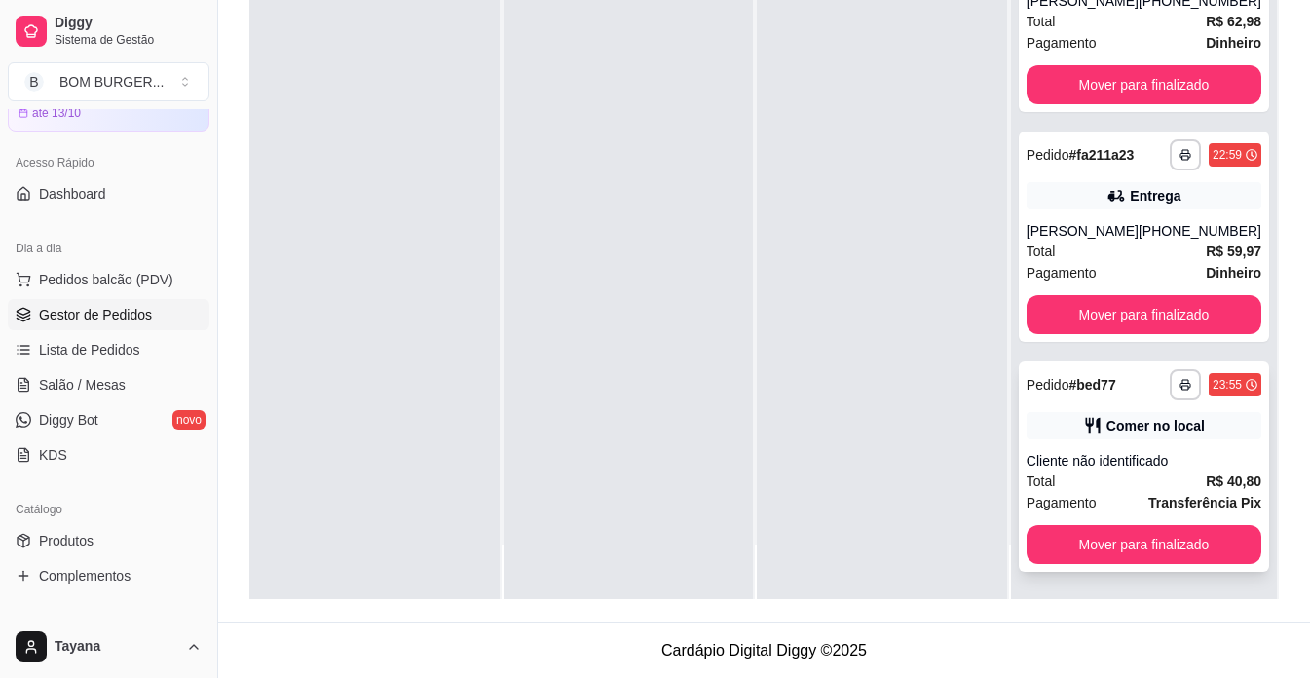
click at [1165, 480] on div "Total R$ 40,80" at bounding box center [1143, 480] width 235 height 21
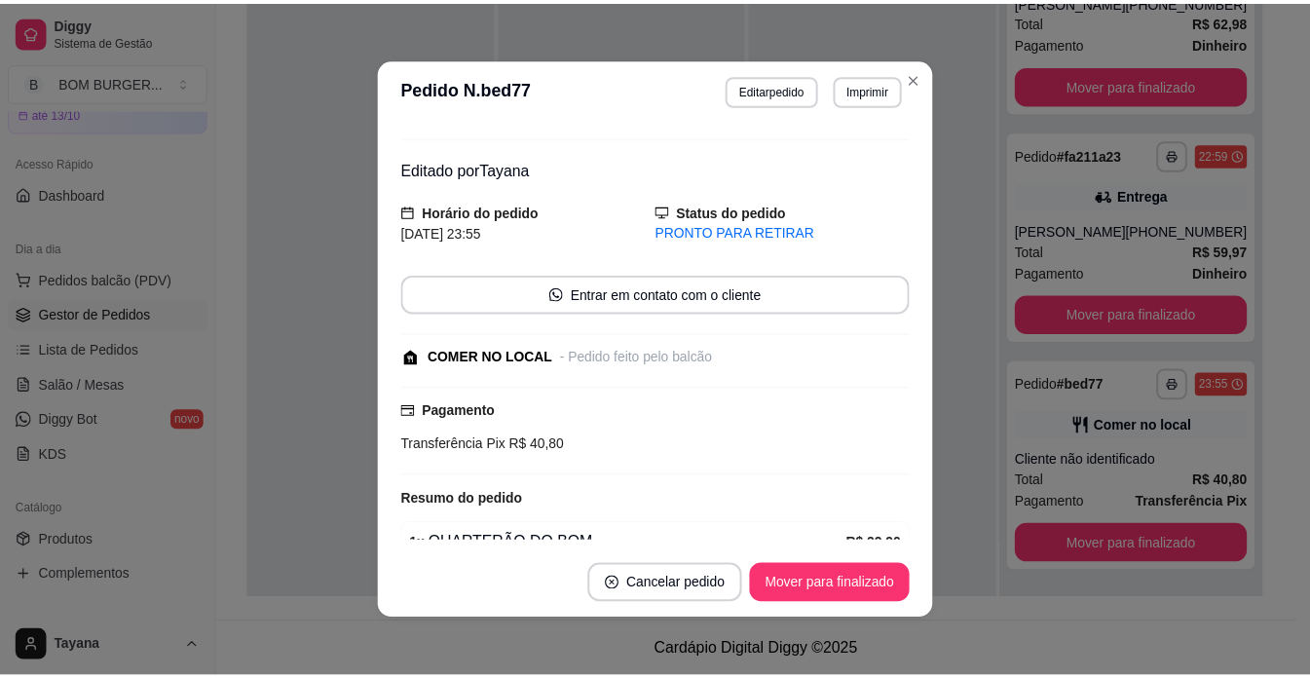
scroll to position [194, 0]
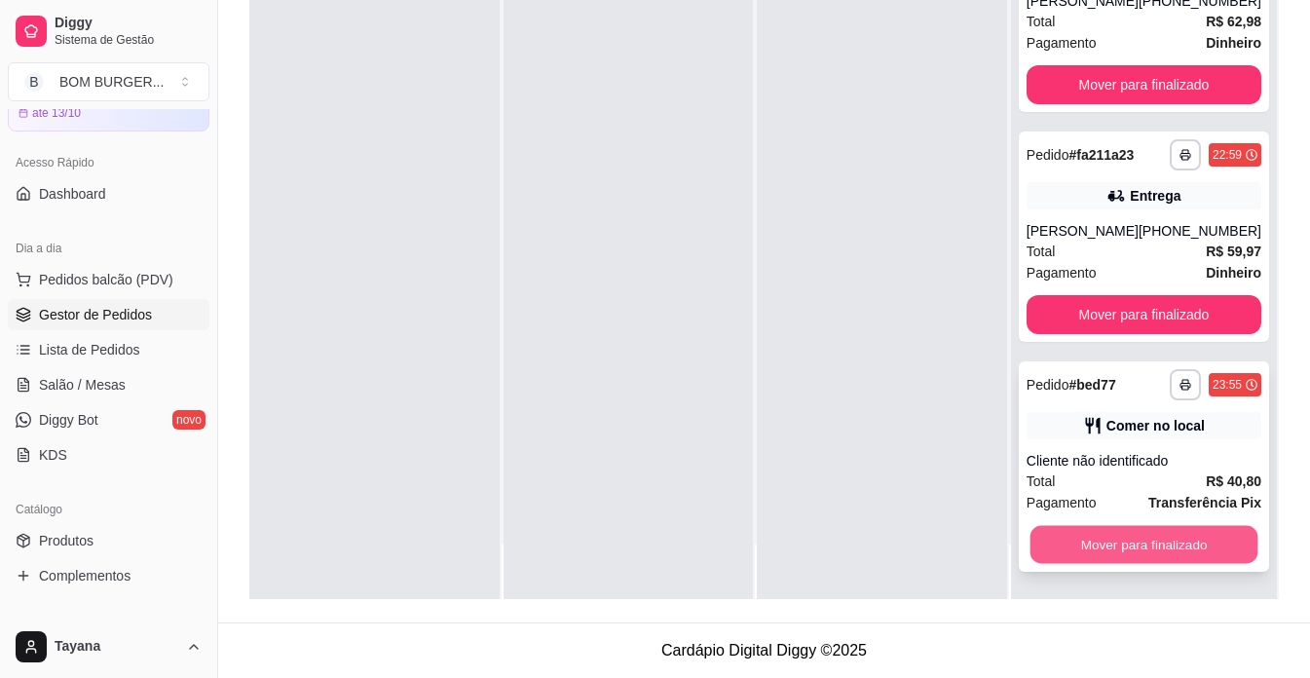
click at [1176, 542] on button "Mover para finalizado" at bounding box center [1143, 545] width 228 height 38
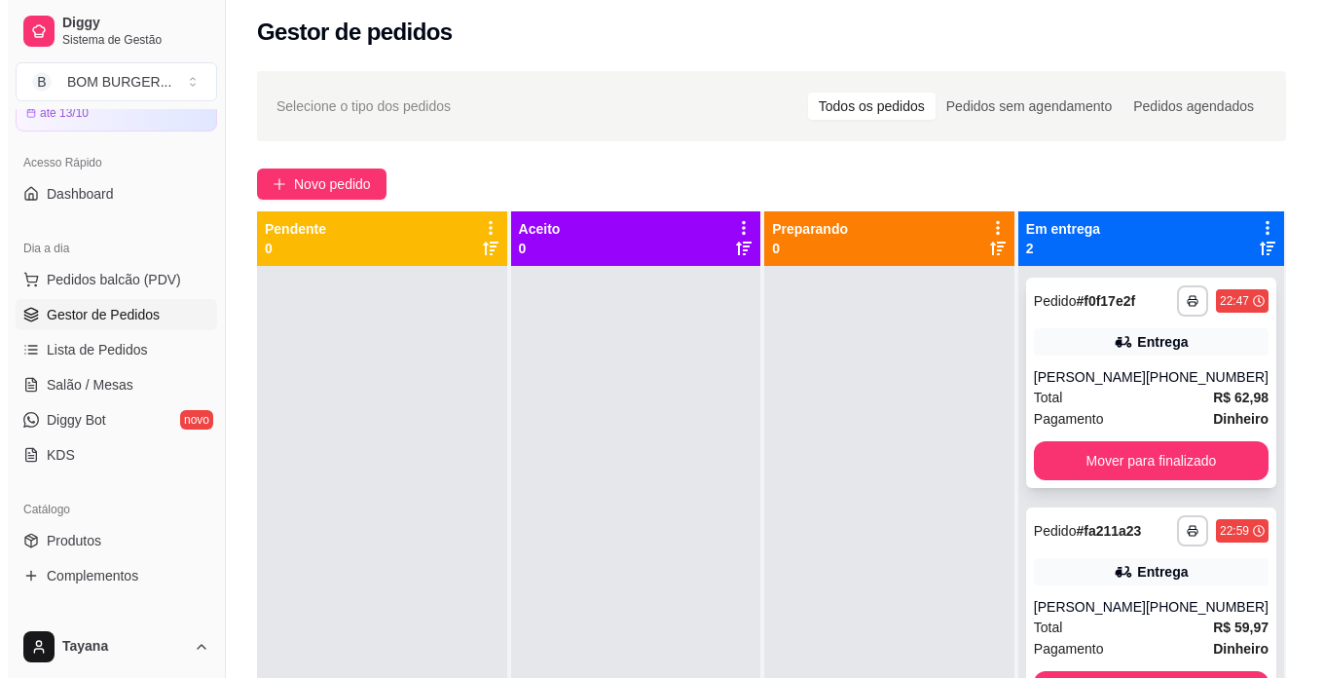
scroll to position [0, 0]
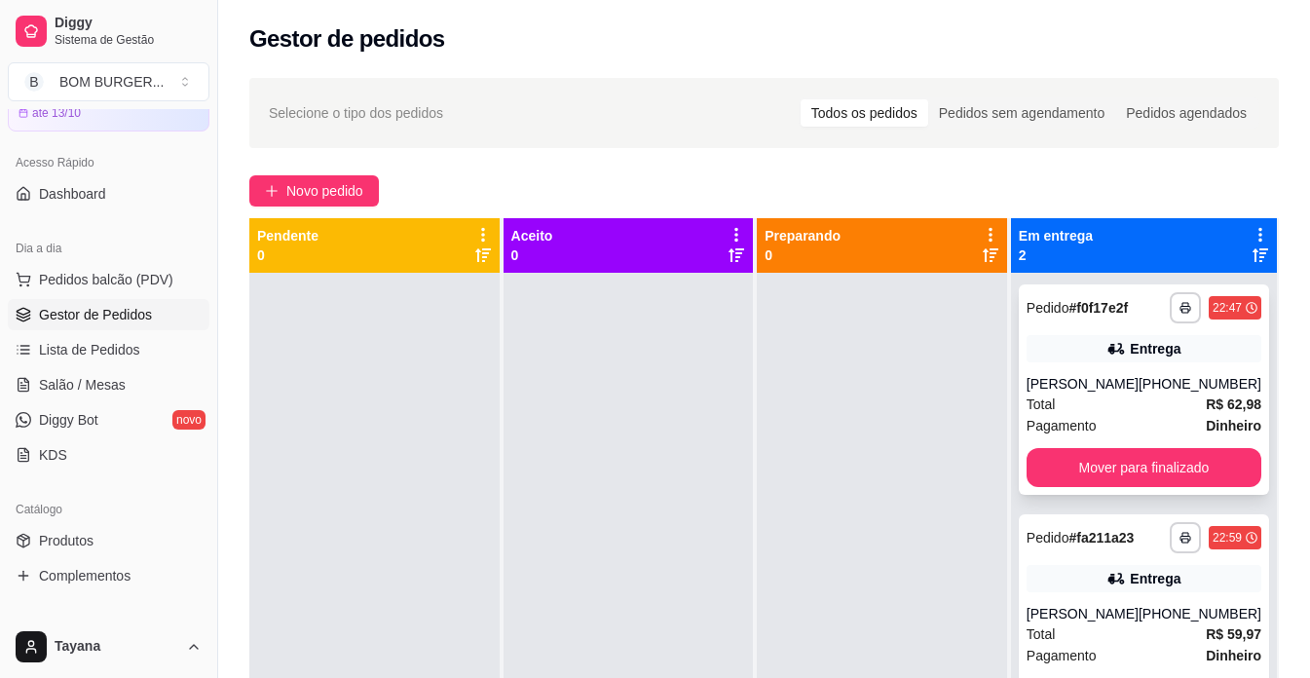
click at [1159, 395] on div "Total R$ 62,98" at bounding box center [1143, 403] width 235 height 21
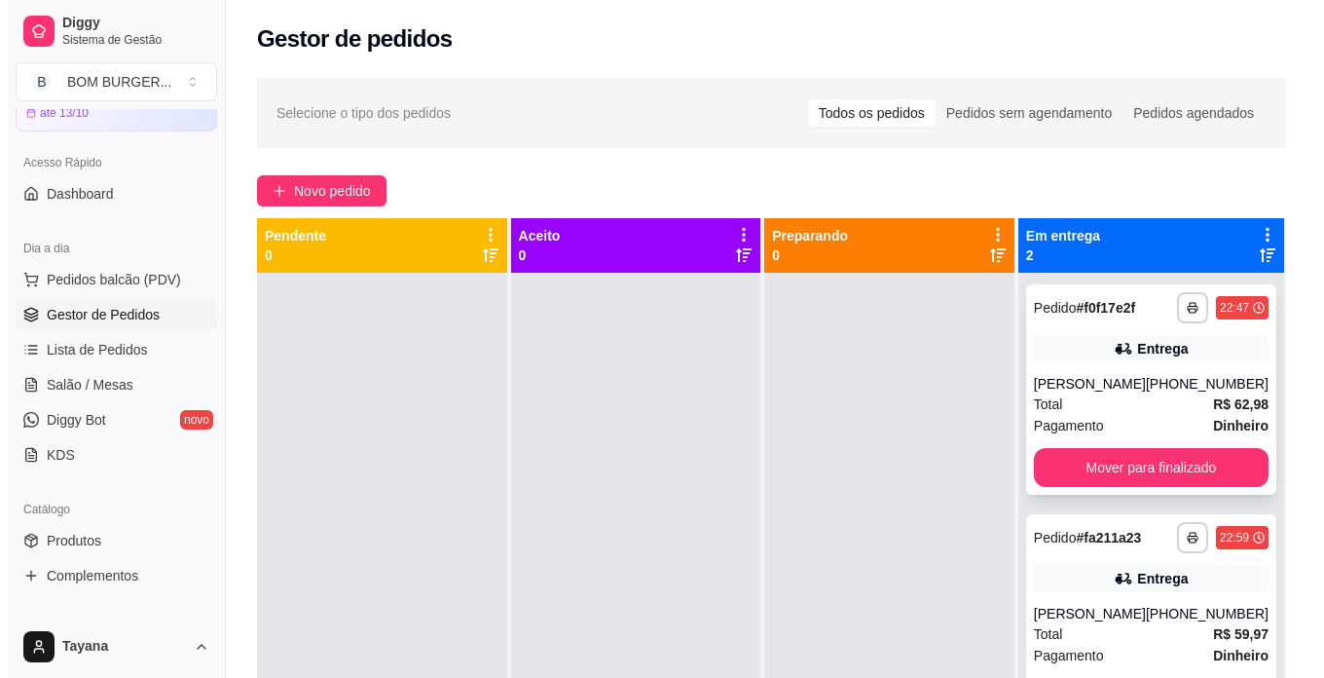
scroll to position [55, 0]
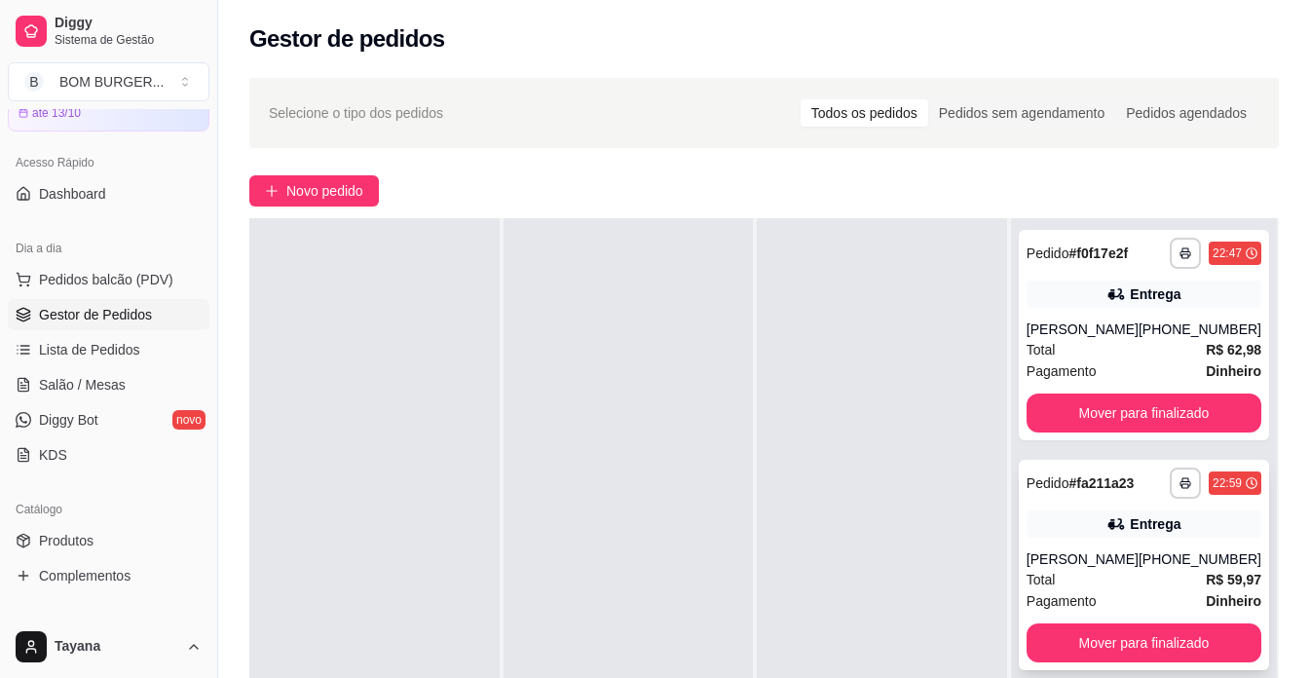
click at [1096, 569] on div "[PERSON_NAME]" at bounding box center [1082, 558] width 112 height 19
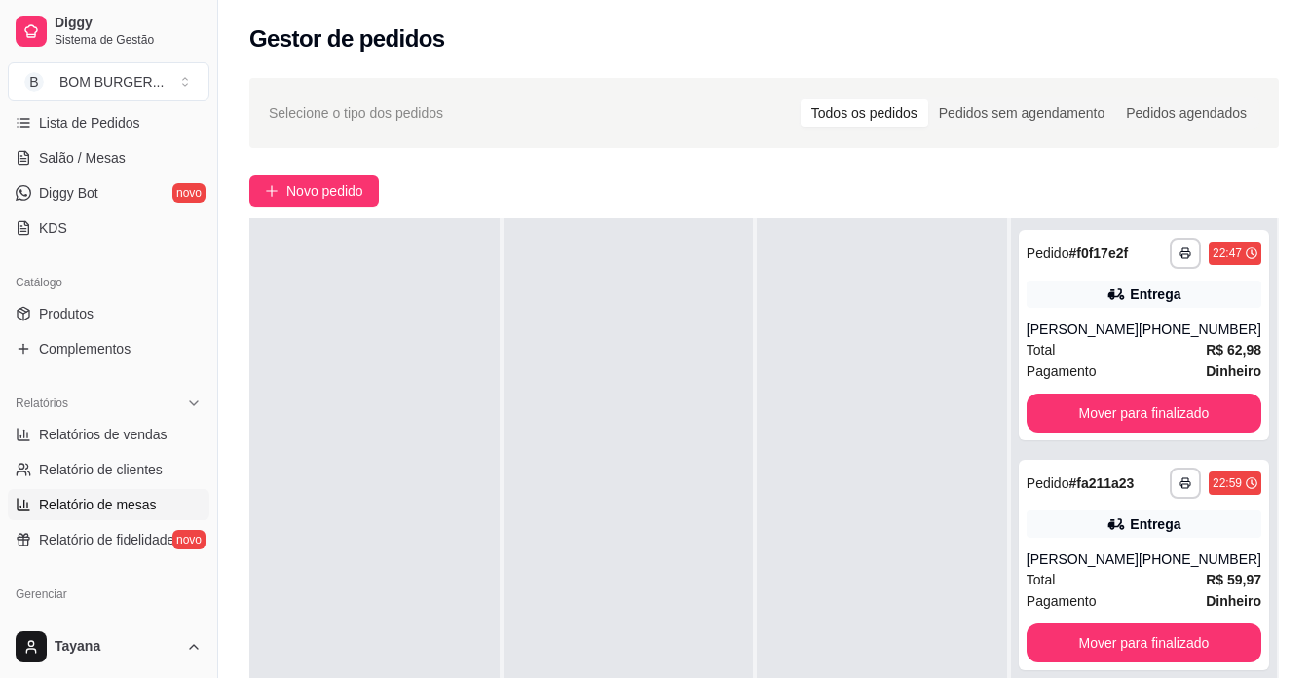
scroll to position [390, 0]
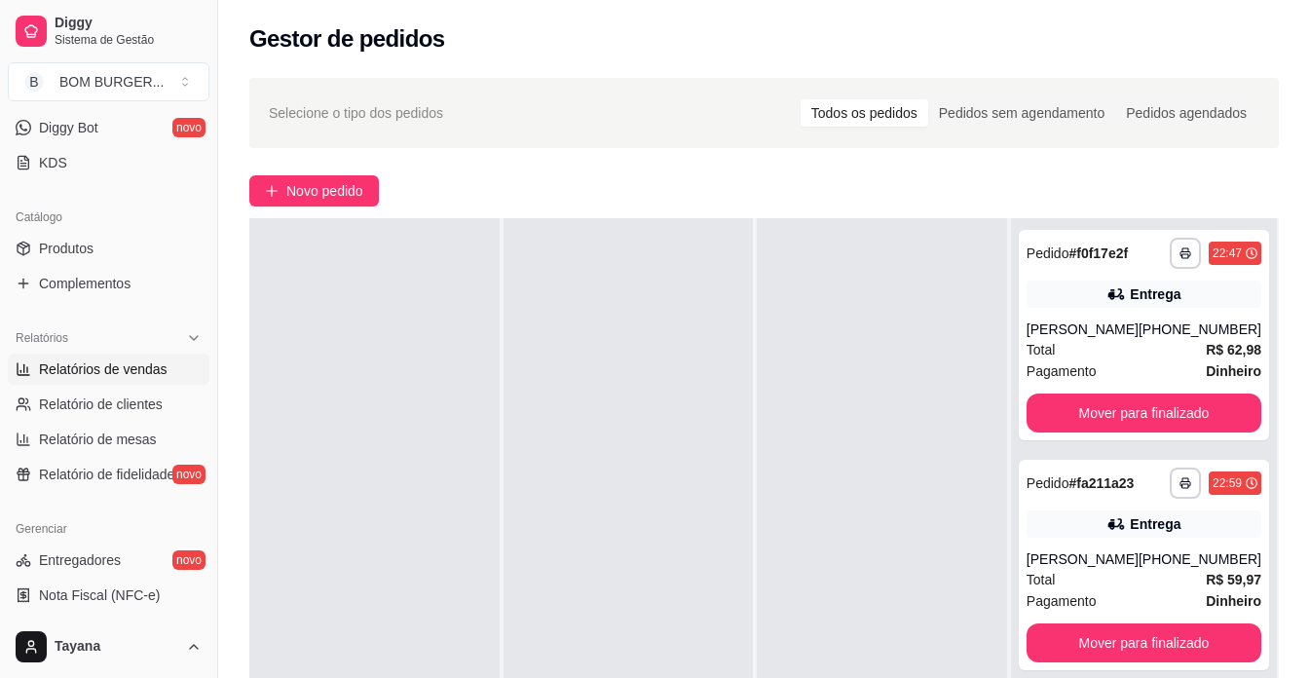
click at [135, 363] on span "Relatórios de vendas" at bounding box center [103, 368] width 129 height 19
select select "ALL"
select select "0"
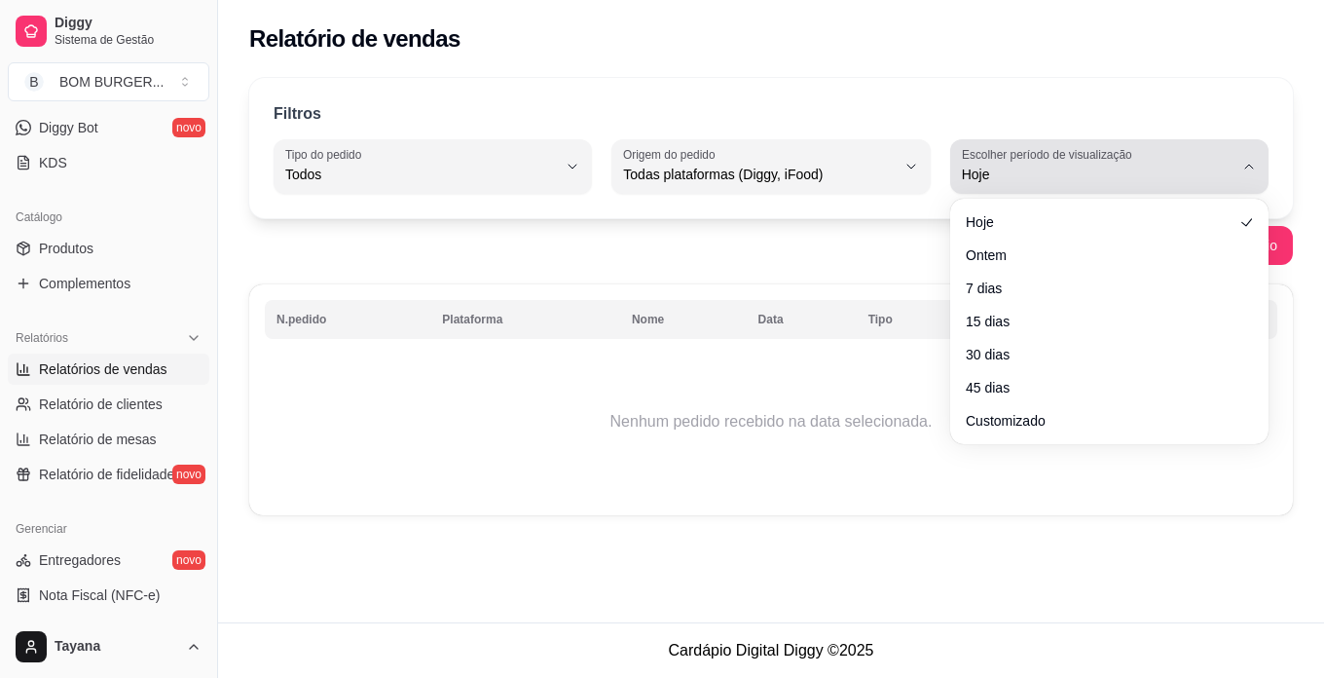
click at [1208, 158] on div "Hoje" at bounding box center [1098, 166] width 272 height 39
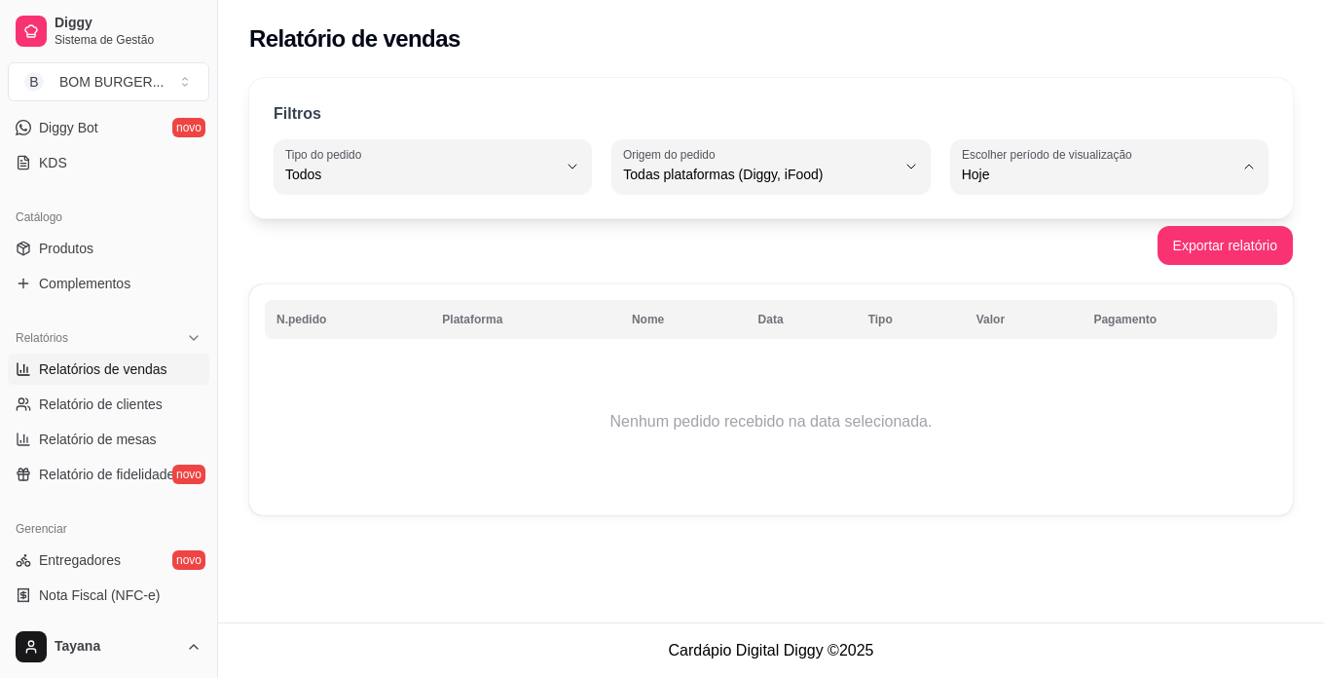
click at [1081, 262] on span "Ontem" at bounding box center [1100, 252] width 257 height 19
type input "1"
select select "1"
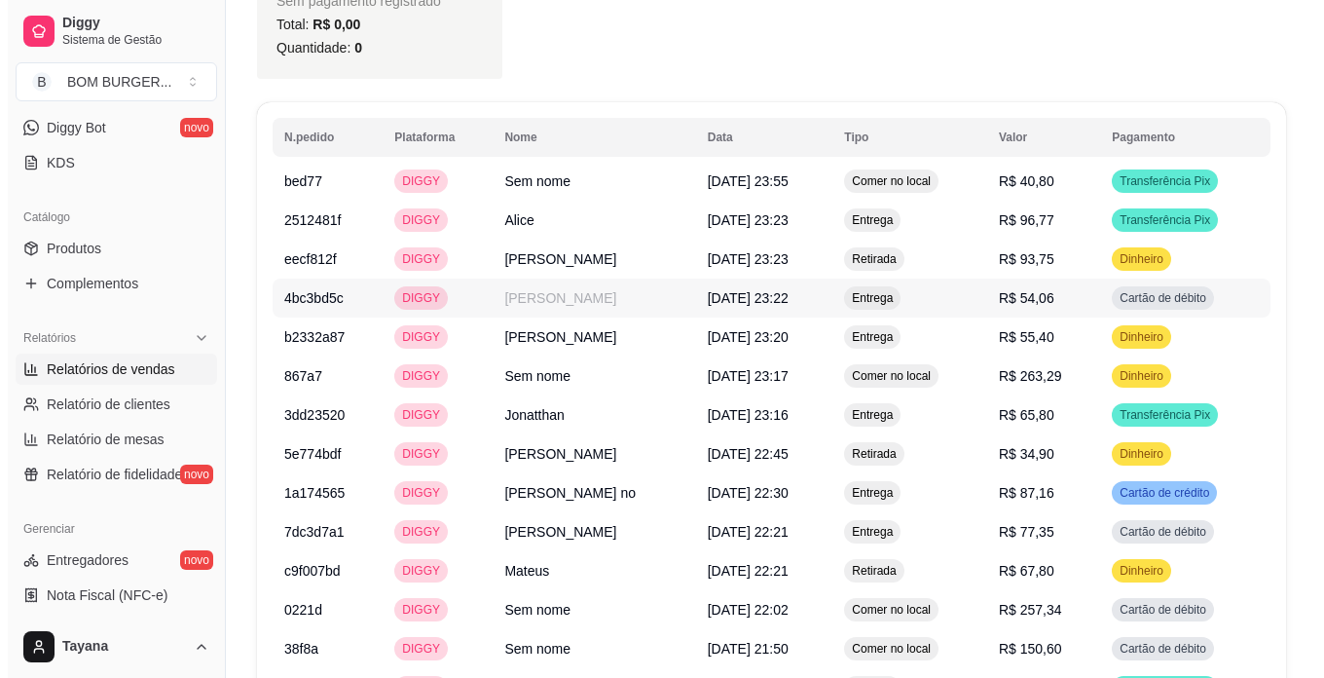
scroll to position [1948, 0]
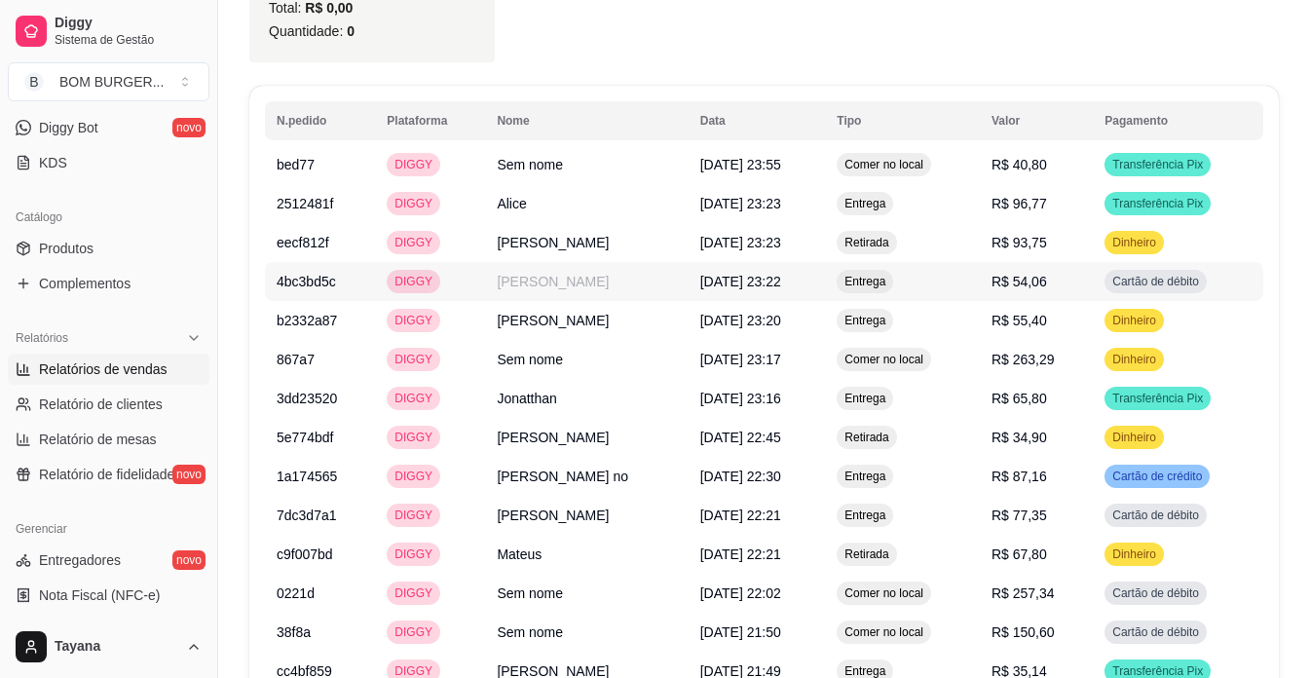
click at [611, 275] on td "[PERSON_NAME]" at bounding box center [586, 281] width 203 height 39
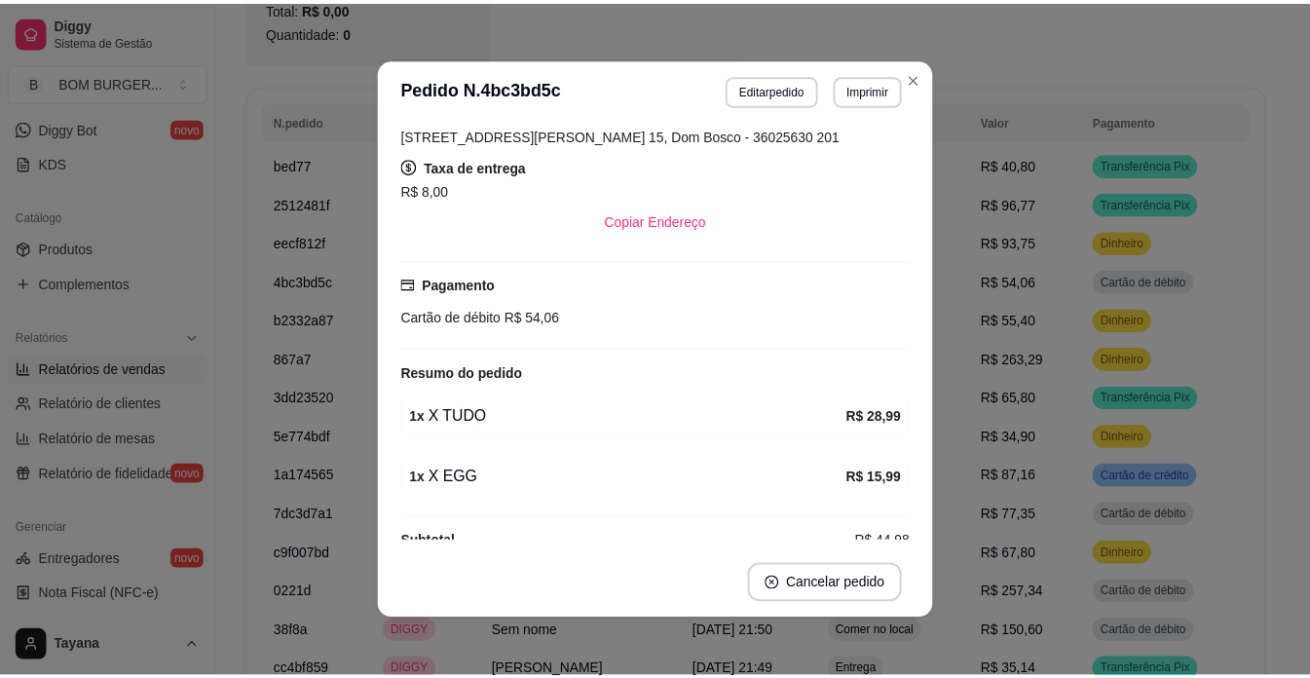
scroll to position [359, 0]
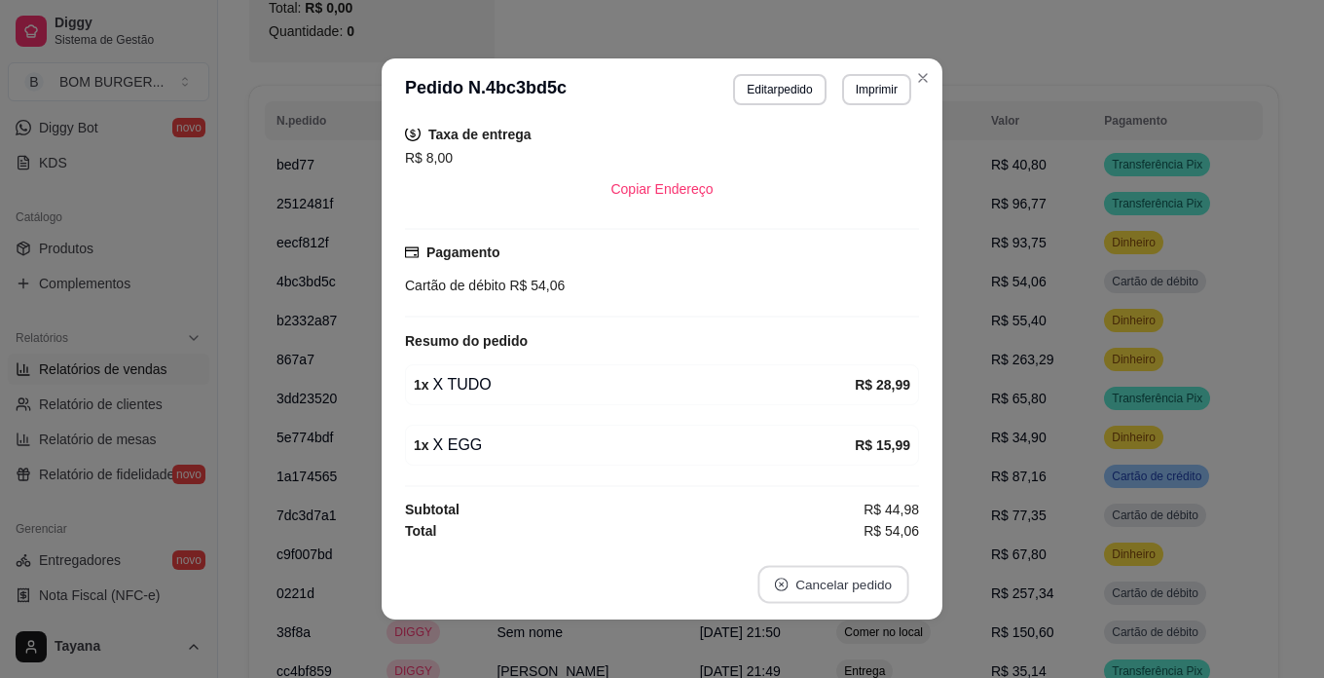
click at [840, 580] on button "Cancelar pedido" at bounding box center [833, 585] width 151 height 38
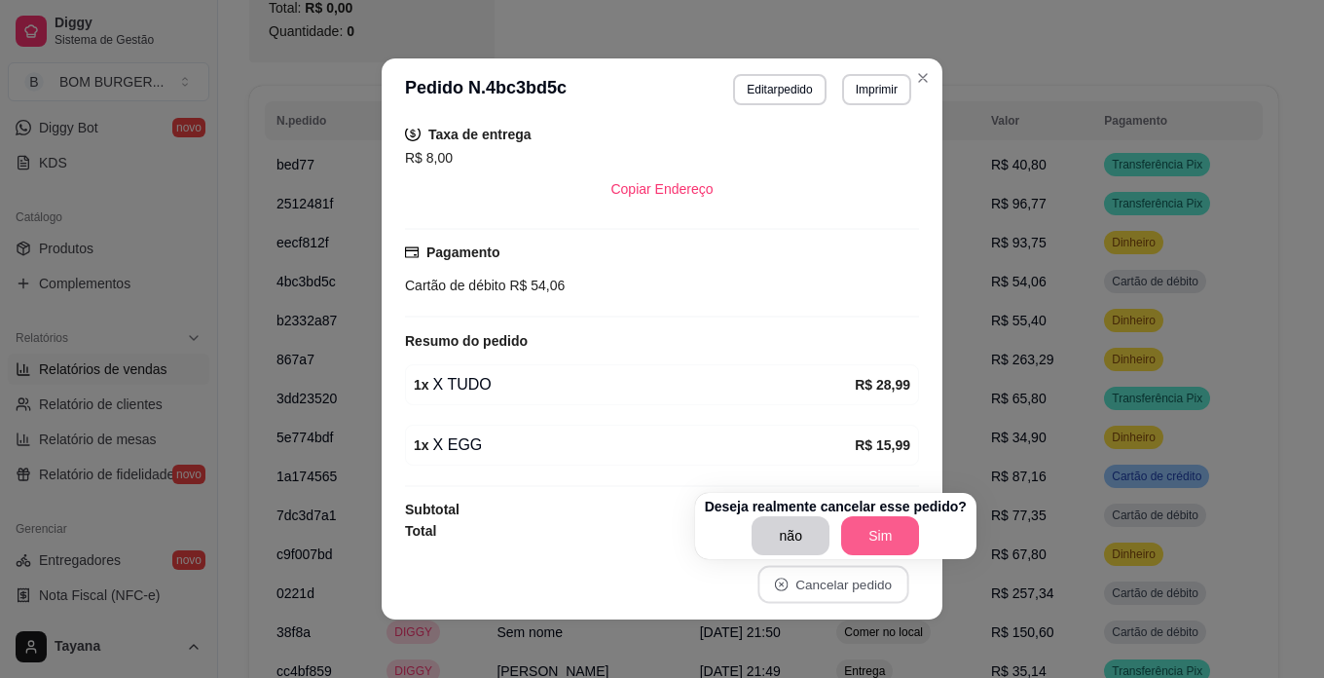
click at [878, 541] on button "Sim" at bounding box center [880, 535] width 78 height 39
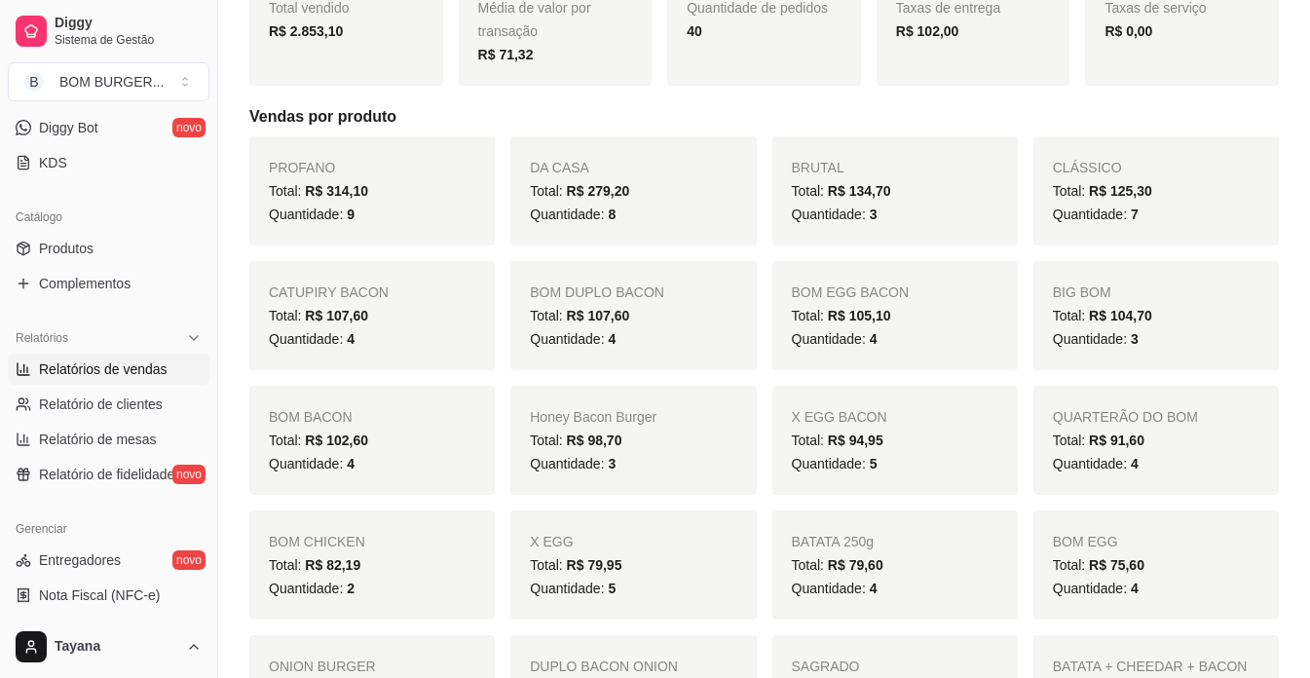
scroll to position [0, 0]
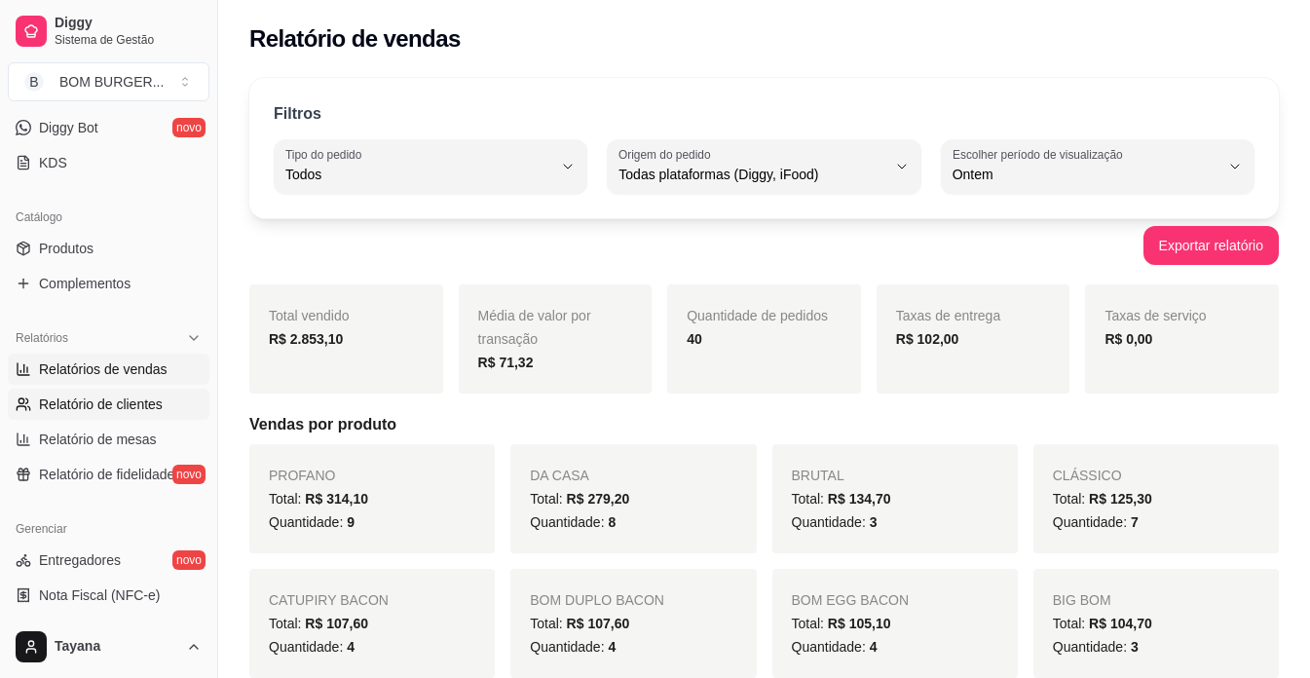
click at [156, 412] on span "Relatório de clientes" at bounding box center [101, 403] width 124 height 19
select select "30"
select select "HIGHEST_TOTAL_SPENT_WITH_ORDERS"
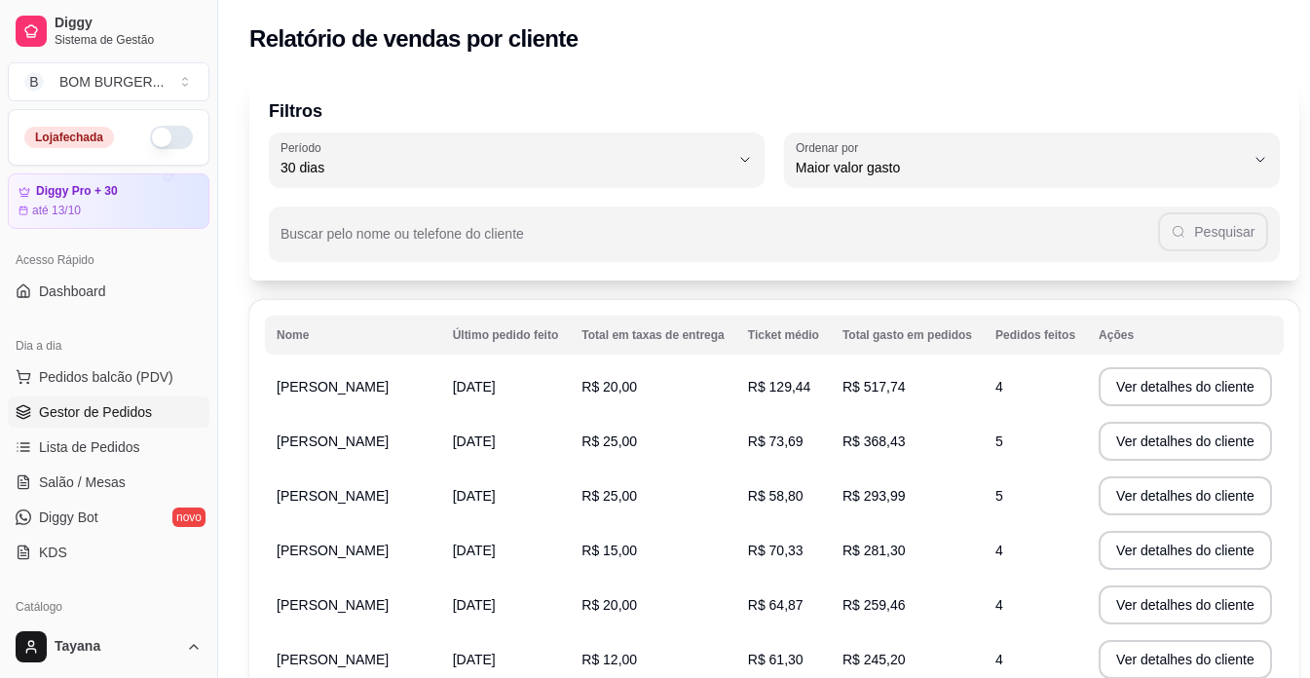
click at [132, 416] on span "Gestor de Pedidos" at bounding box center [95, 411] width 113 height 19
